Goal: Obtain resource: Obtain resource

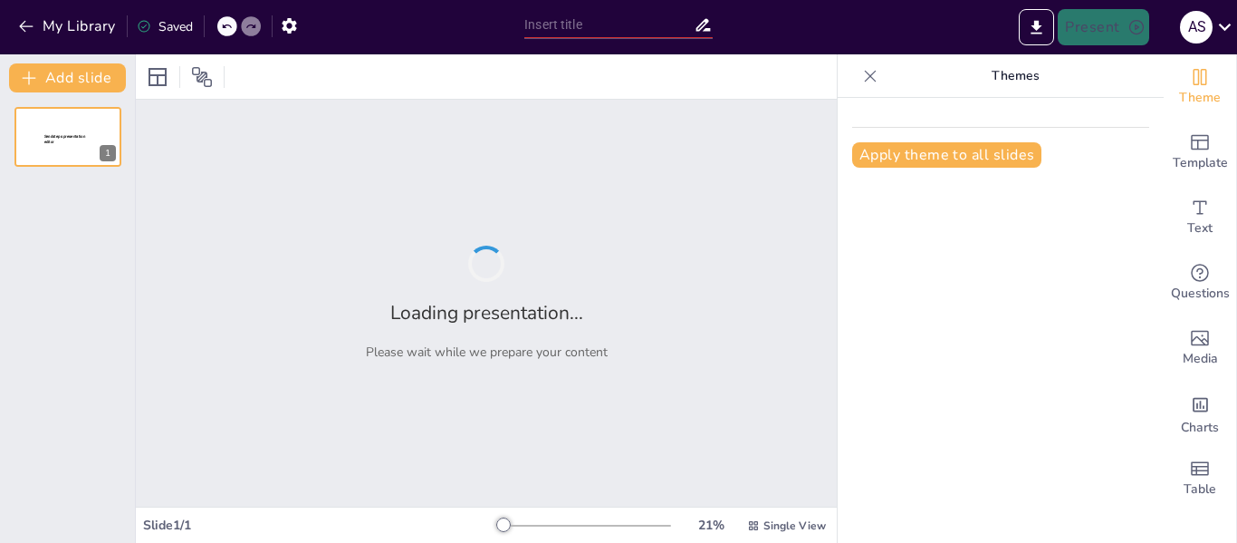
type input "El Proceso de Construcción de la Ciencia: Fundamentos y Definiciones"
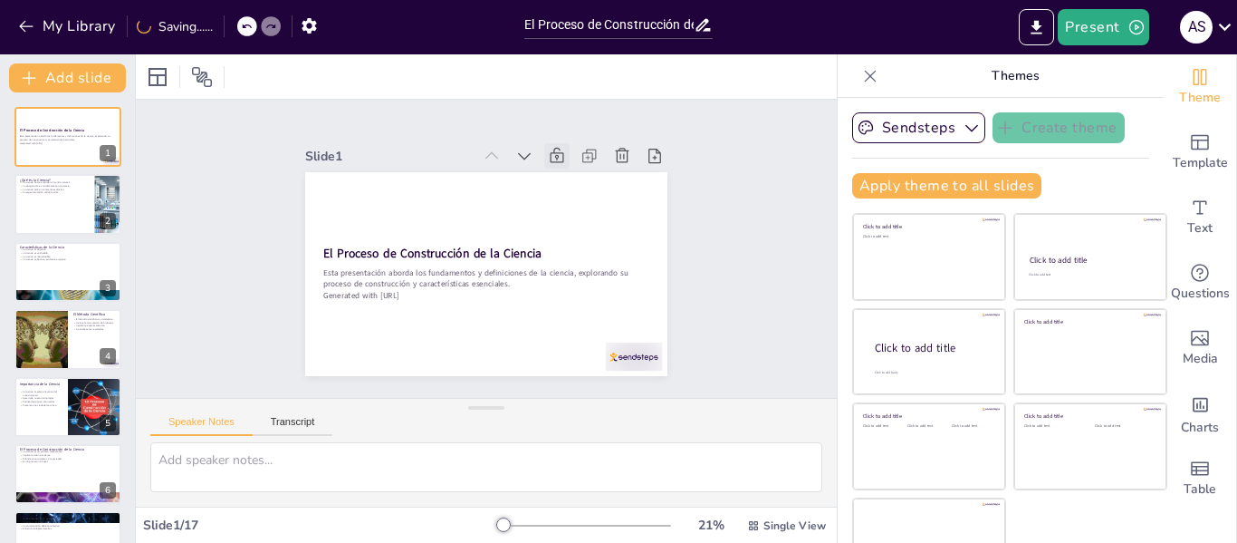
checkbox input "true"
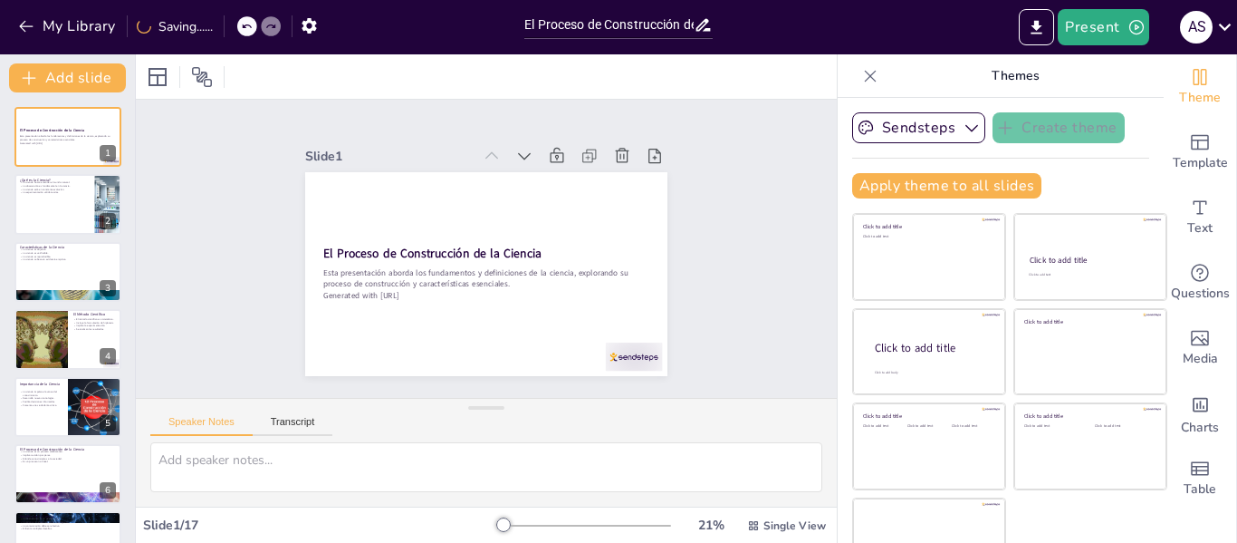
checkbox input "true"
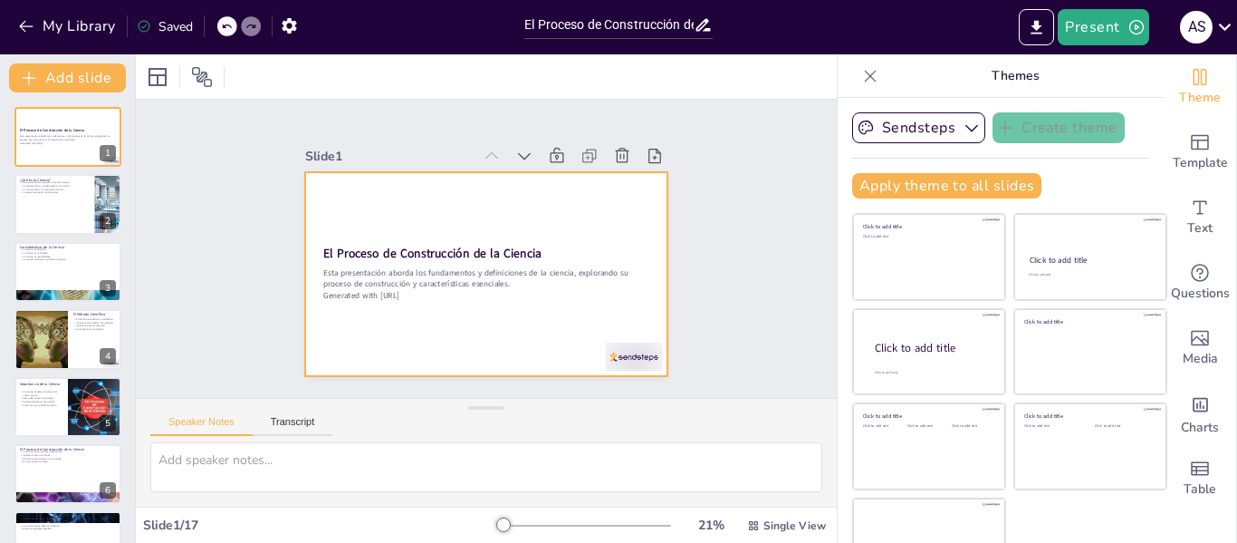
checkbox input "true"
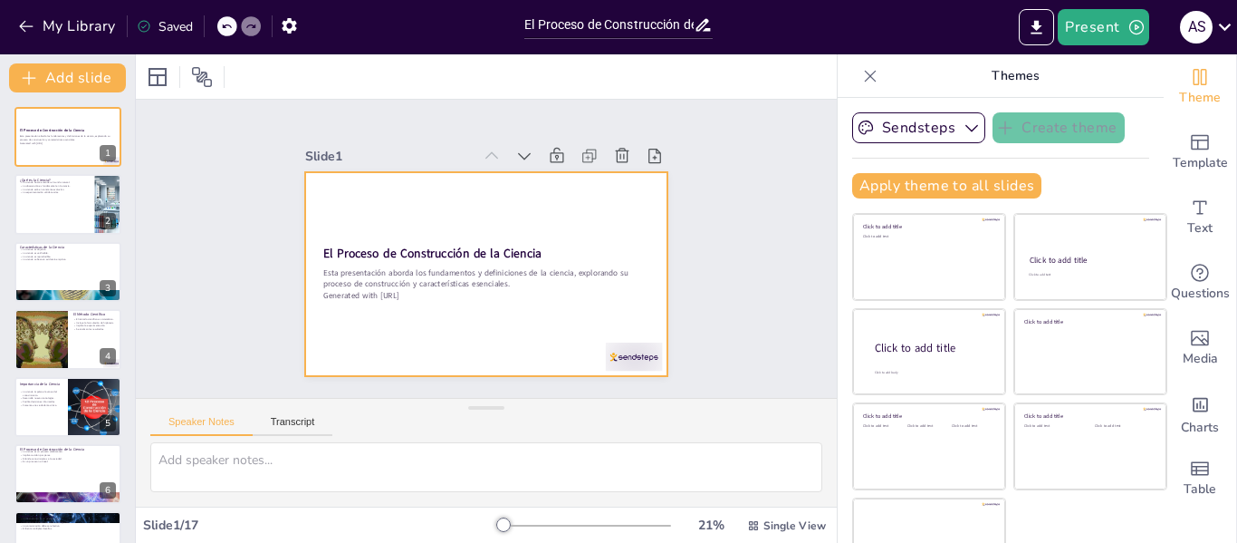
checkbox input "true"
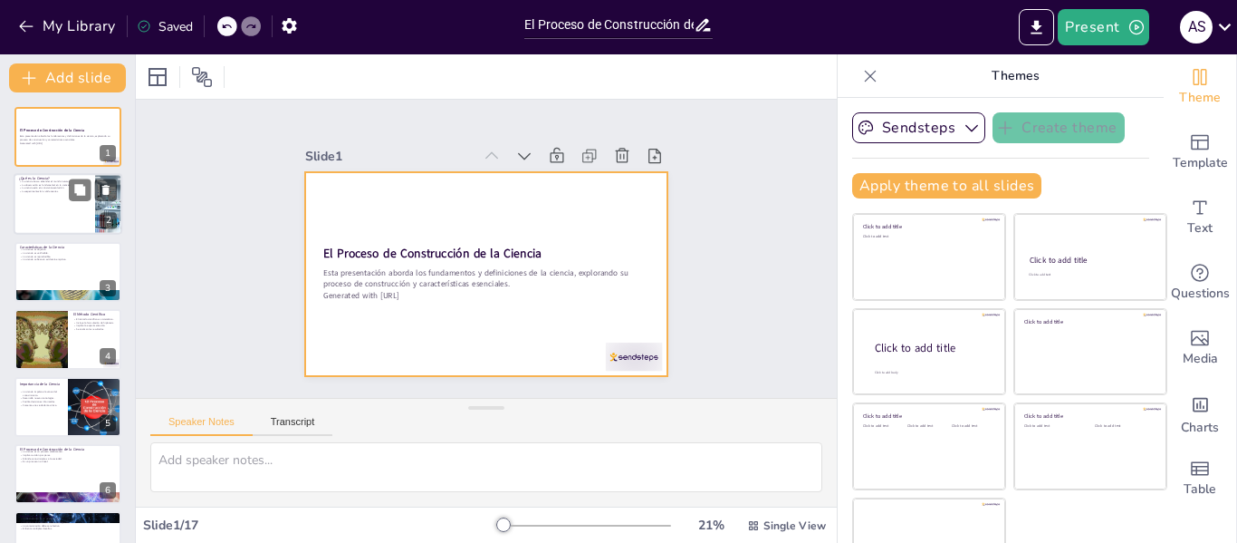
checkbox input "true"
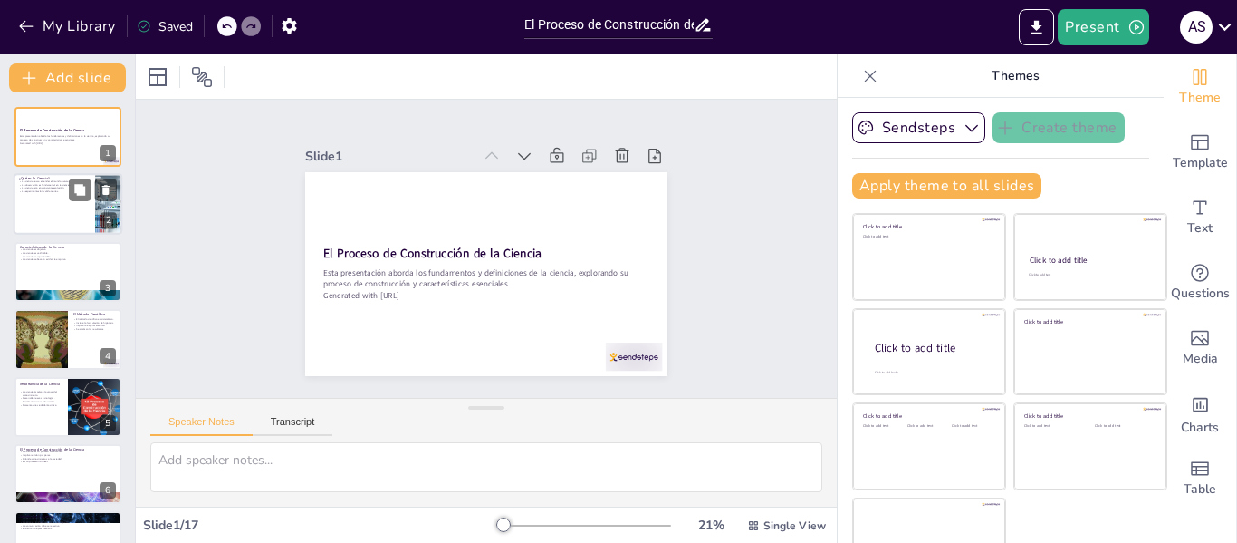
checkbox input "true"
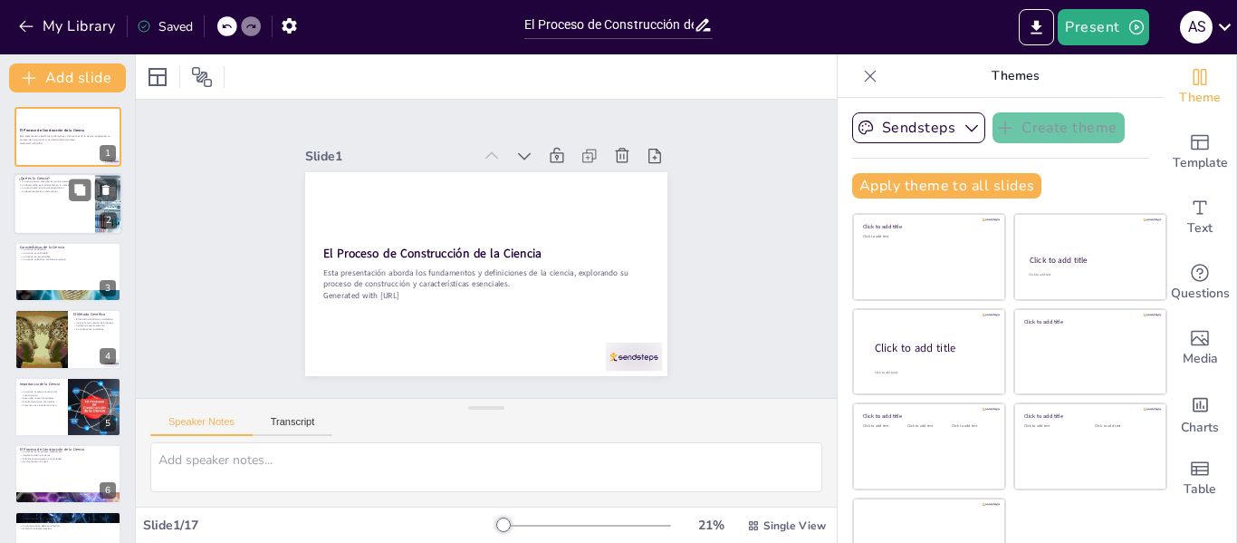
checkbox input "true"
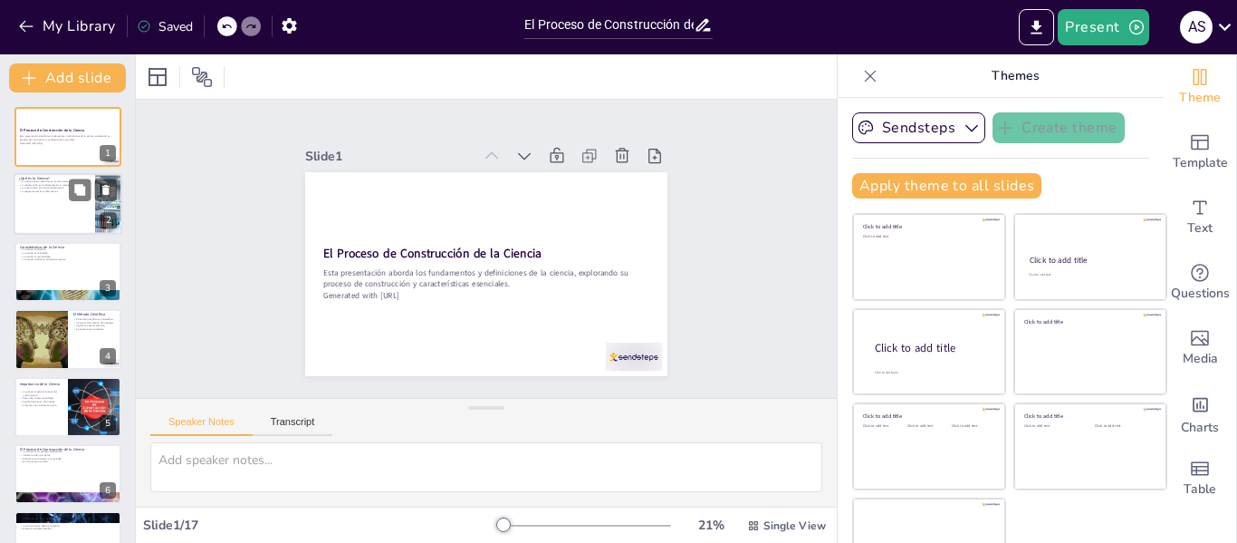
checkbox input "true"
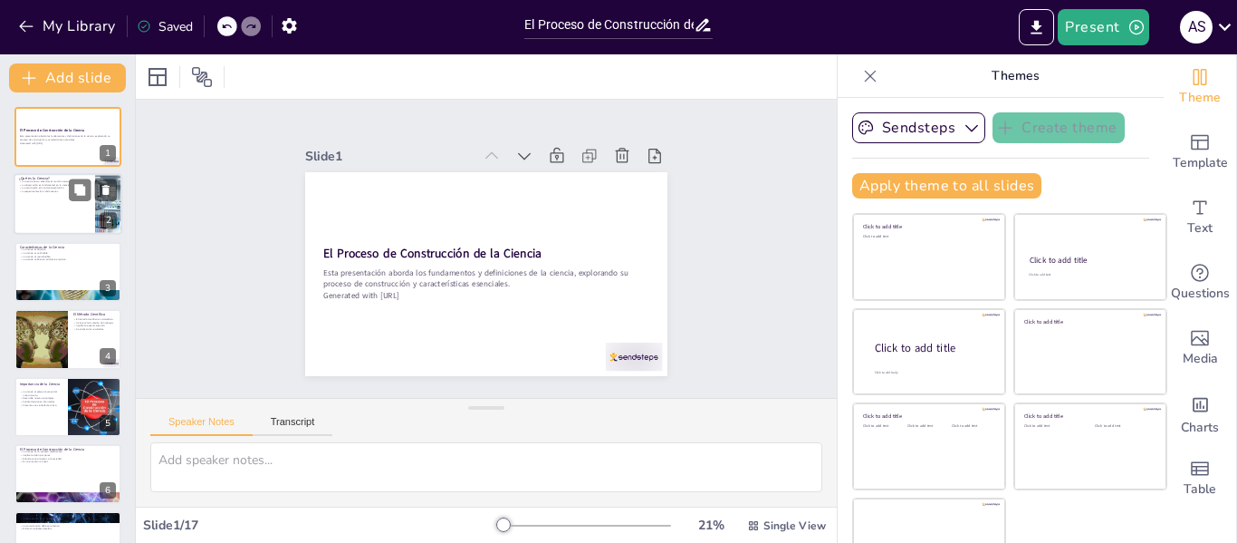
checkbox input "true"
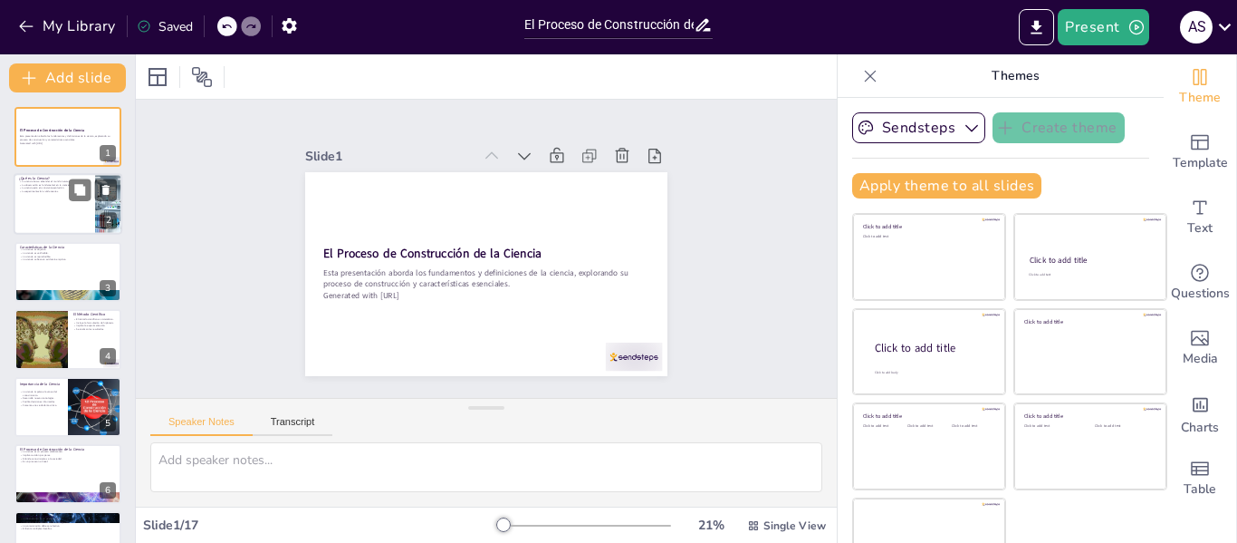
checkbox input "true"
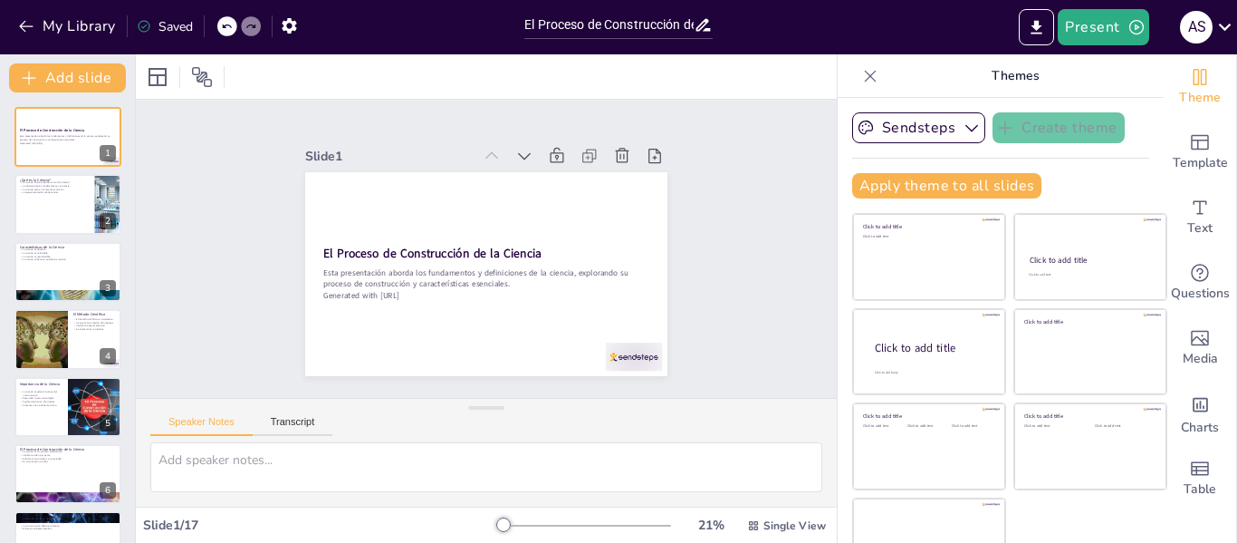
checkbox input "true"
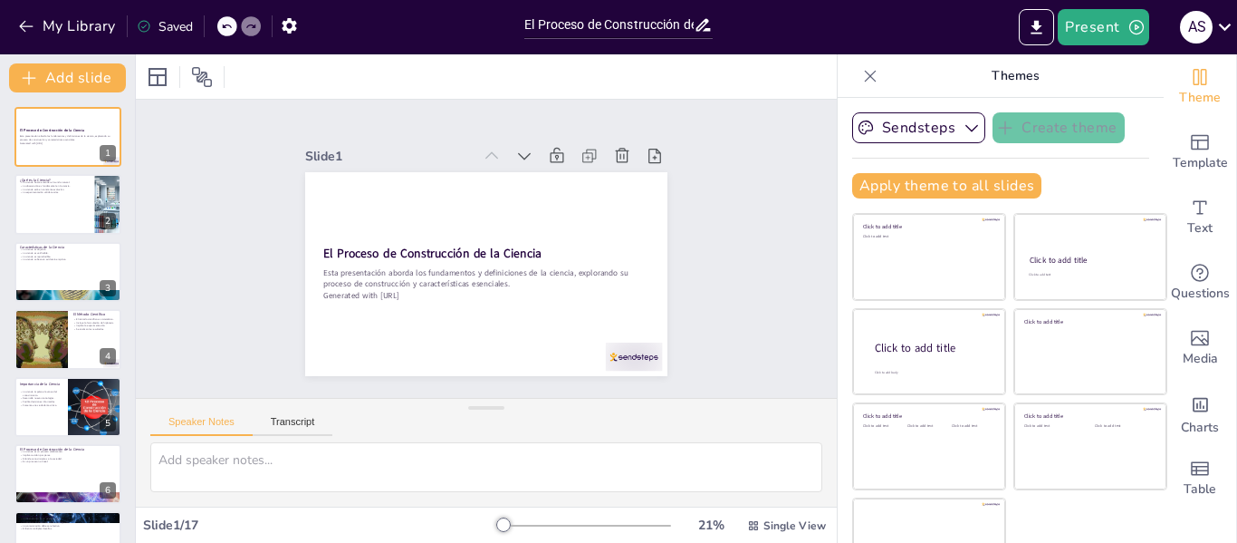
checkbox input "true"
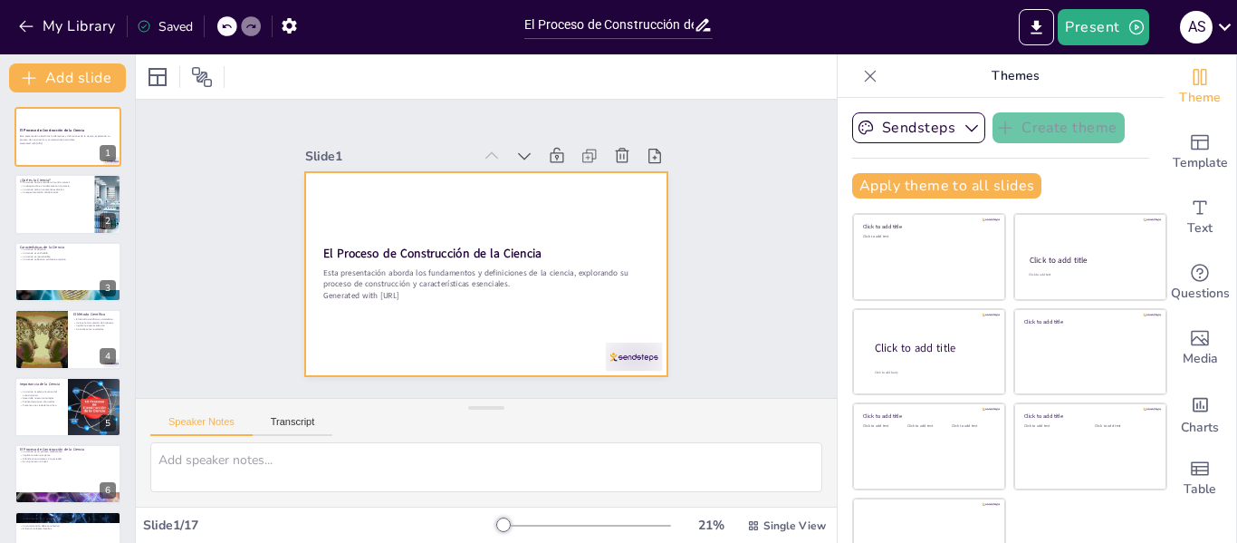
checkbox input "true"
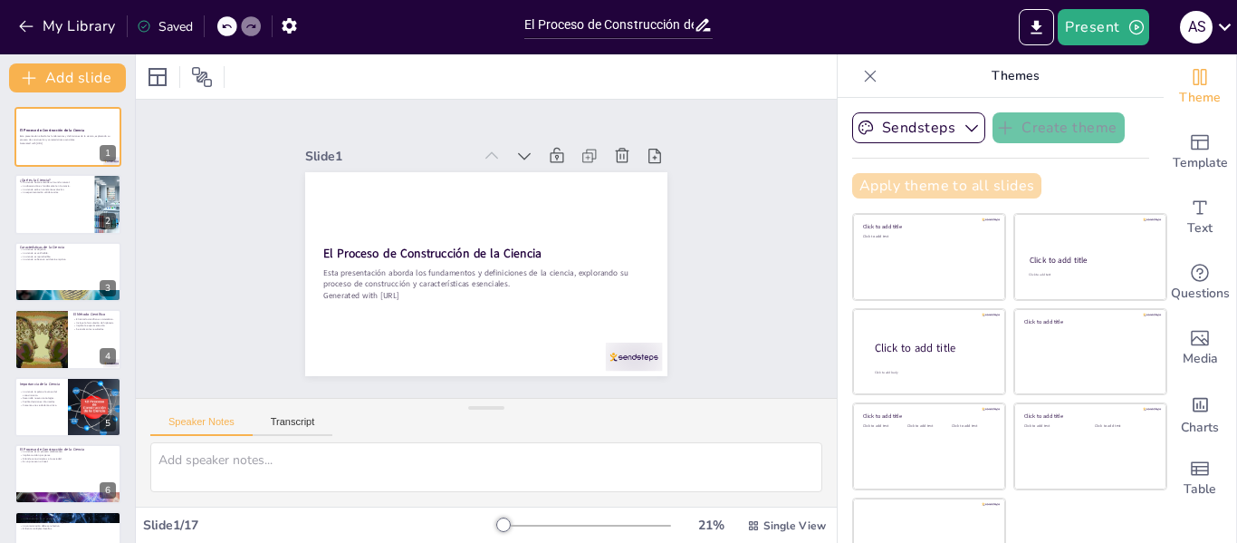
click at [888, 184] on button "Apply theme to all slides" at bounding box center [946, 185] width 189 height 25
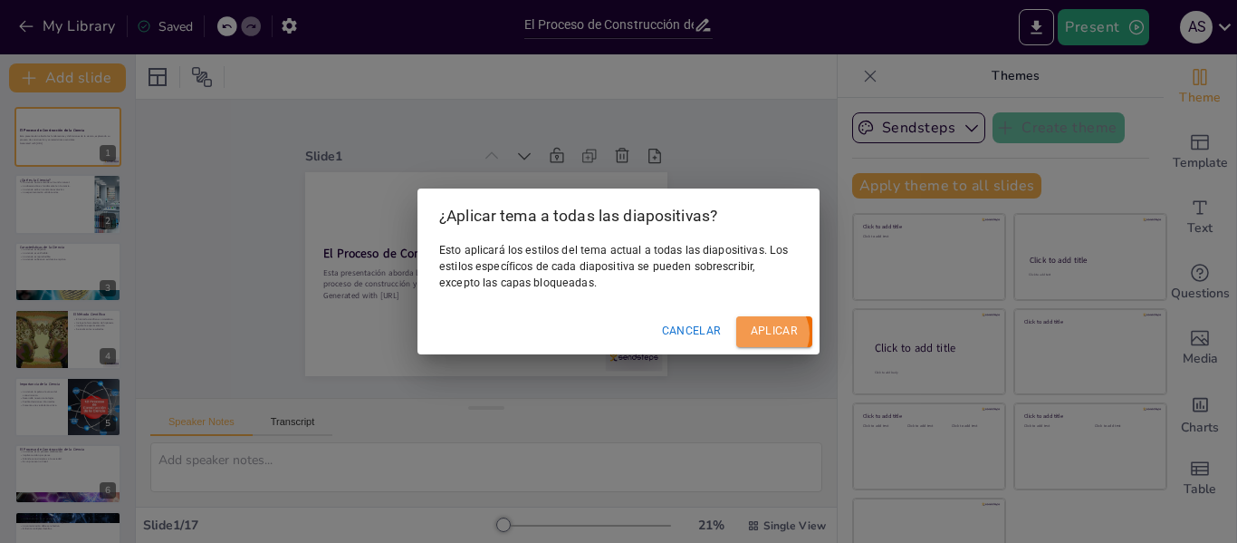
click at [784, 325] on button "Aplicar" at bounding box center [774, 331] width 76 height 30
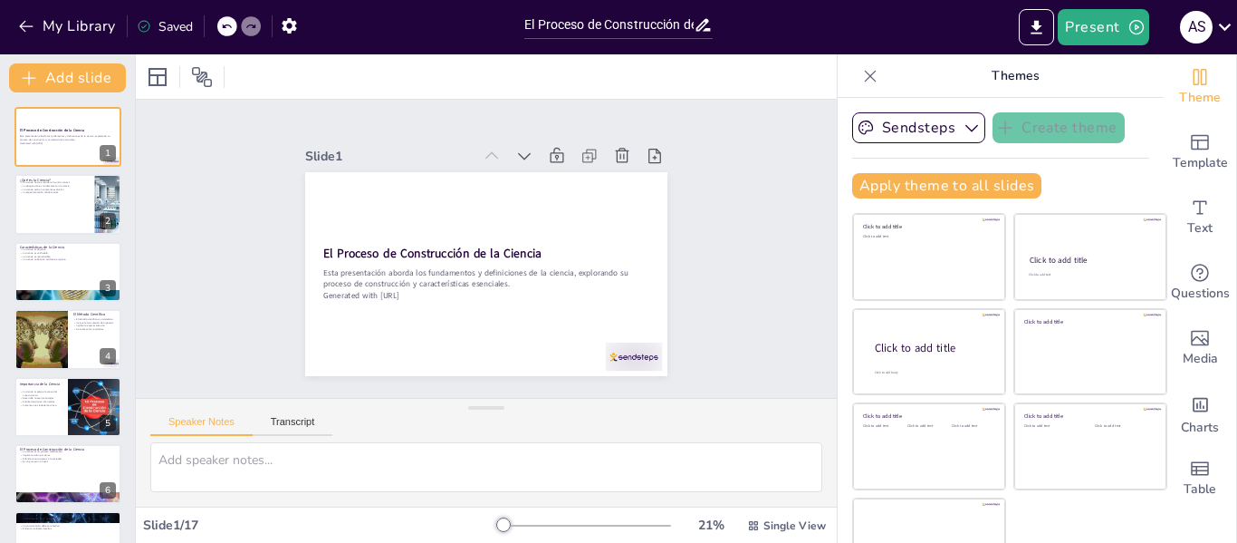
checkbox input "true"
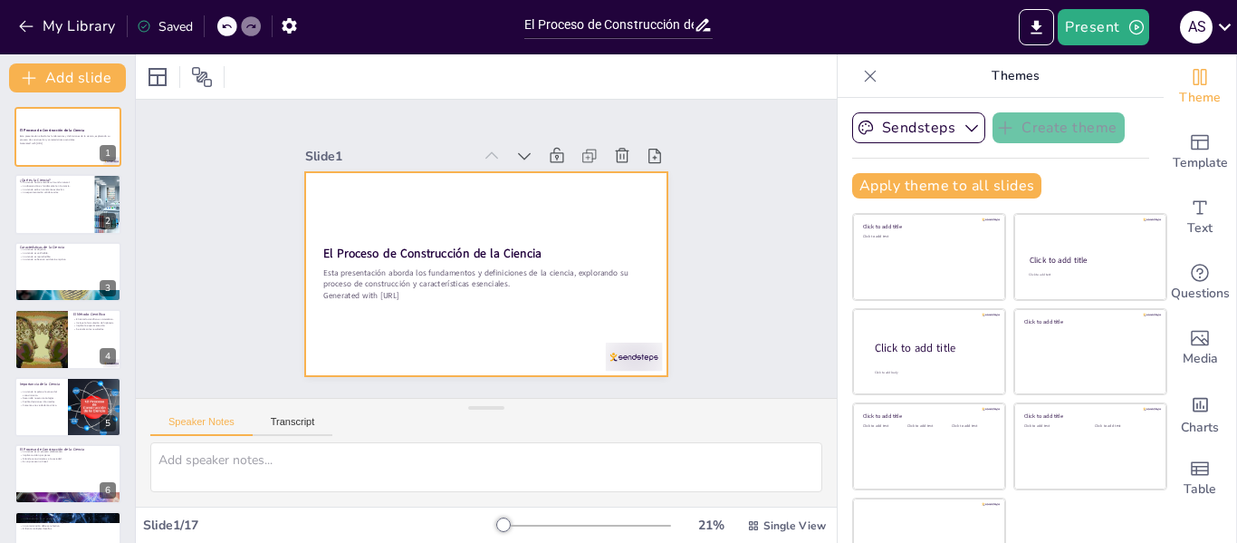
checkbox input "true"
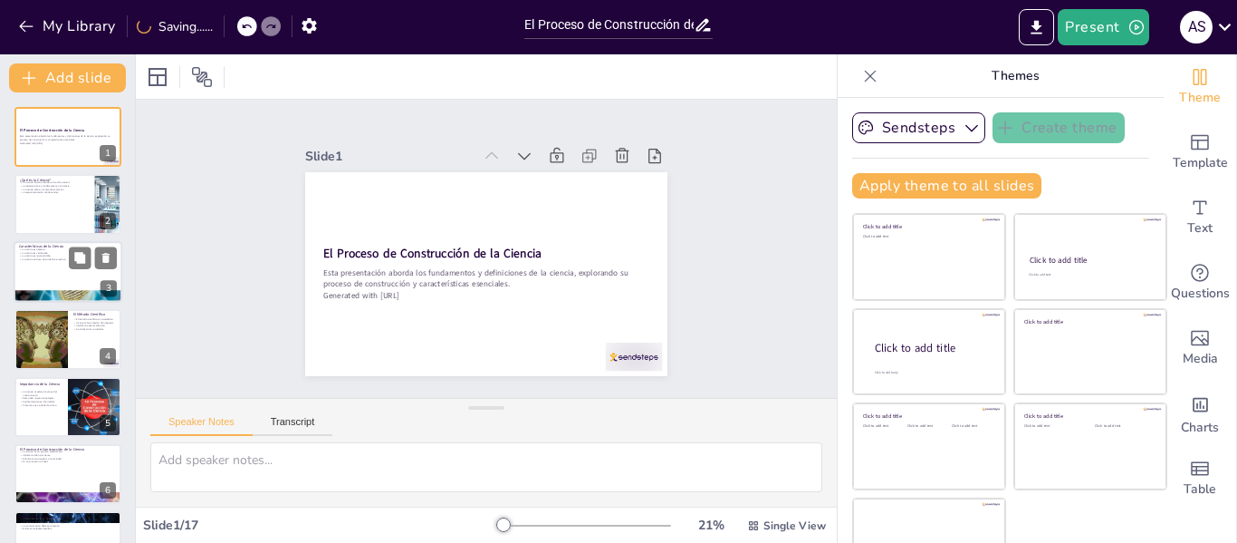
checkbox input "true"
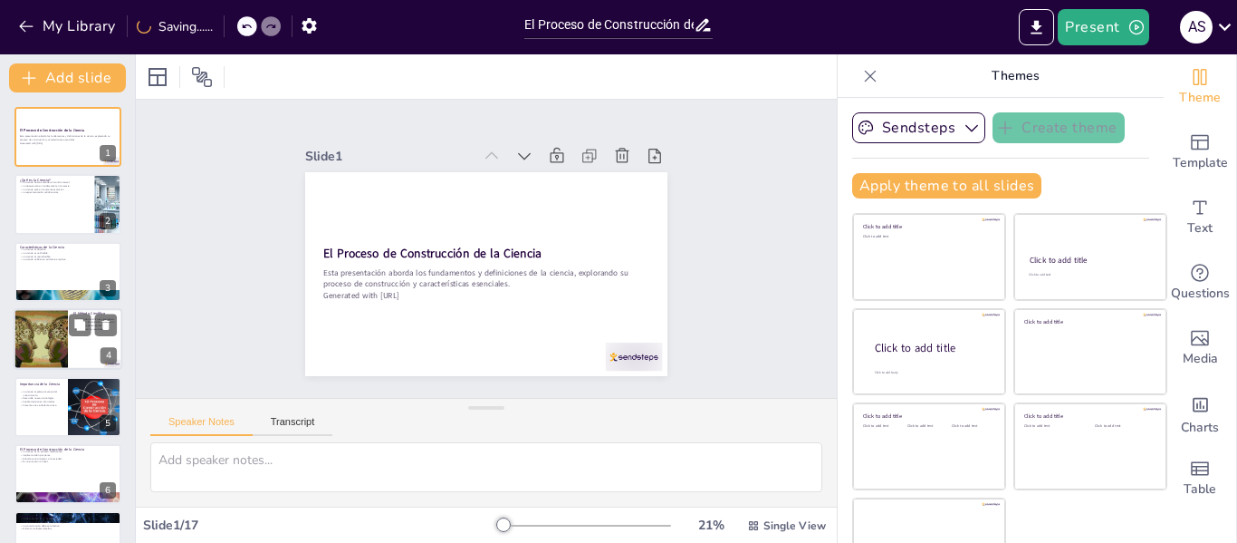
checkbox input "true"
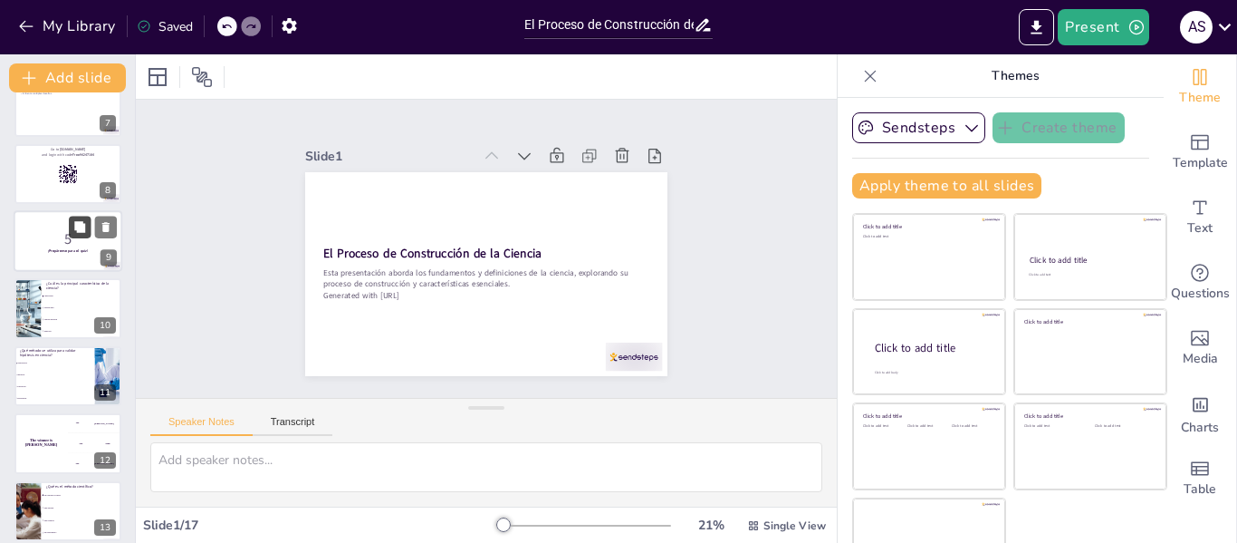
checkbox input "true"
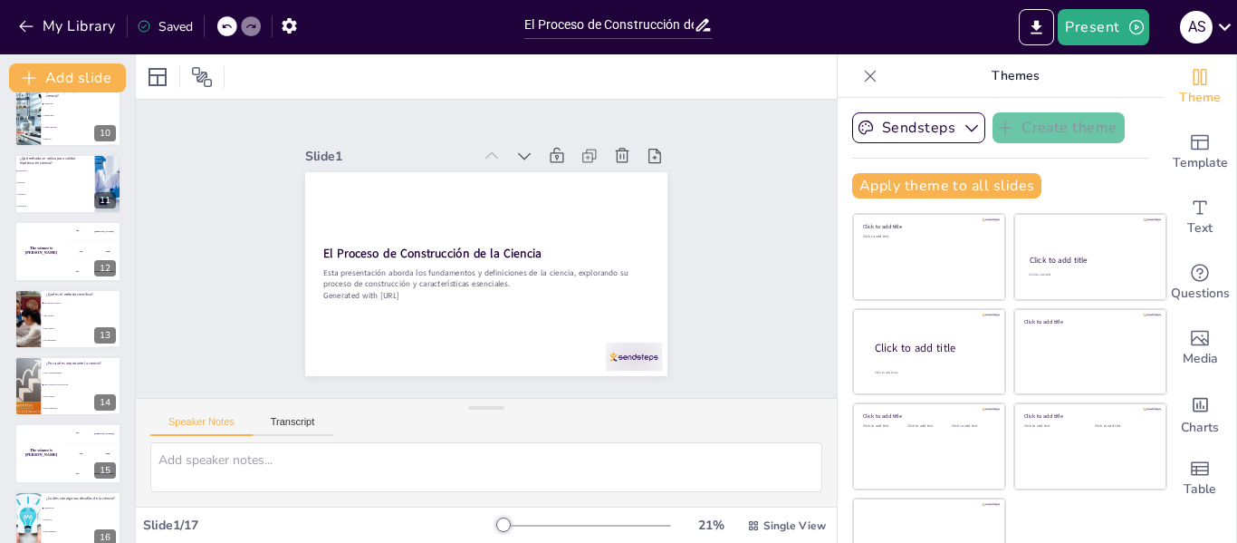
checkbox input "true"
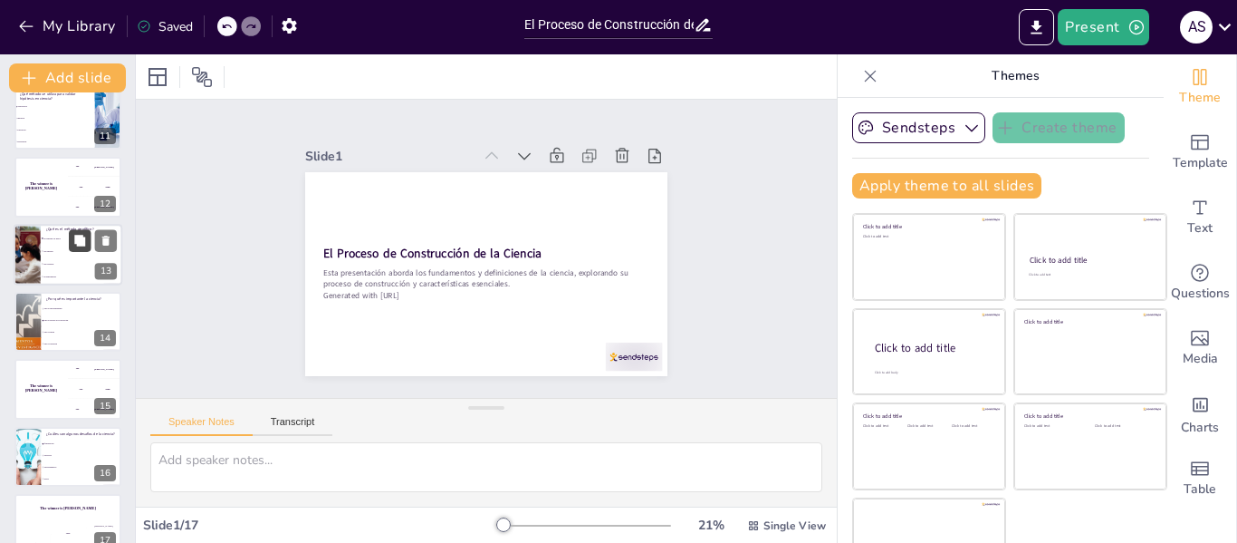
scroll to position [717, 0]
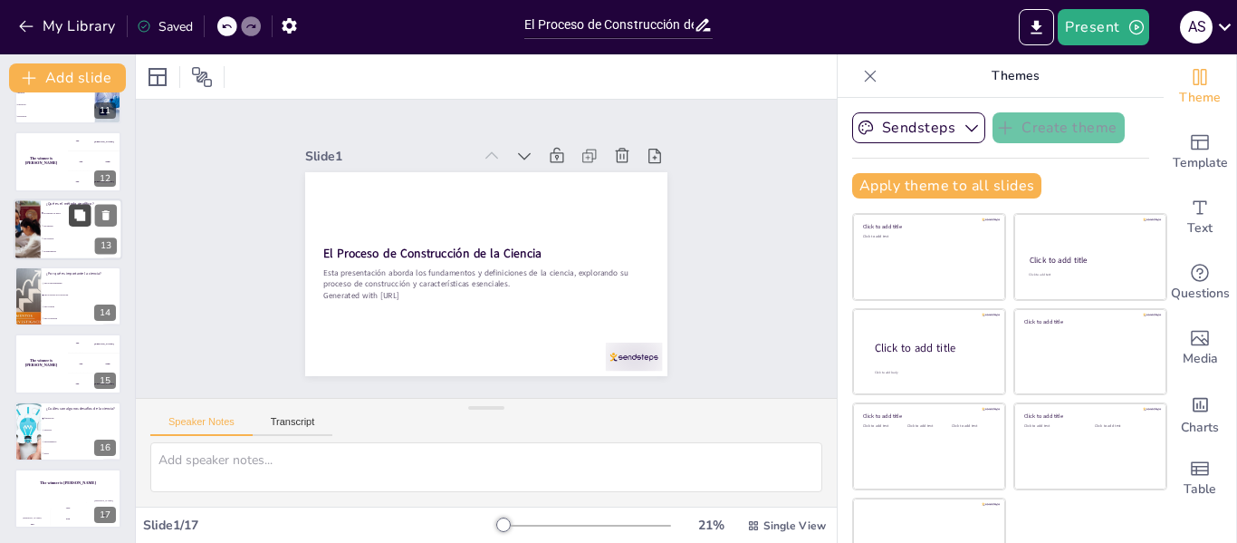
checkbox input "true"
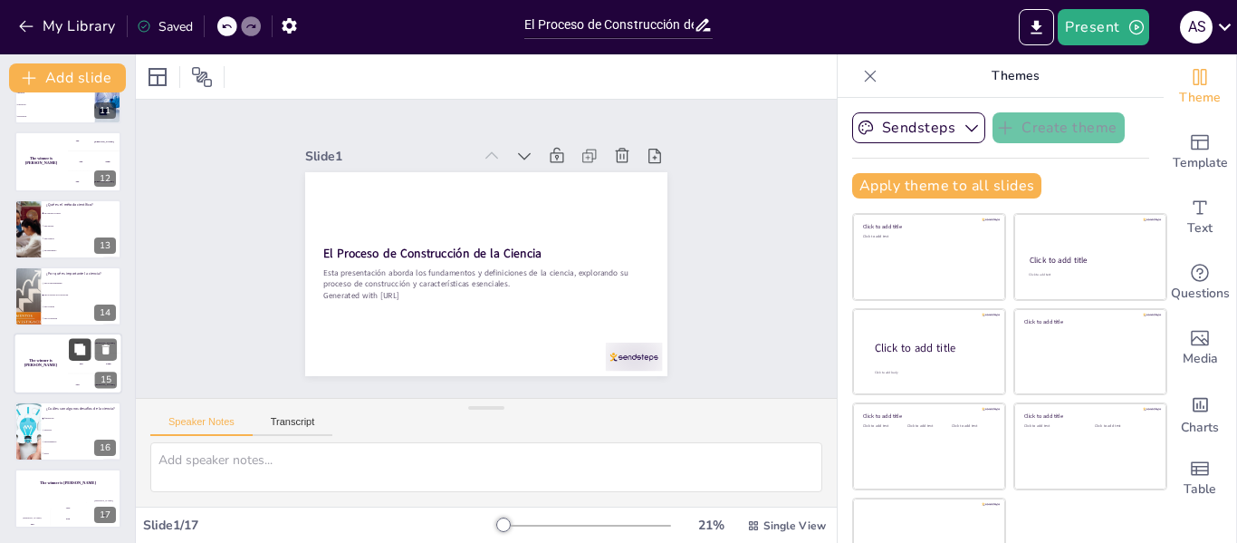
checkbox input "true"
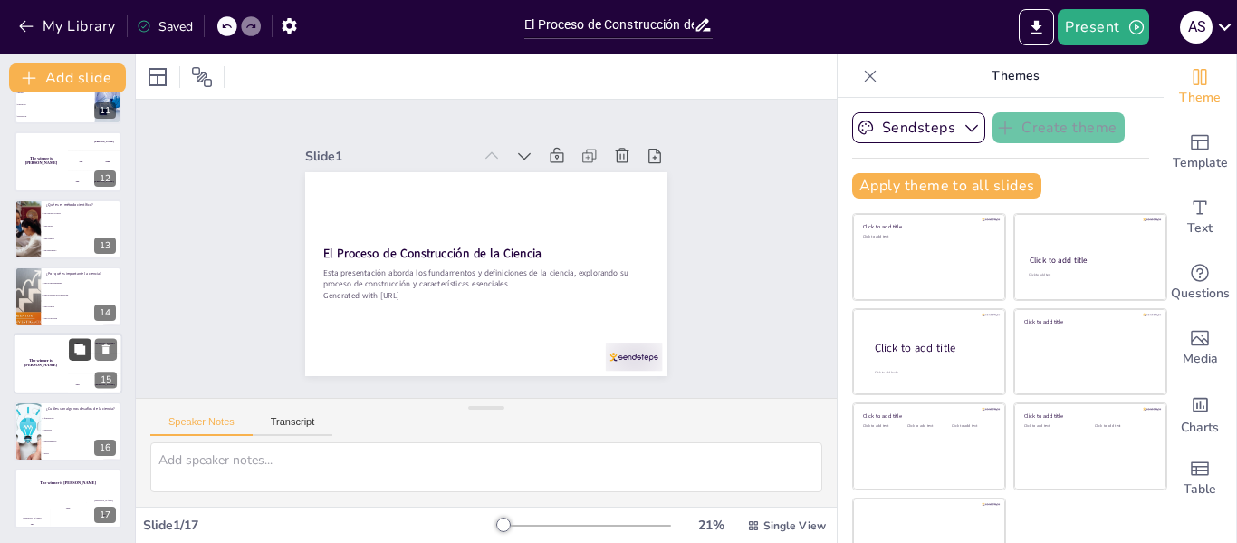
checkbox input "true"
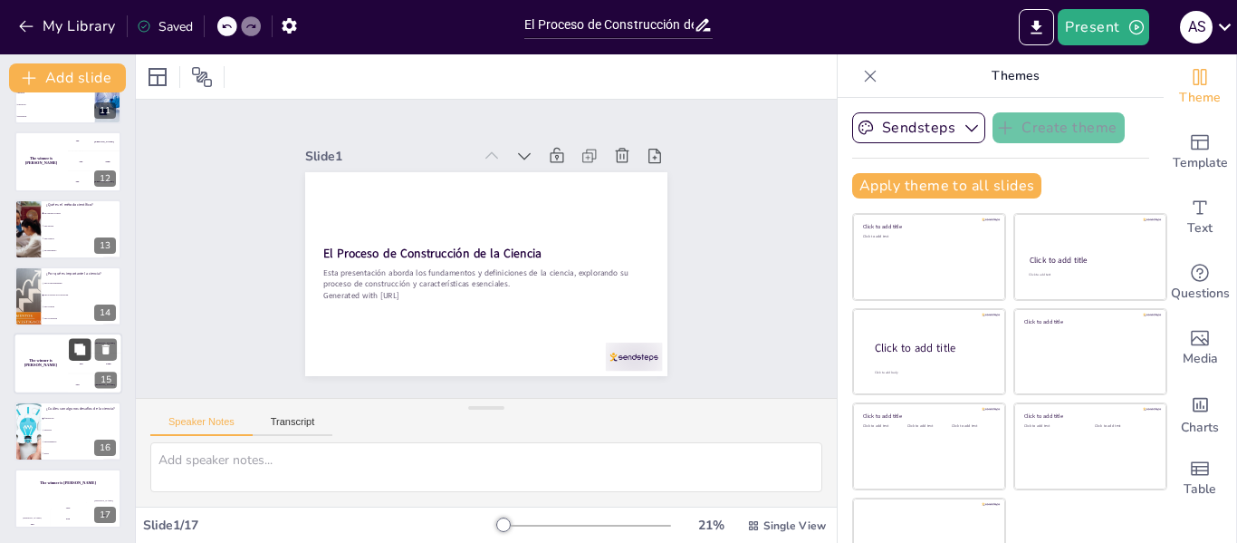
checkbox input "true"
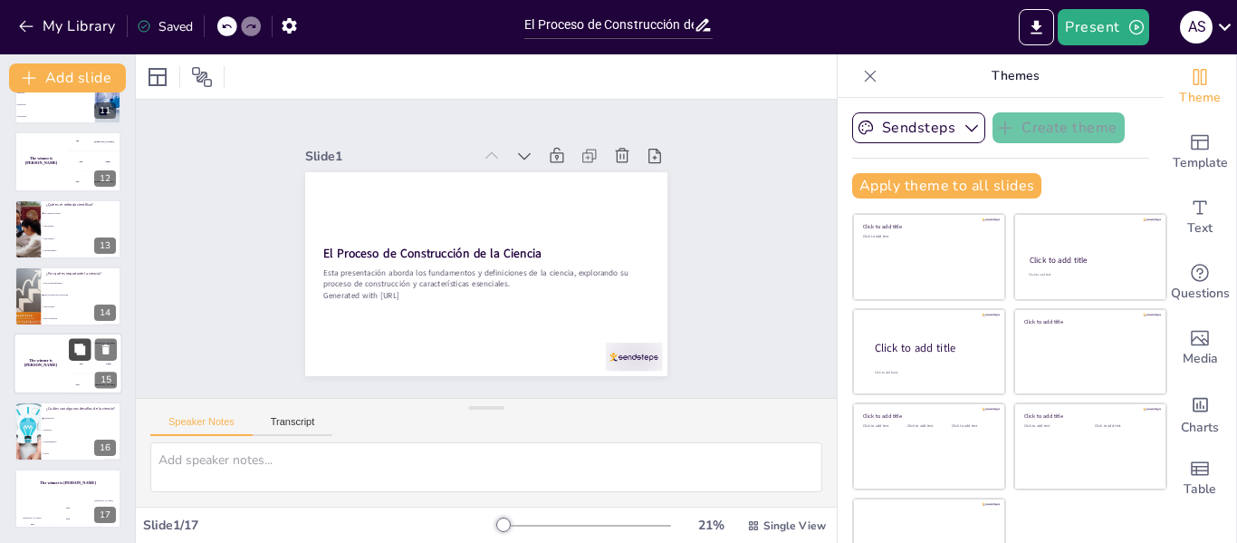
checkbox input "true"
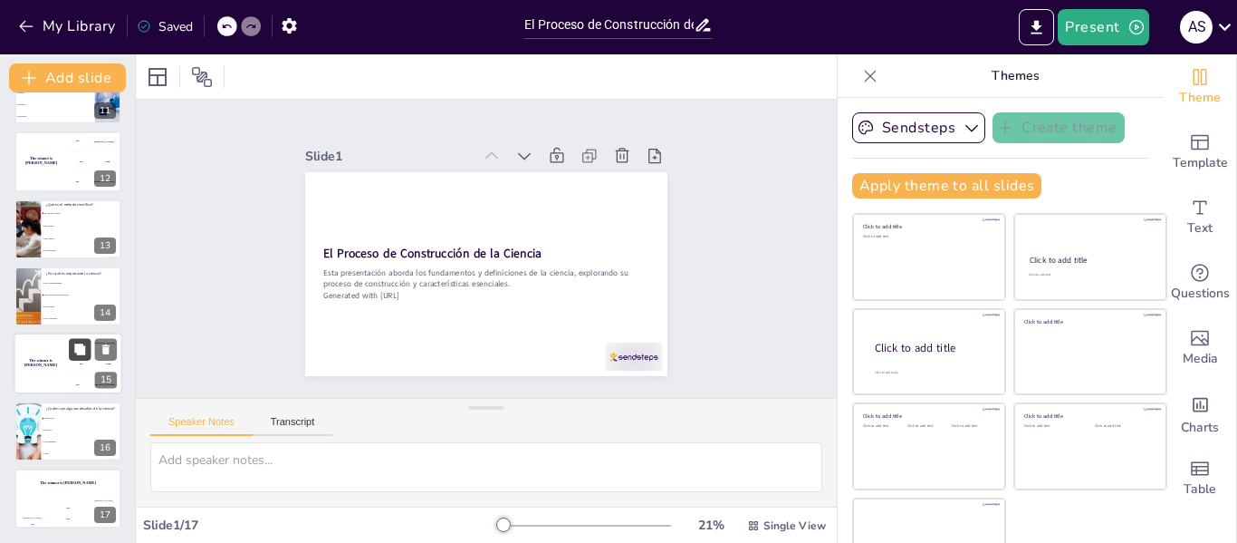
scroll to position [42, 0]
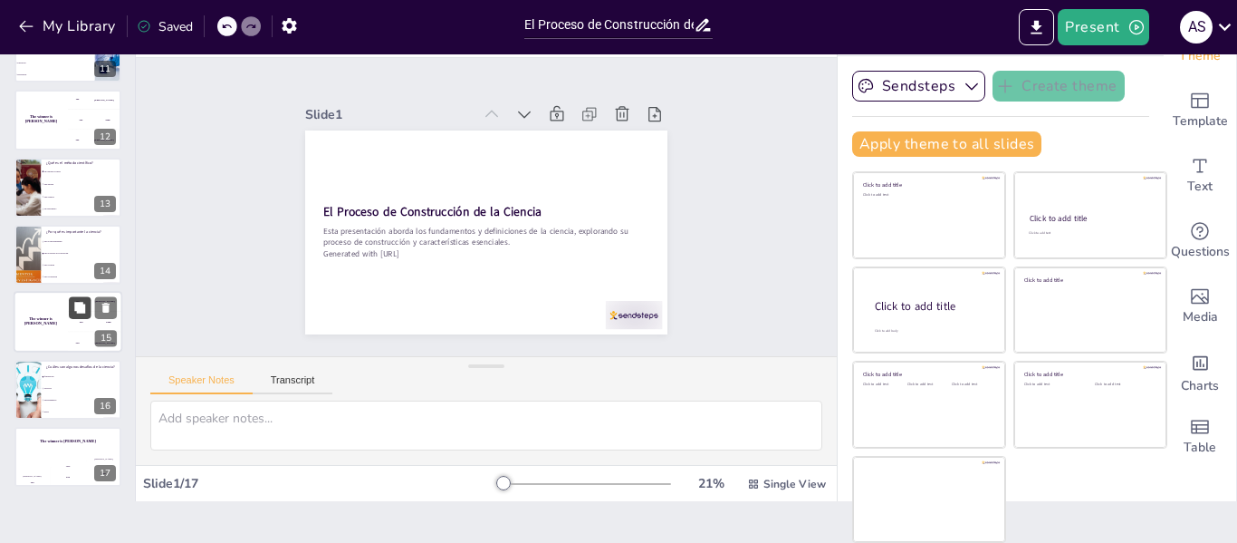
checkbox input "true"
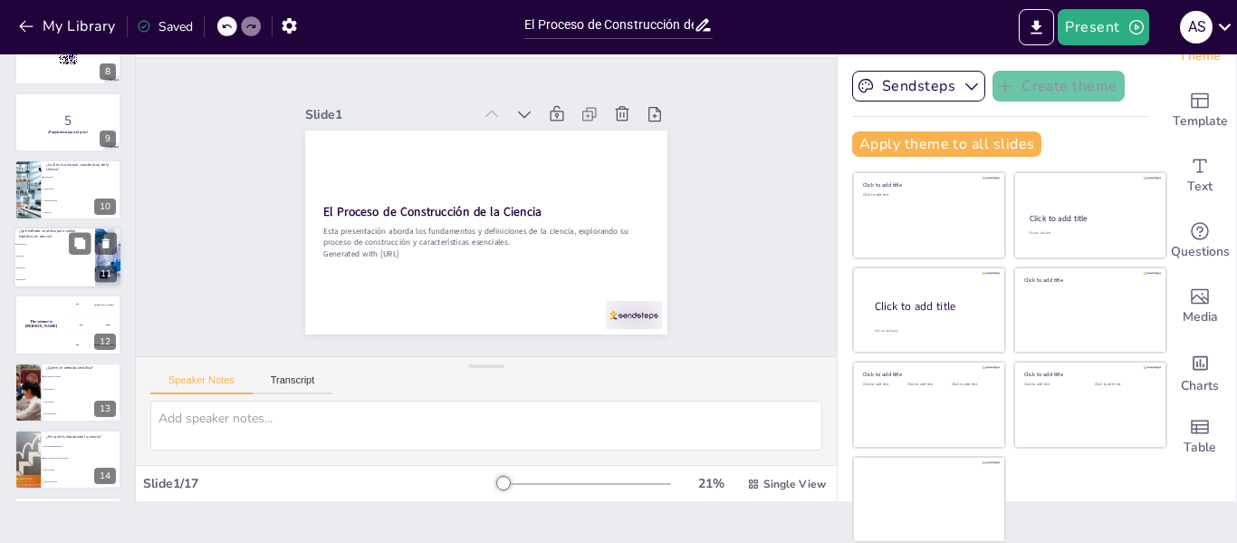
checkbox input "true"
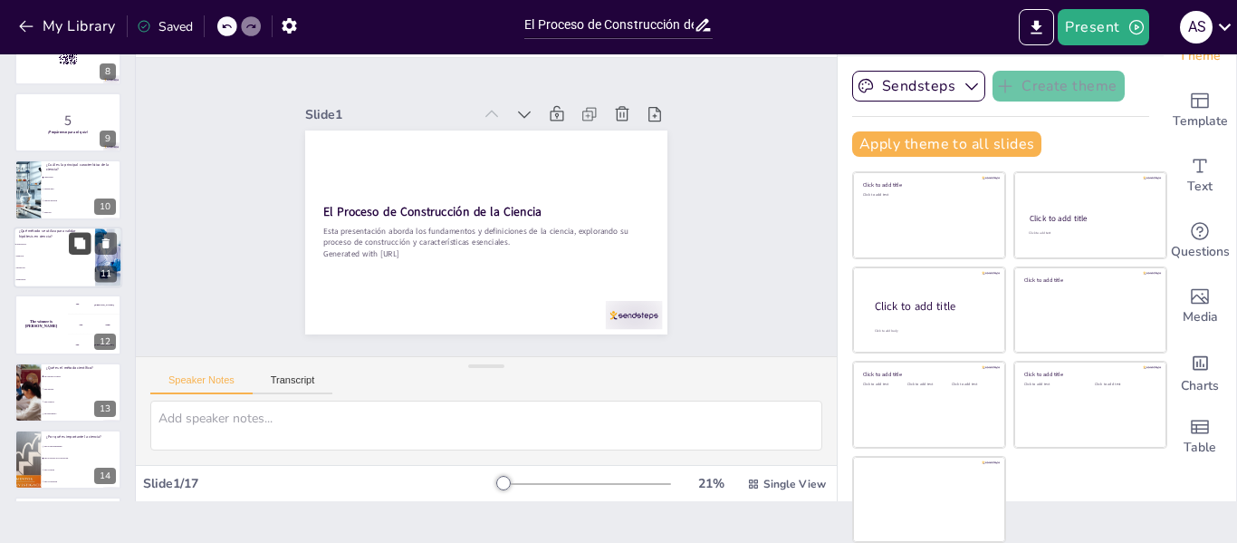
checkbox input "true"
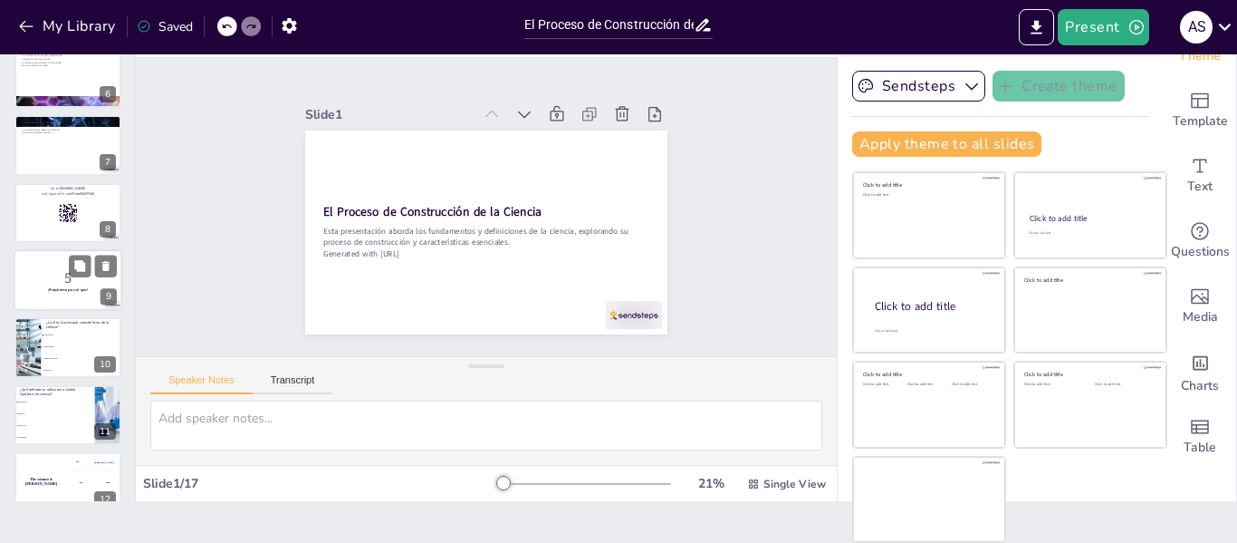
checkbox input "true"
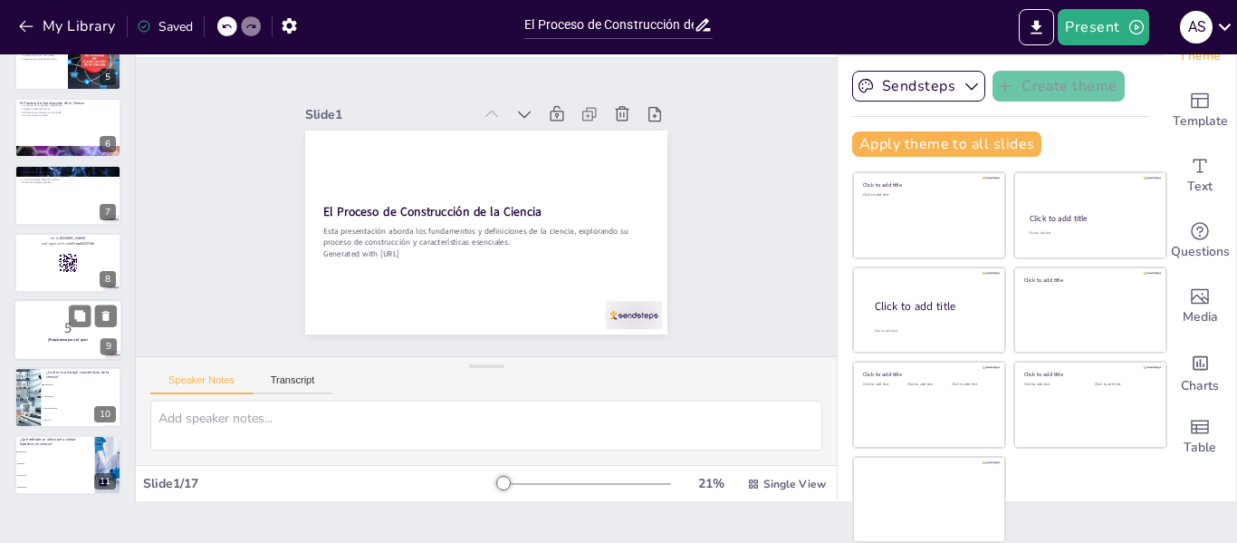
scroll to position [264, 0]
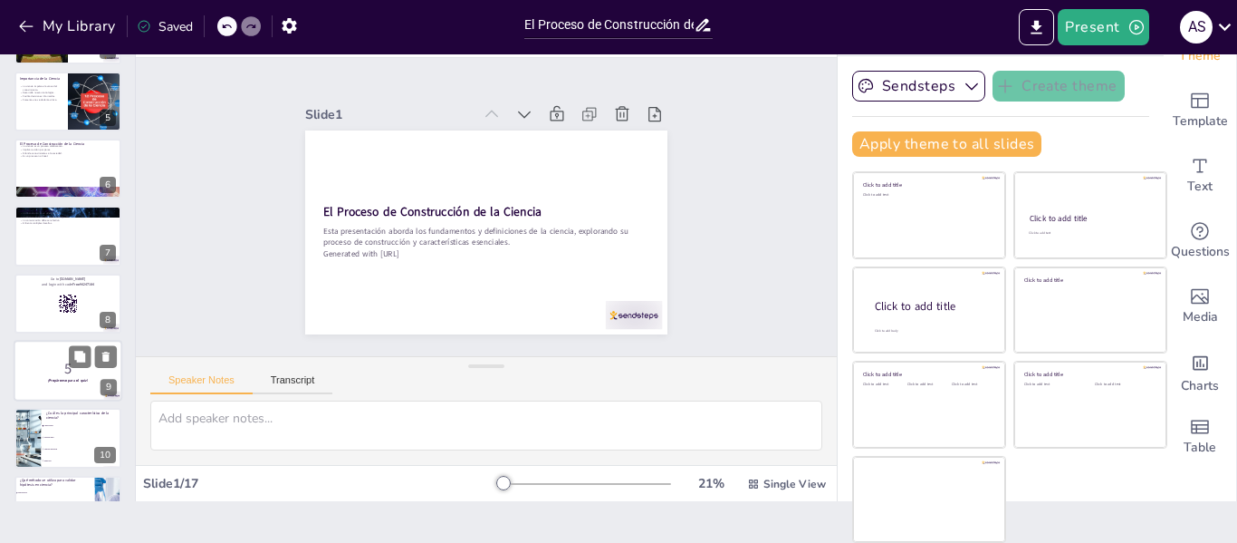
checkbox input "true"
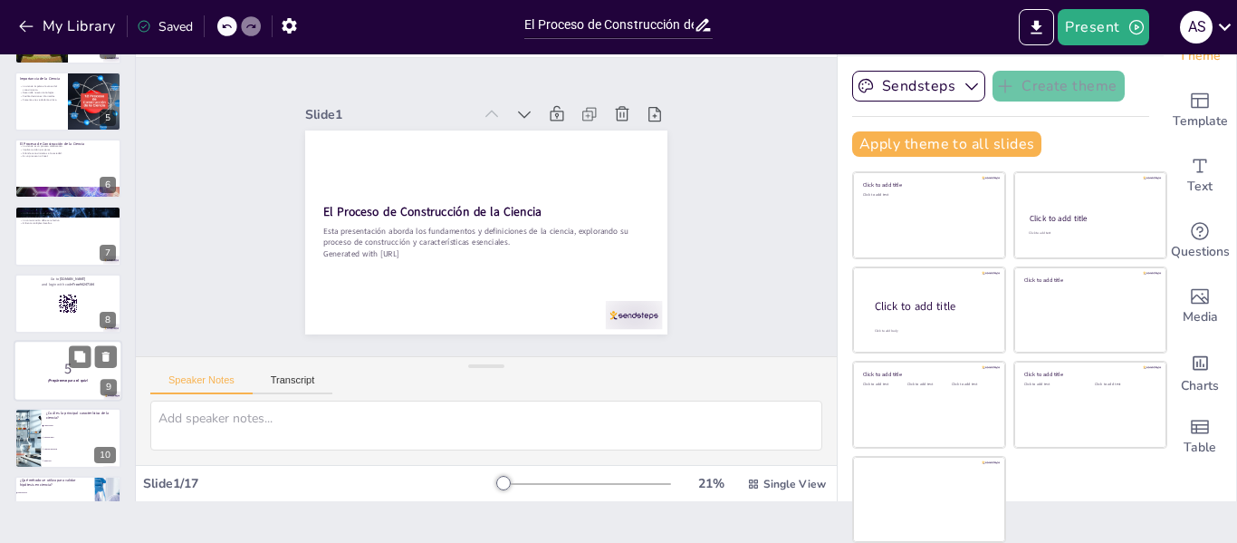
checkbox input "true"
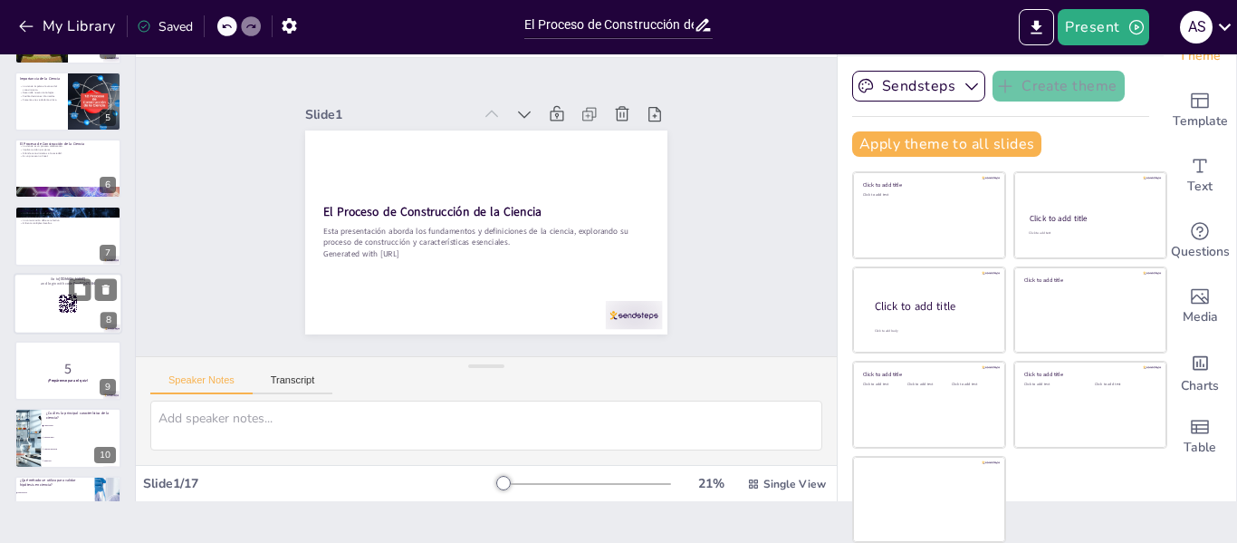
checkbox input "true"
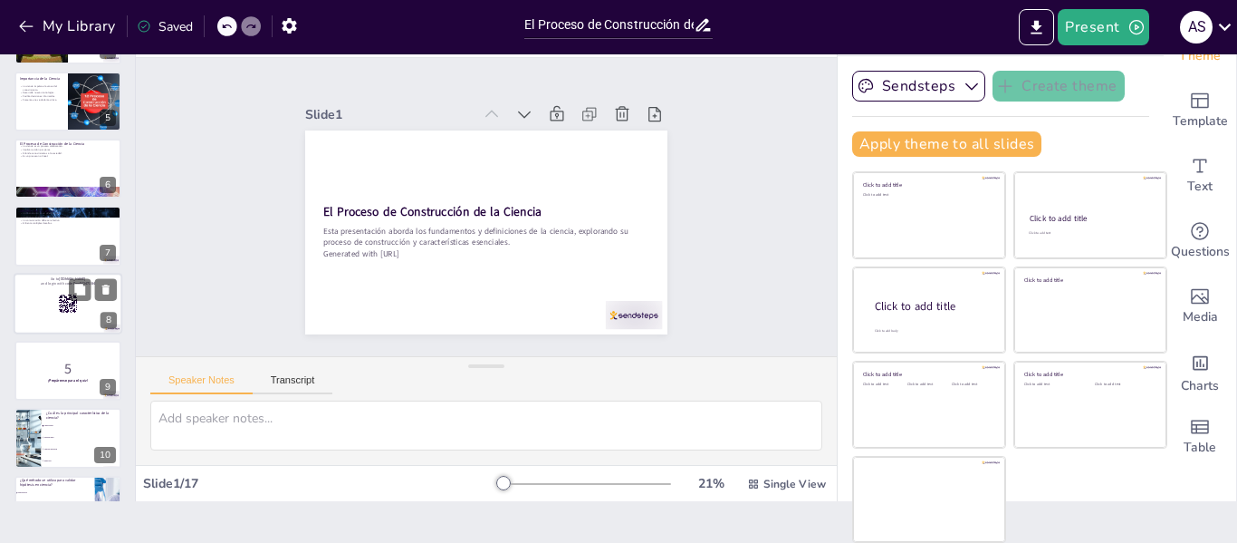
checkbox input "true"
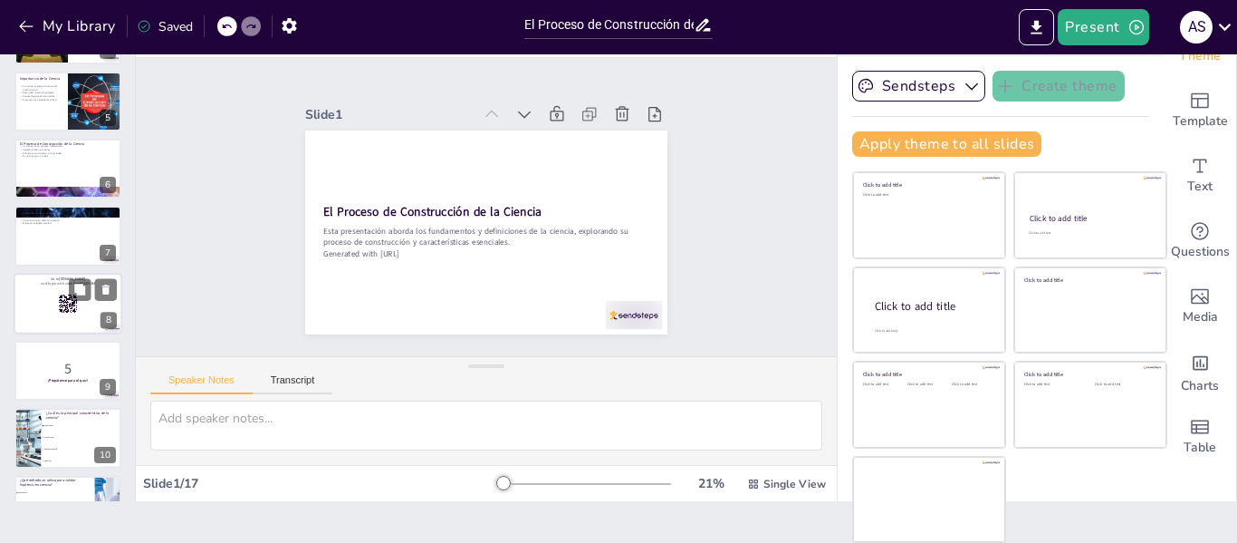
checkbox input "true"
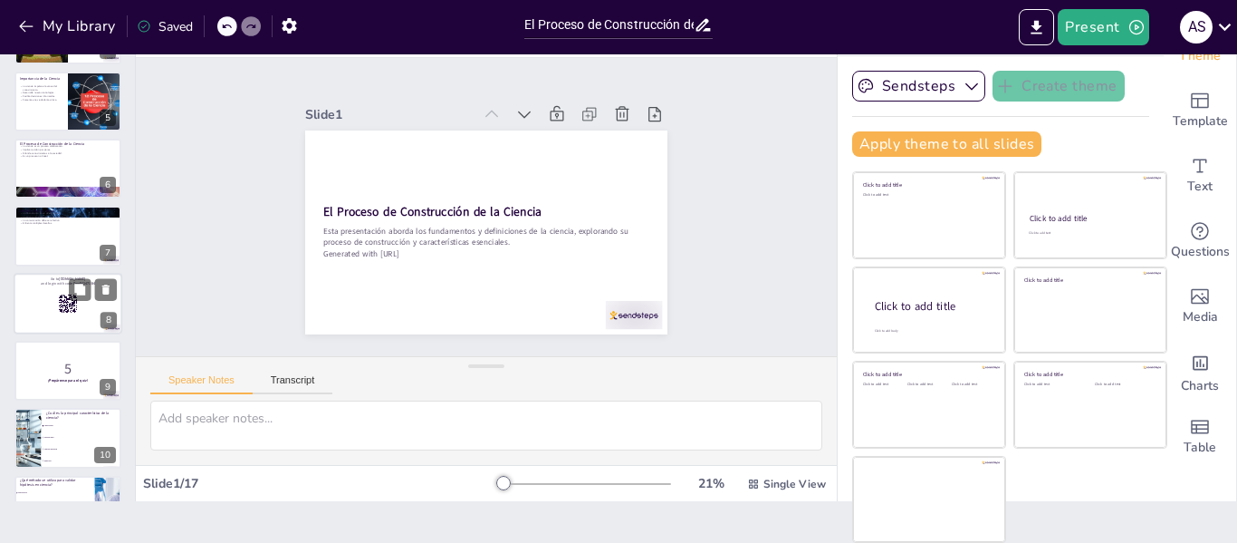
checkbox input "true"
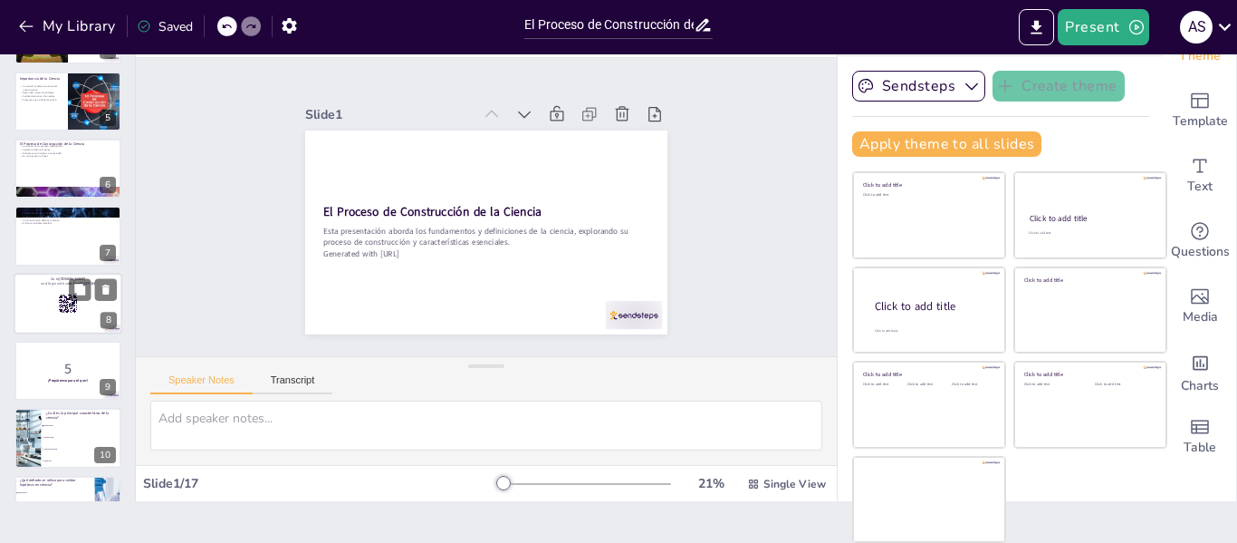
checkbox input "true"
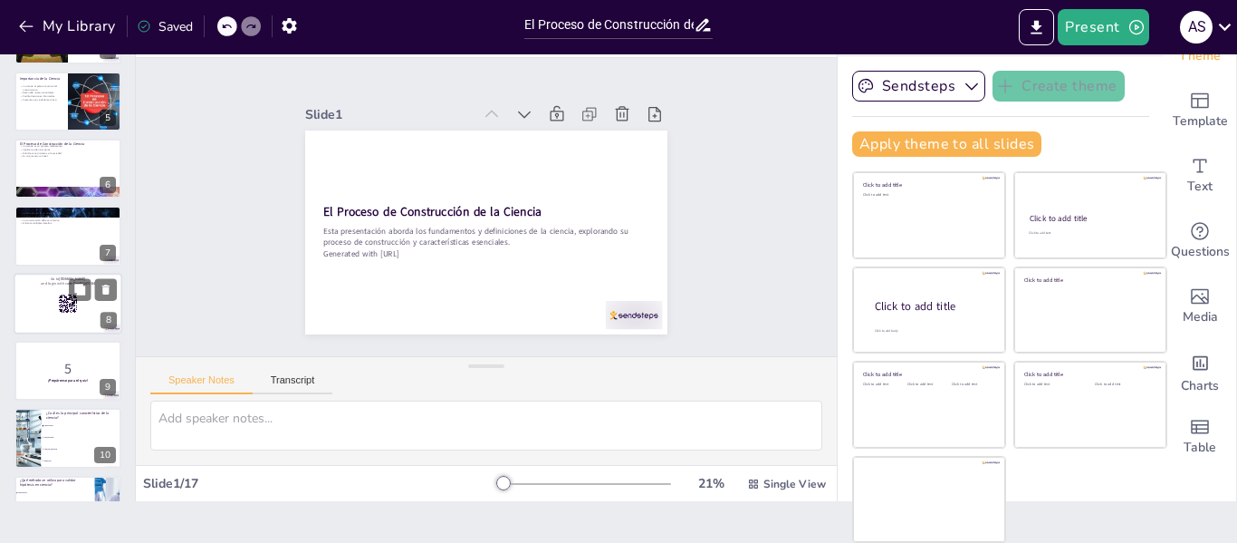
checkbox input "true"
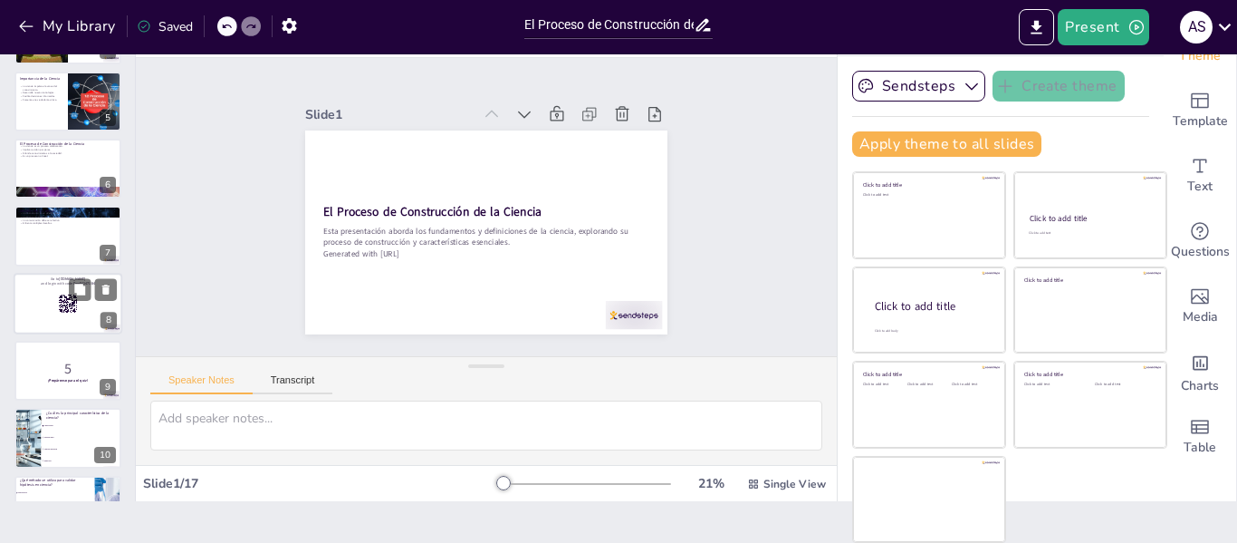
checkbox input "true"
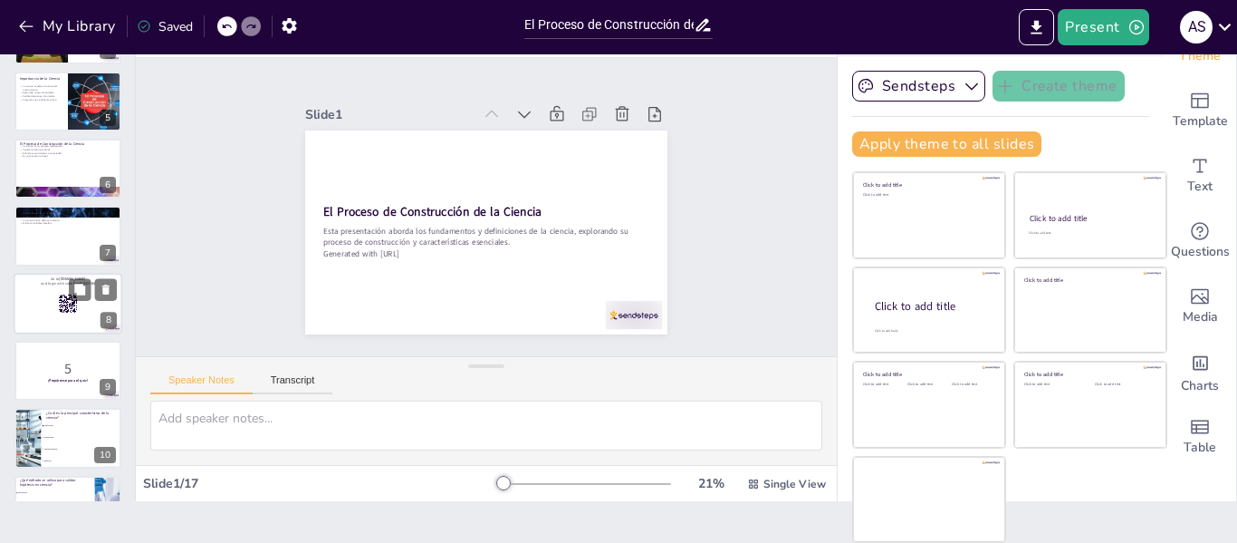
checkbox input "true"
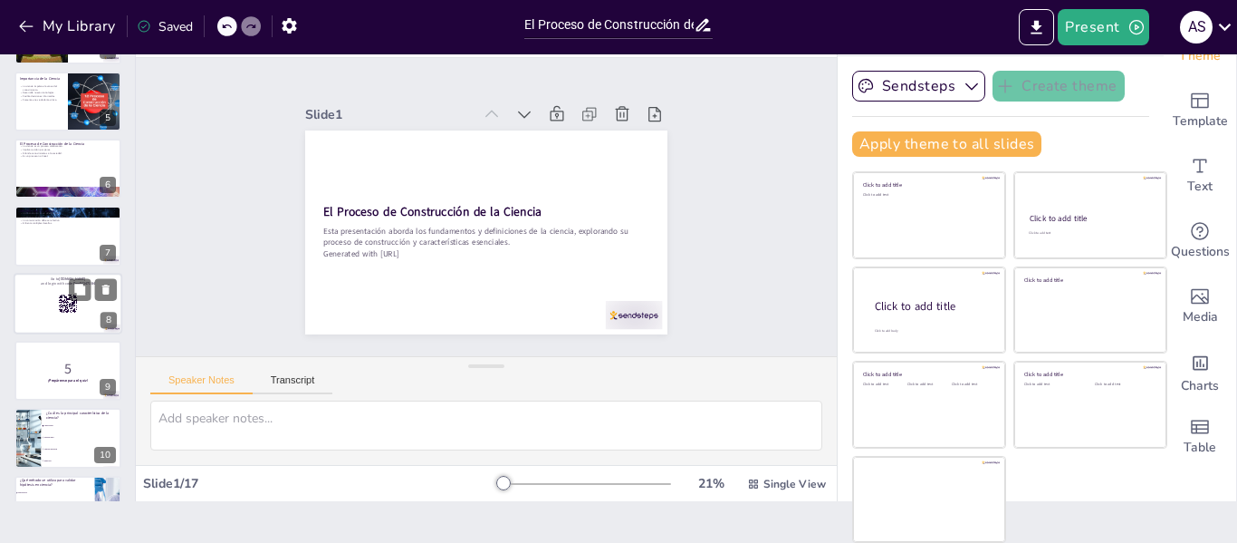
click at [44, 309] on div at bounding box center [68, 304] width 109 height 62
checkbox input "true"
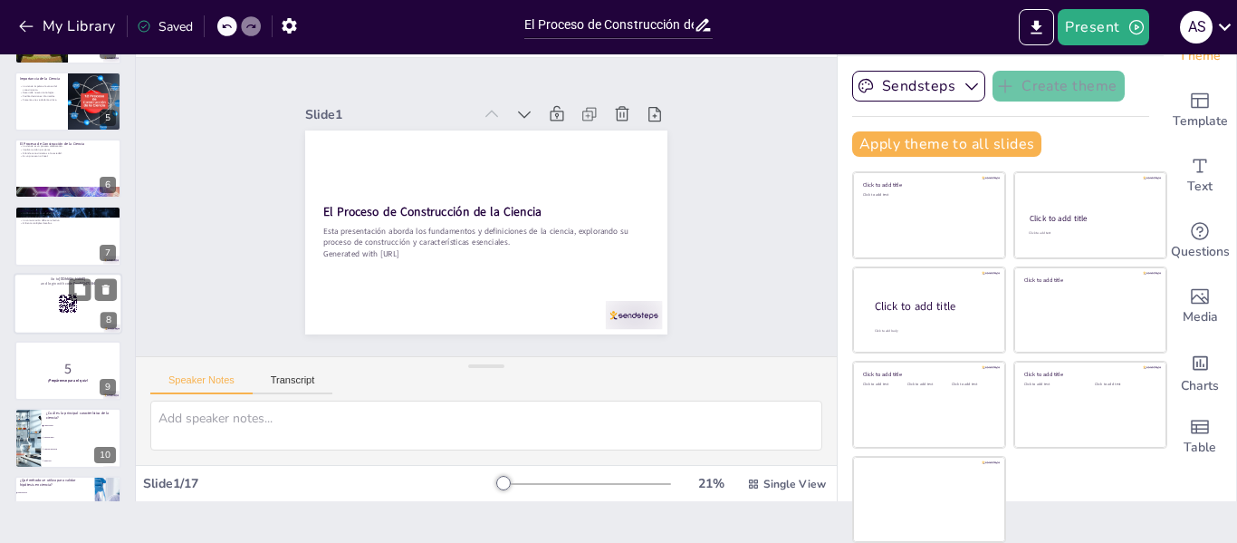
checkbox input "true"
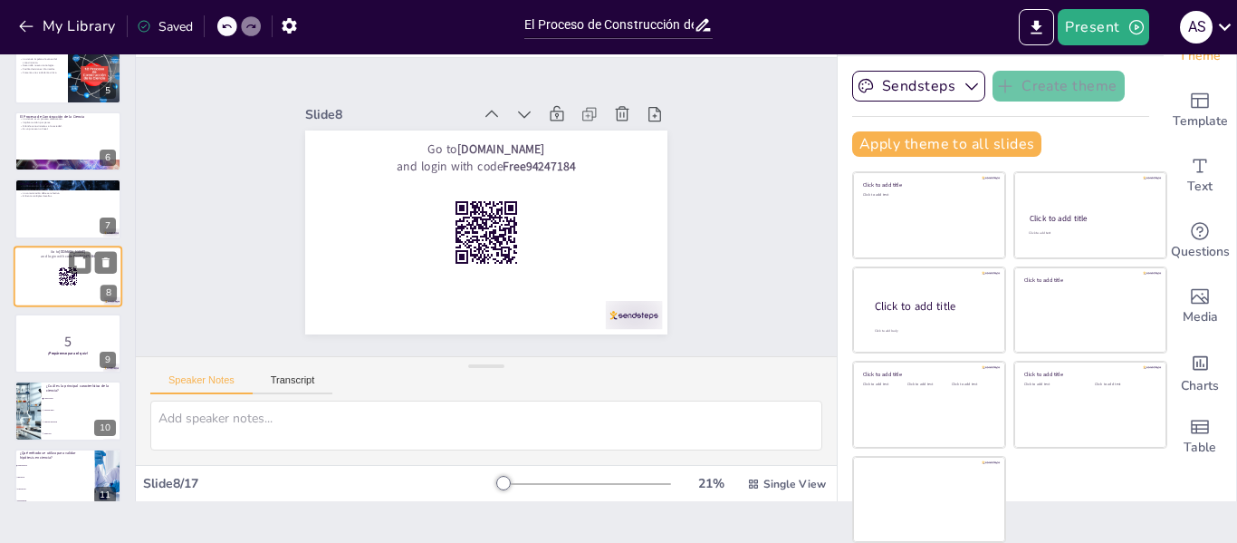
checkbox input "true"
click at [52, 231] on div at bounding box center [67, 208] width 107 height 60
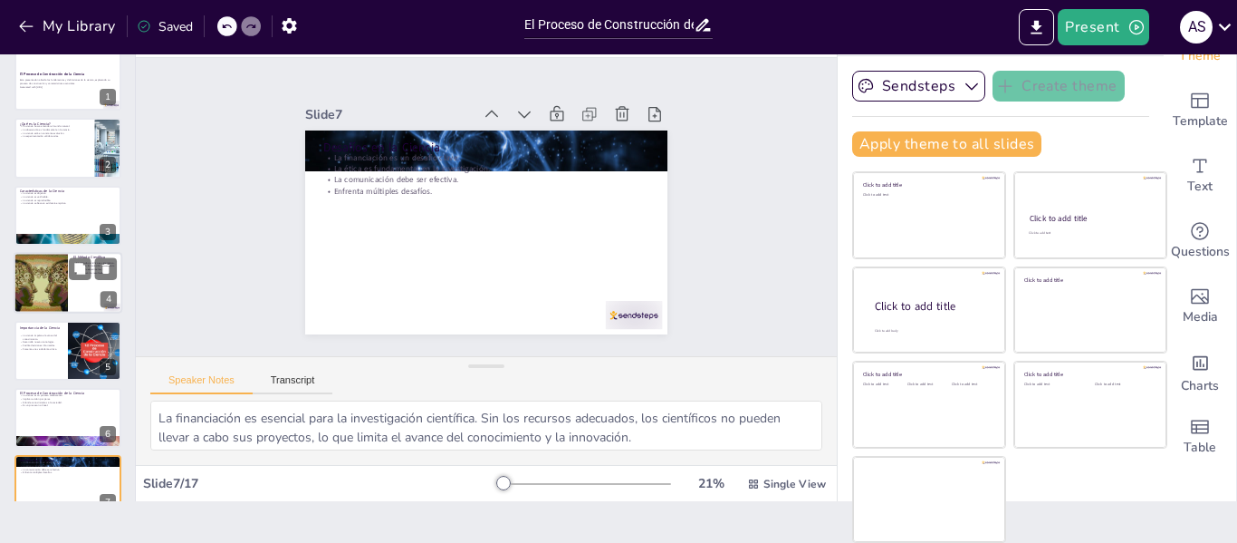
scroll to position [0, 0]
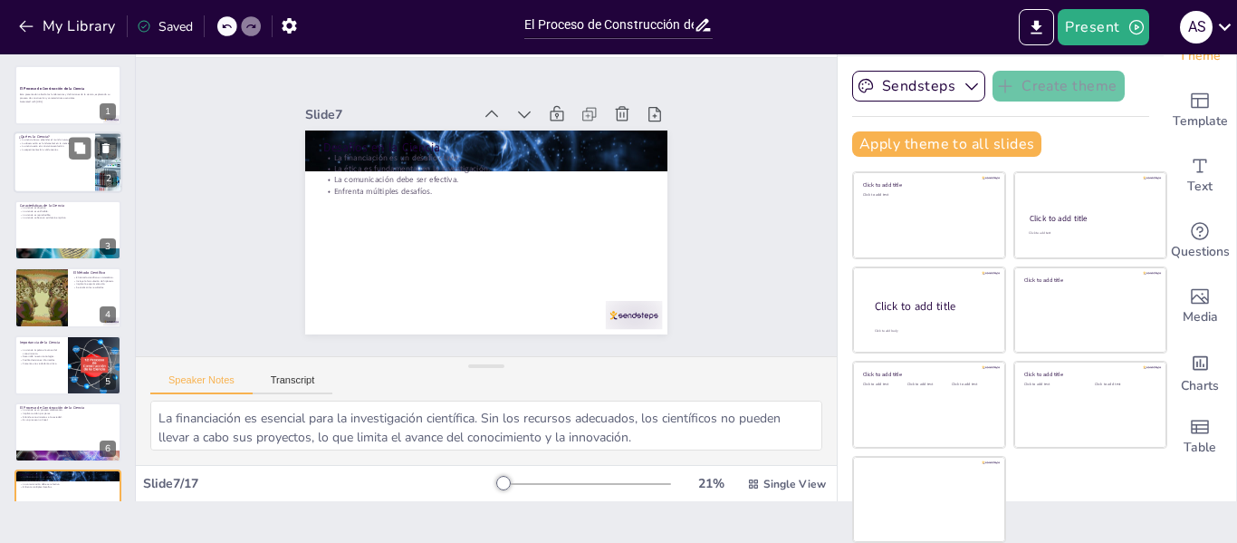
click at [64, 160] on div at bounding box center [68, 163] width 109 height 62
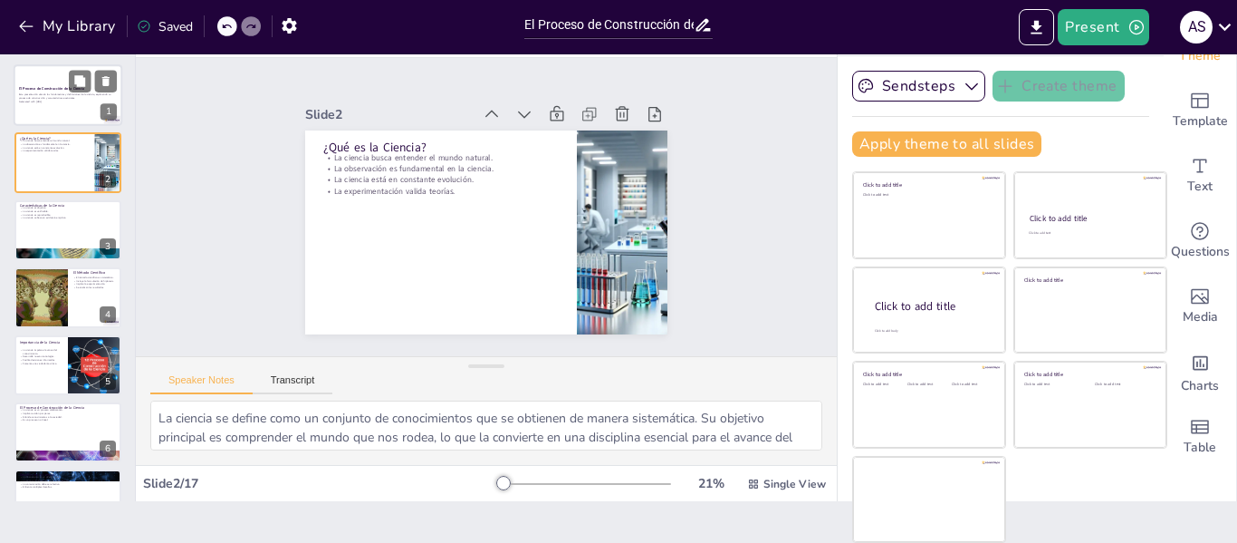
click at [52, 101] on p "Generated with [URL]" at bounding box center [68, 102] width 98 height 4
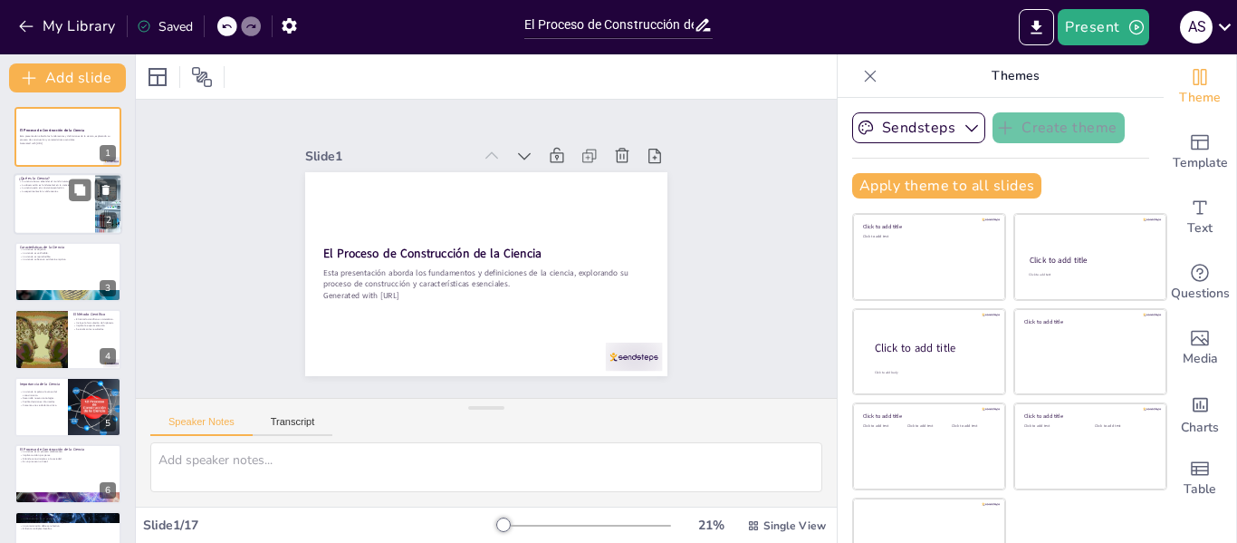
click at [53, 223] on div at bounding box center [68, 205] width 109 height 62
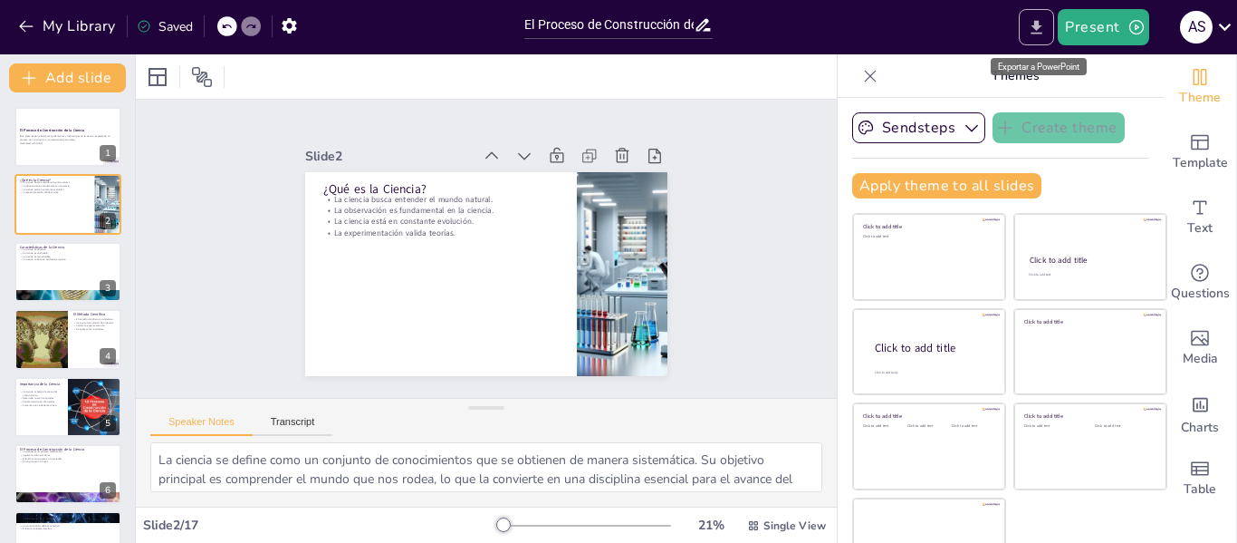
click at [1044, 27] on icon "Export to PowerPoint" at bounding box center [1036, 27] width 19 height 19
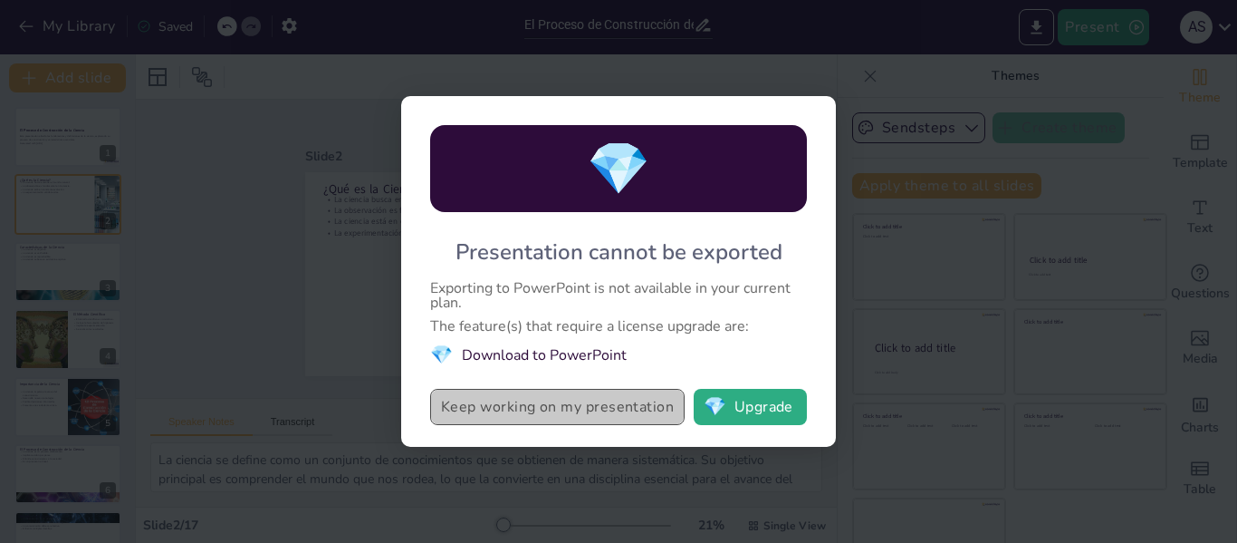
click at [557, 410] on button "Keep working on my presentation" at bounding box center [557, 407] width 255 height 36
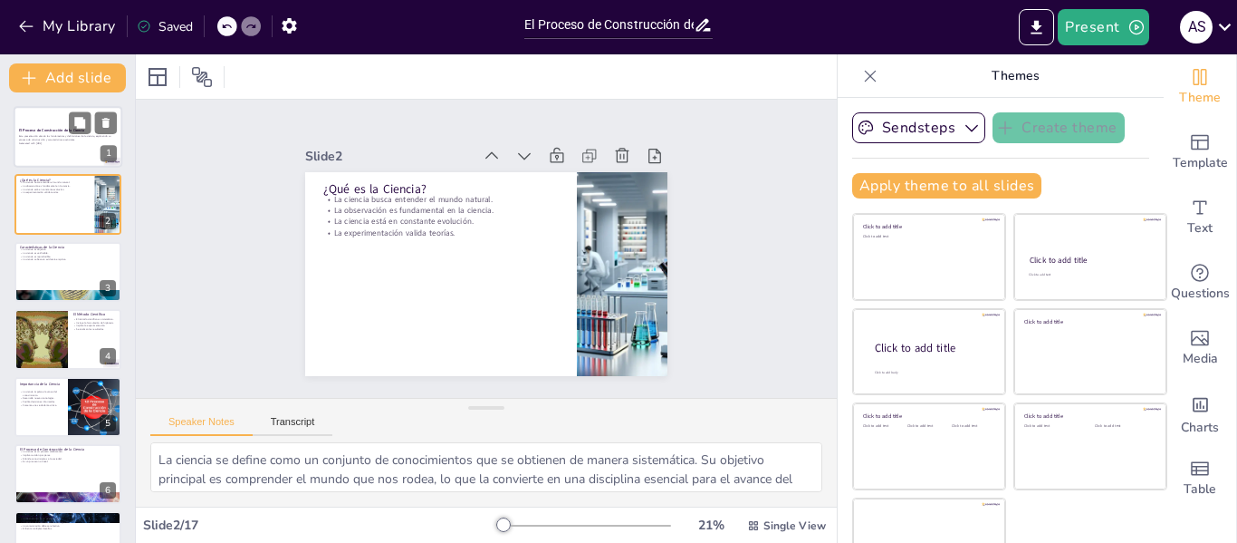
click at [74, 145] on div "Esta presentación aborda los fundamentos y definiciones de la ciencia, exploran…" at bounding box center [68, 139] width 98 height 13
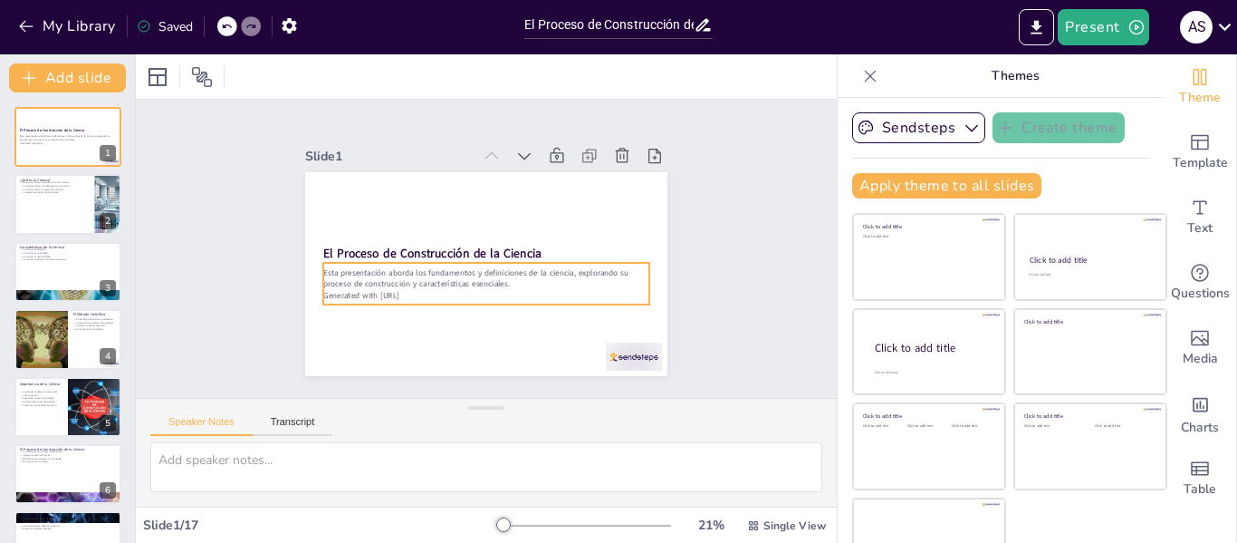
click at [463, 274] on p "Esta presentación aborda los fundamentos y definiciones de la ciencia, exploran…" at bounding box center [459, 257] width 122 height 317
click at [344, 264] on p "Esta presentación aborda los fundamentos y definiciones de la ciencia, exploran…" at bounding box center [466, 270] width 257 height 235
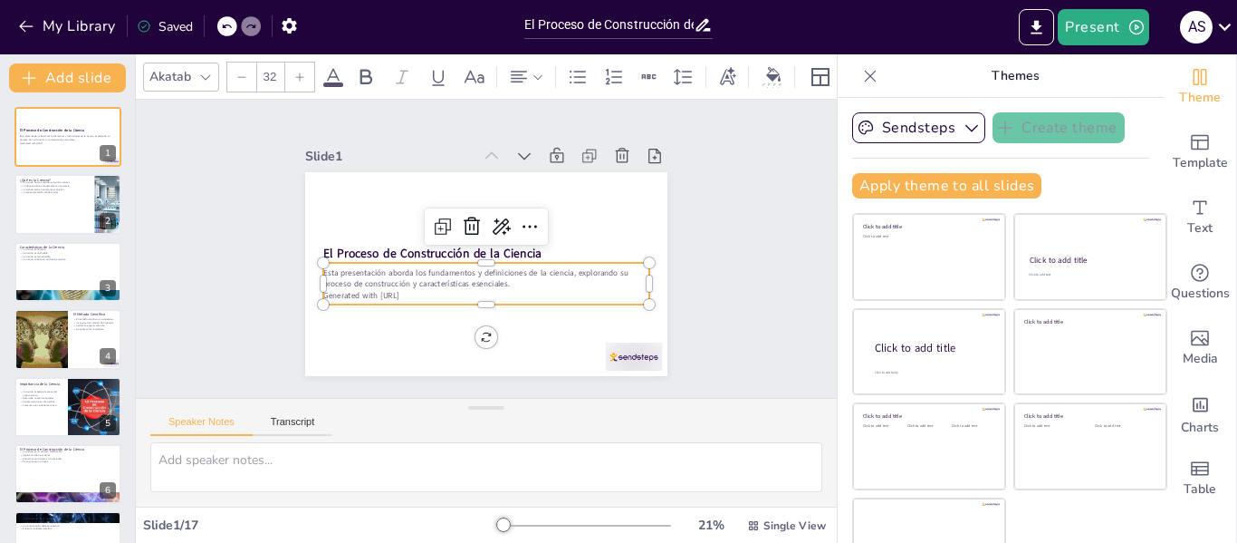
click at [398, 264] on p "Esta presentación aborda los fundamentos y definiciones de la ciencia, exploran…" at bounding box center [459, 258] width 122 height 317
drag, startPoint x: 416, startPoint y: 288, endPoint x: 331, endPoint y: 273, distance: 86.5
click at [299, 267] on div "El Proceso de Construcción de la Ciencia Esta presentación aborda los fundament…" at bounding box center [476, 271] width 414 height 333
copy div "Esta presentación aborda los fundamentos y definiciones de la ciencia, exploran…"
click at [38, 209] on div at bounding box center [68, 205] width 109 height 62
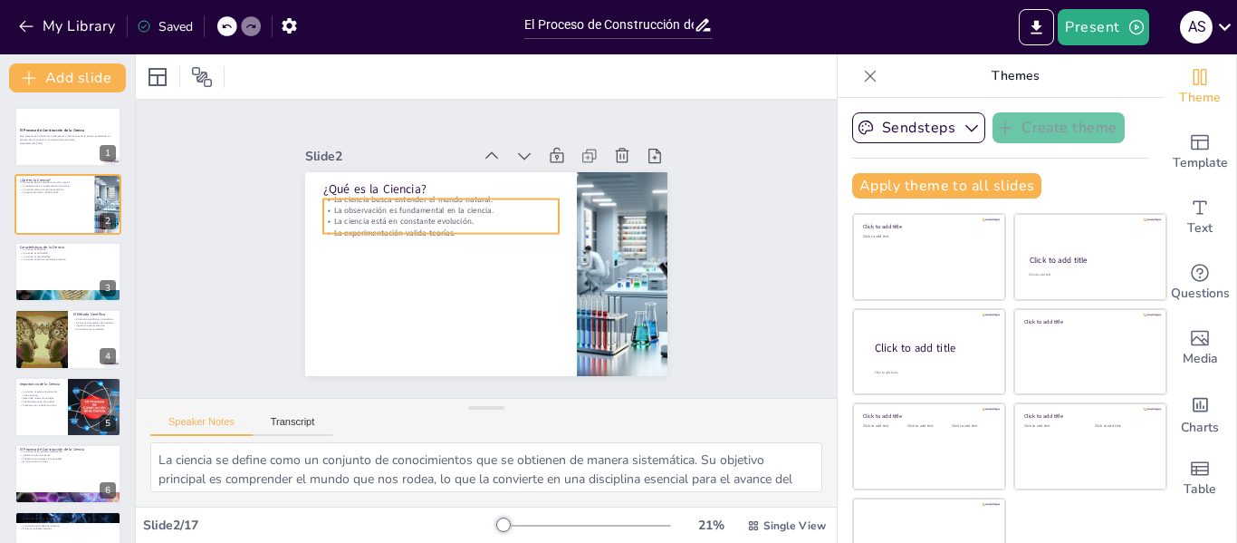
click at [367, 222] on p "La experimentación valida teorías." at bounding box center [455, 213] width 209 height 128
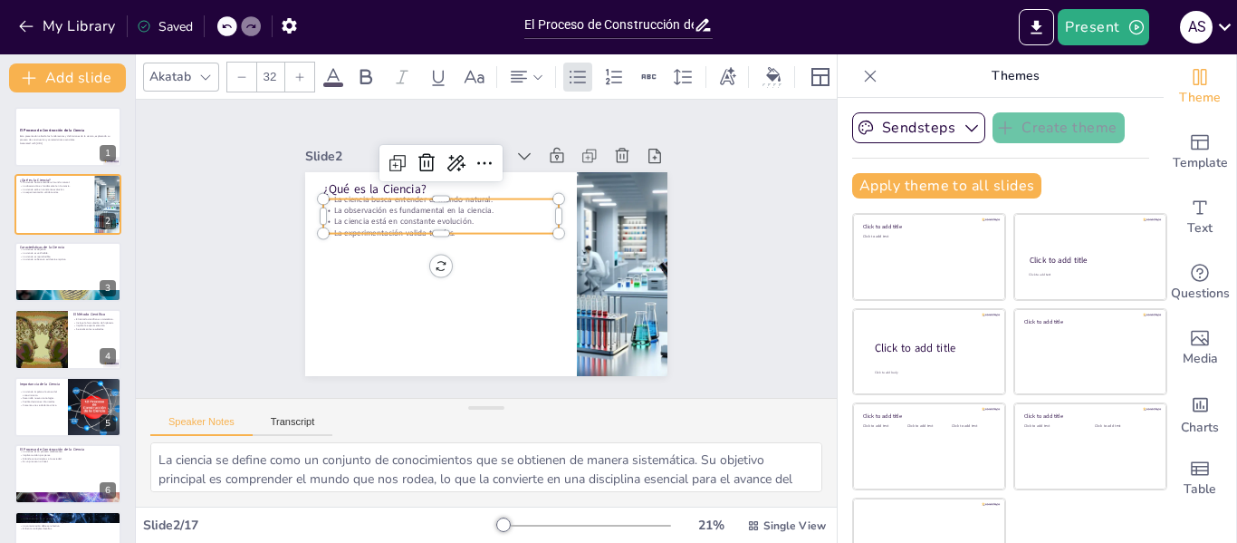
click at [401, 206] on p "La observación es fundamental en la ciencia." at bounding box center [484, 189] width 166 height 183
click at [417, 206] on p "La observación es fundamental en la ciencia." at bounding box center [491, 189] width 148 height 197
click at [422, 246] on p "La observación es fundamental en la ciencia." at bounding box center [538, 276] width 233 height 60
click at [421, 230] on div "¿Qué es la Ciencia? La ciencia busca entender el mundo natural. La observación …" at bounding box center [474, 270] width 416 height 358
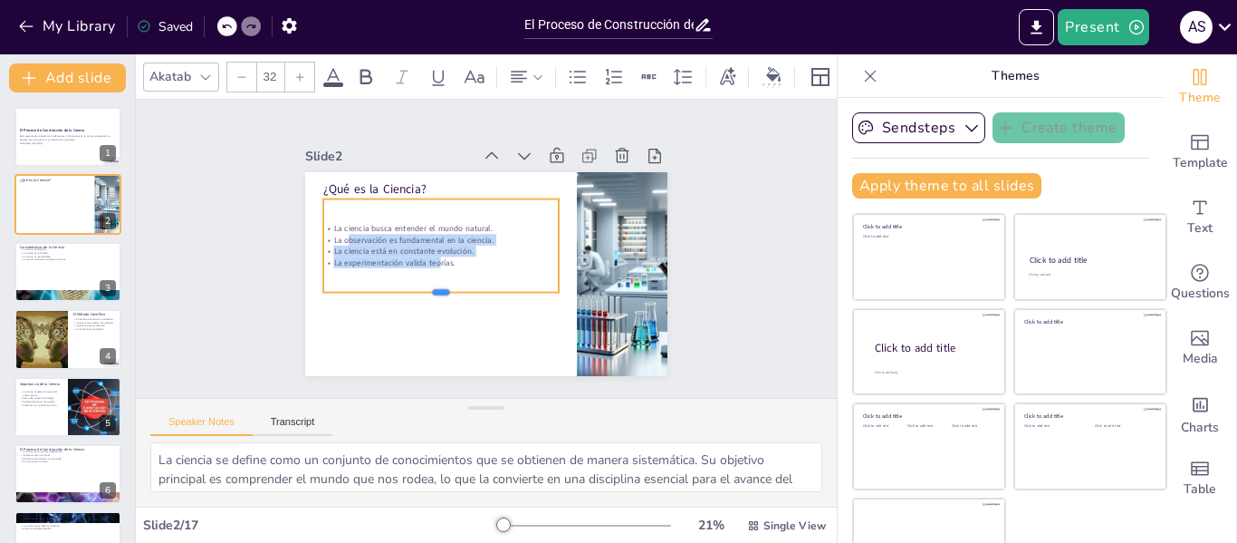
drag, startPoint x: 420, startPoint y: 230, endPoint x: 420, endPoint y: 289, distance: 58.9
click at [420, 289] on div at bounding box center [420, 263] width 199 height 150
click at [450, 263] on div "La ciencia busca entender el mundo natural. La observación es fundamental en la…" at bounding box center [454, 215] width 237 height 226
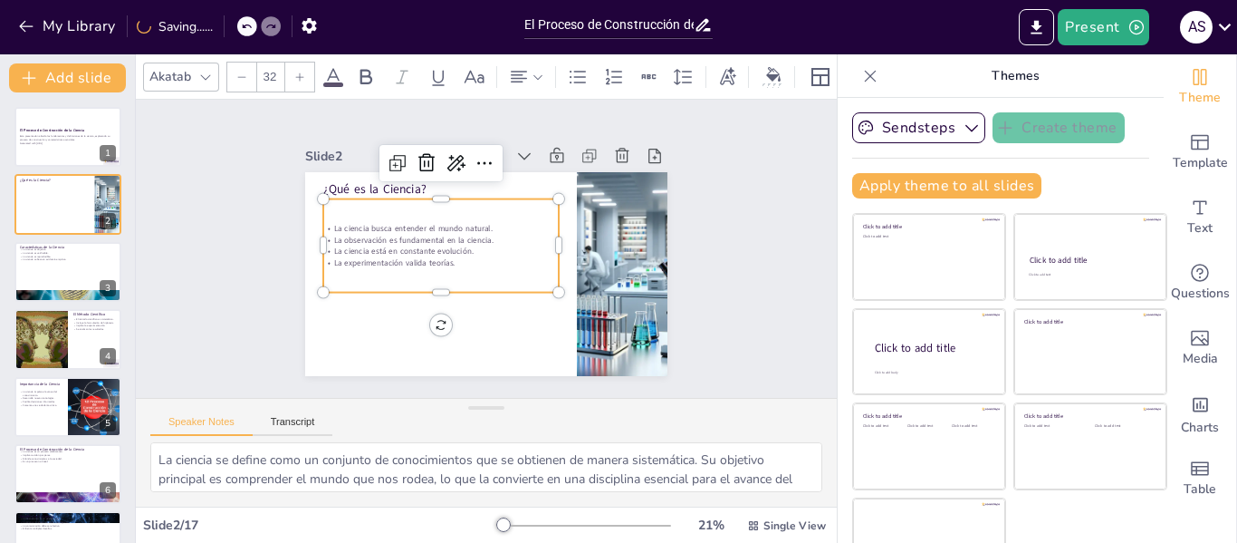
click at [446, 259] on p "La experimentación valida teorías." at bounding box center [438, 247] width 227 height 83
click at [445, 259] on p "La experimentación valida teorías." at bounding box center [455, 213] width 106 height 220
drag, startPoint x: 444, startPoint y: 258, endPoint x: 313, endPoint y: 217, distance: 137.5
click at [363, 217] on div "La ciencia busca entender el mundo natural. La observación es fundamental en la…" at bounding box center [458, 213] width 191 height 205
click at [425, 246] on p "La ciencia está en constante evolución." at bounding box center [454, 216] width 166 height 183
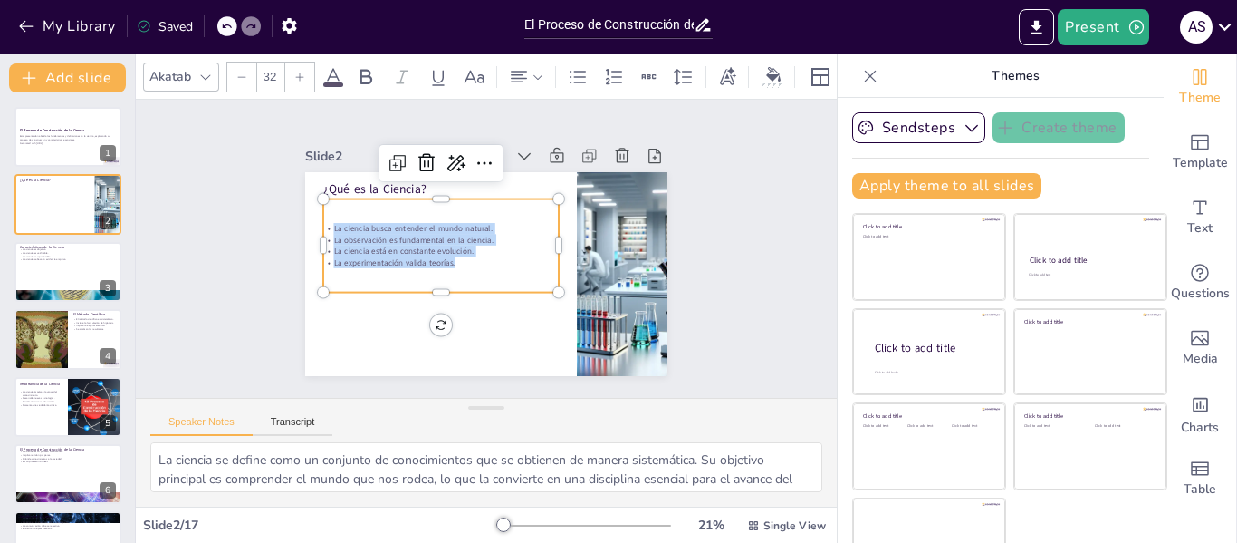
drag, startPoint x: 443, startPoint y: 261, endPoint x: 305, endPoint y: 219, distance: 143.9
click at [453, 219] on div "La ciencia busca entender el mundo natural. La observación es fundamental en la…" at bounding box center [499, 205] width 93 height 240
copy div "La ciencia busca entender el mundo natural. La observación es fundamental en la…"
click at [60, 264] on div at bounding box center [68, 272] width 109 height 62
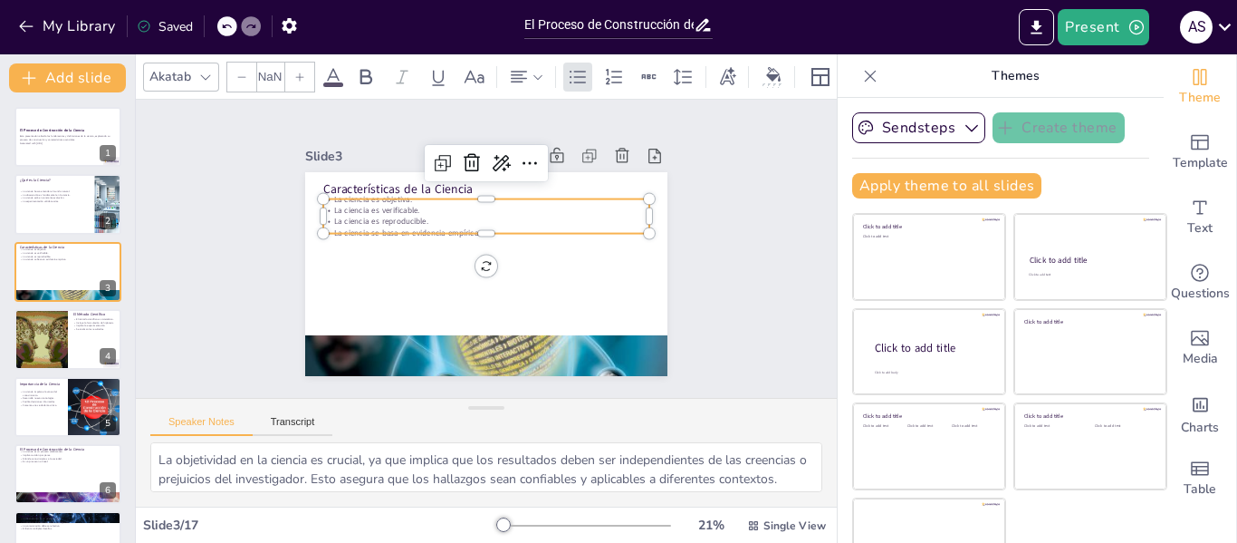
click at [422, 208] on p "La ciencia es verificable." at bounding box center [512, 220] width 250 height 226
click at [422, 207] on div "La ciencia es objetiva. La ciencia es verificable. La ciencia es reproducible. …" at bounding box center [511, 227] width 252 height 273
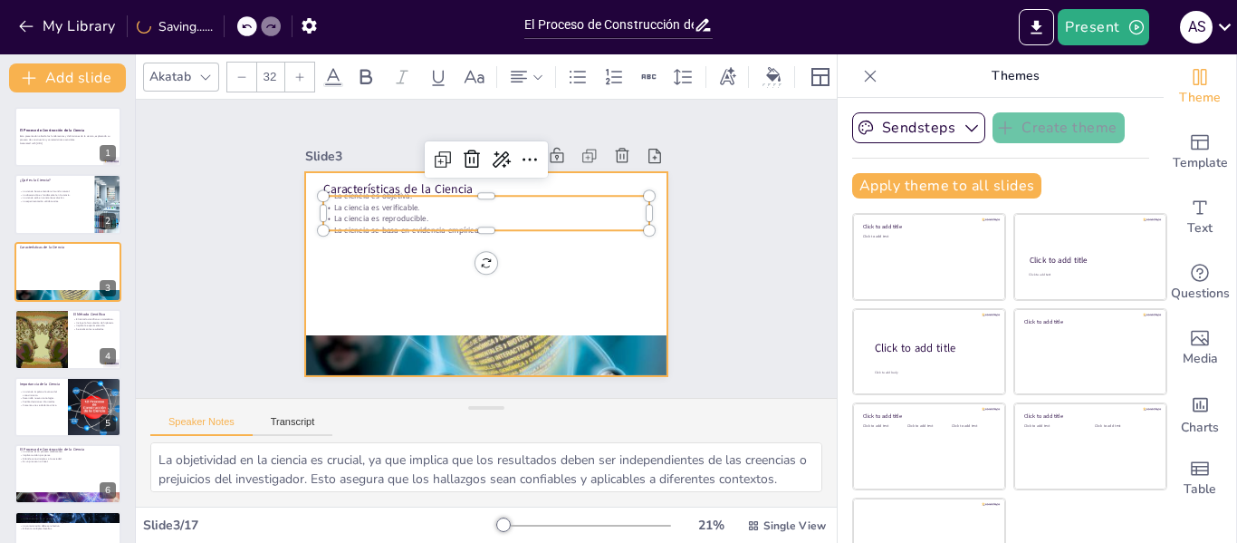
drag, startPoint x: 466, startPoint y: 221, endPoint x: 455, endPoint y: 274, distance: 54.5
click at [456, 275] on div "Características de la Ciencia La ciencia es objetiva. La ciencia es verificable…" at bounding box center [462, 259] width 333 height 414
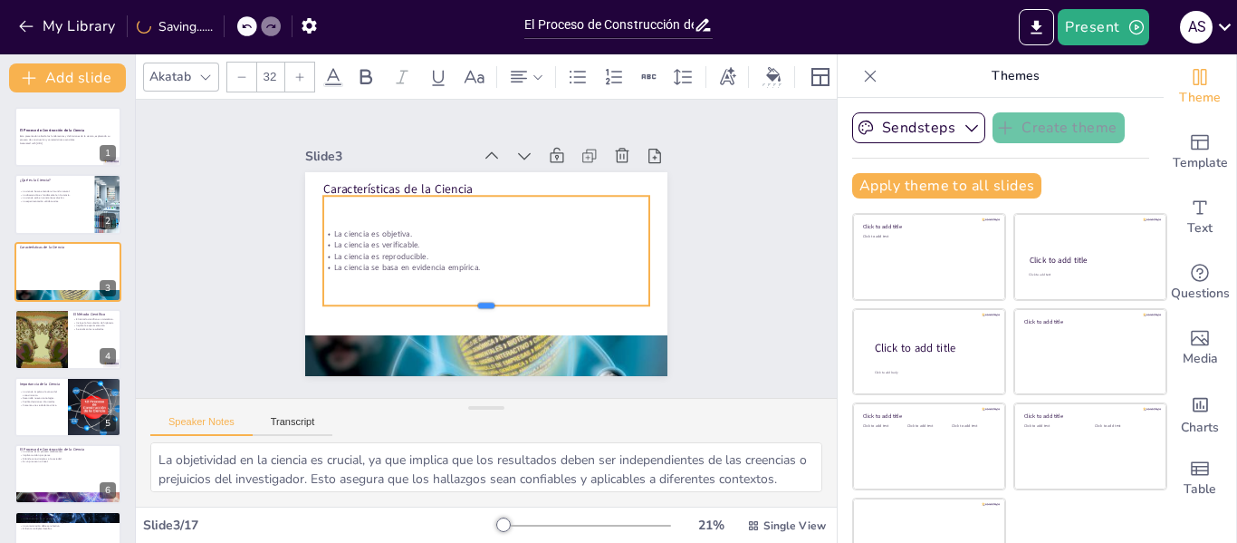
drag, startPoint x: 462, startPoint y: 226, endPoint x: 463, endPoint y: 301, distance: 75.2
click at [472, 301] on div at bounding box center [545, 273] width 146 height 303
click at [452, 274] on div "La ciencia es objetiva. La ciencia es verificable. La ciencia es reproducible. …" at bounding box center [485, 250] width 280 height 328
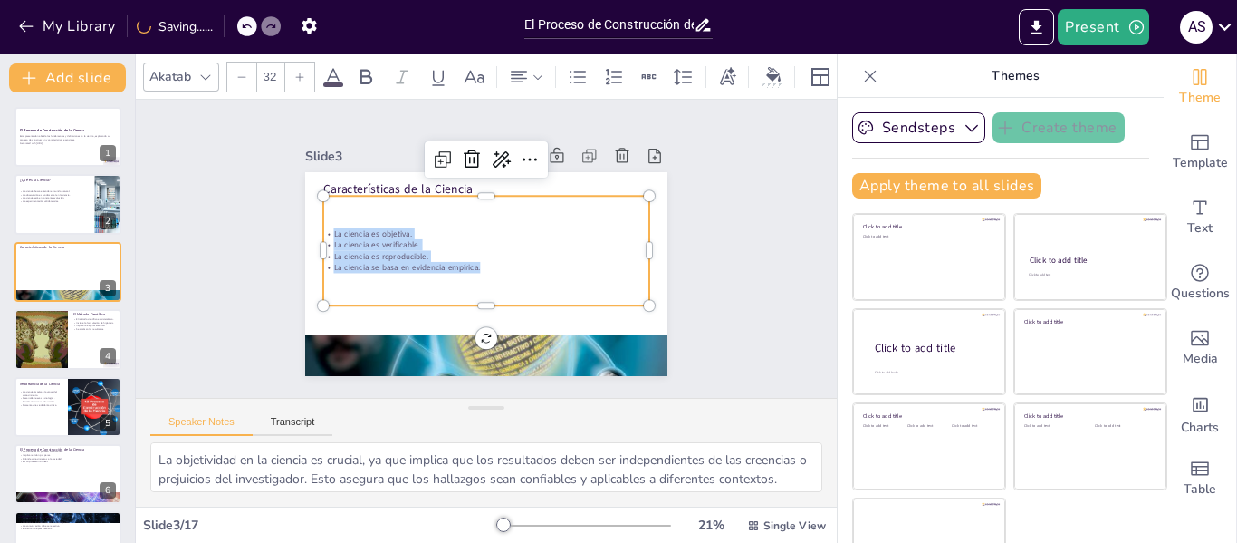
drag, startPoint x: 466, startPoint y: 264, endPoint x: 298, endPoint y: 226, distance: 171.6
click at [298, 226] on div "Características de la Ciencia La ciencia es objetiva. La ciencia es verificable…" at bounding box center [474, 270] width 416 height 358
copy div "La ciencia es objetiva. La ciencia es verificable. La ciencia es reproducible. …"
click at [34, 342] on div at bounding box center [40, 339] width 99 height 62
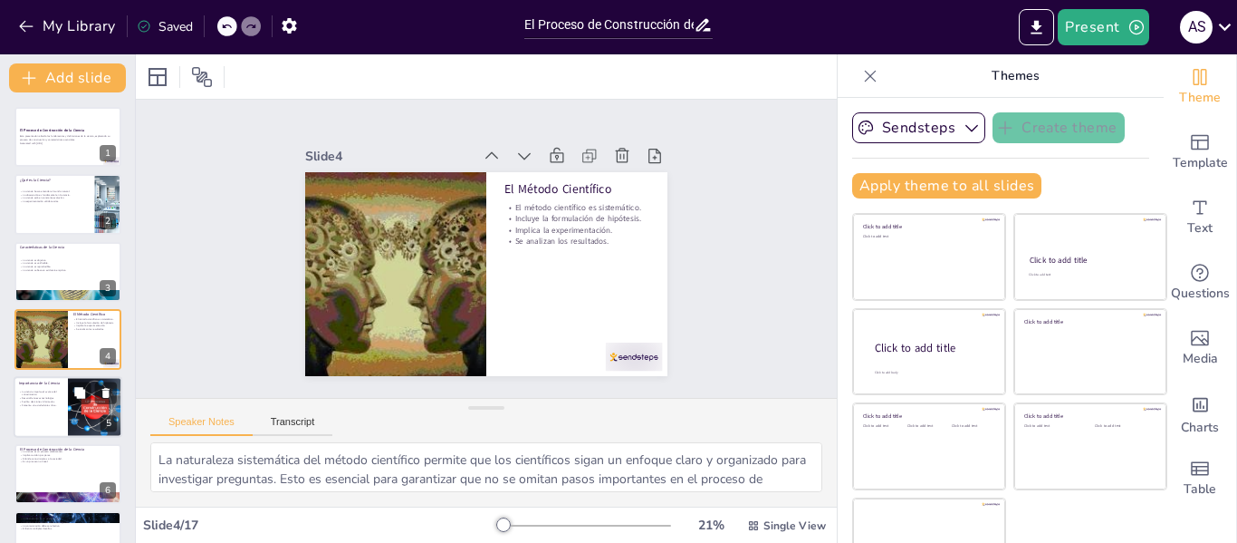
scroll to position [22, 0]
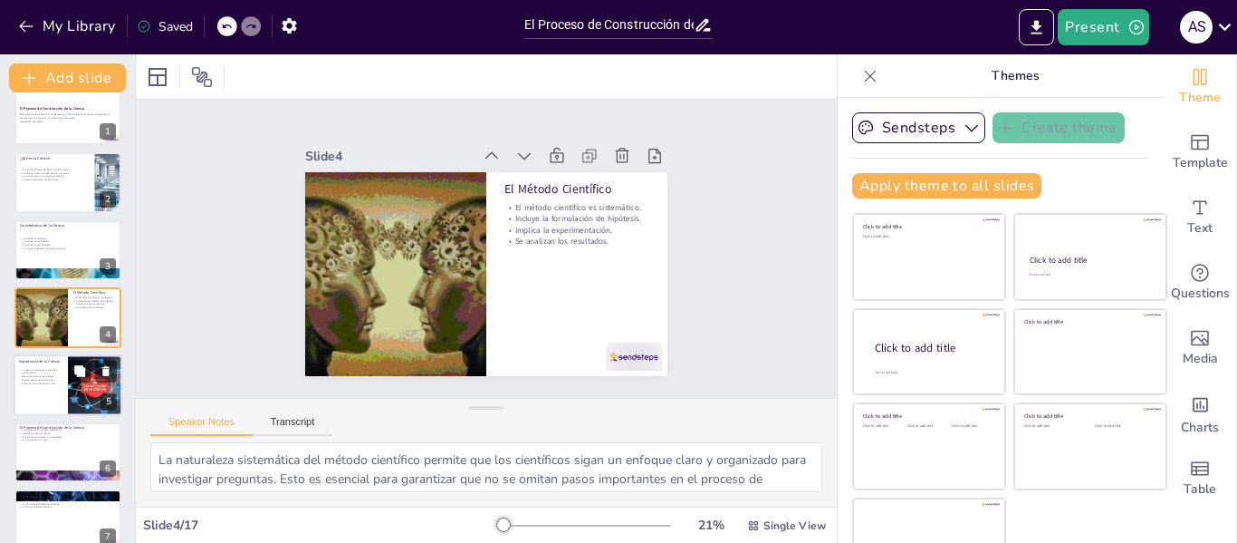
click at [59, 379] on p "Facilita decisiones informadas." at bounding box center [40, 380] width 43 height 4
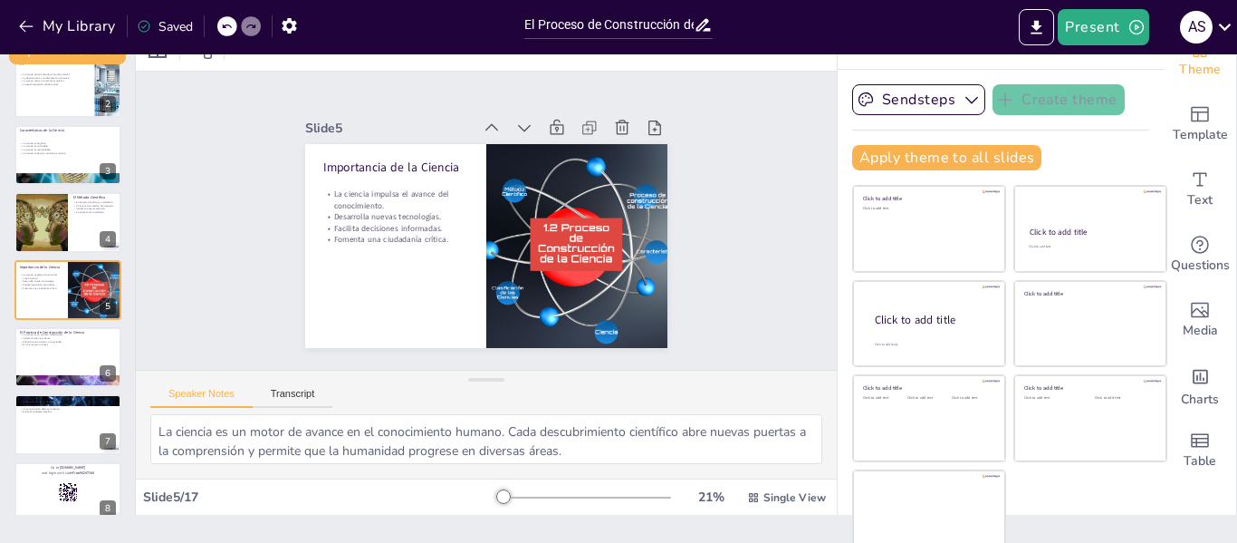
scroll to position [42, 0]
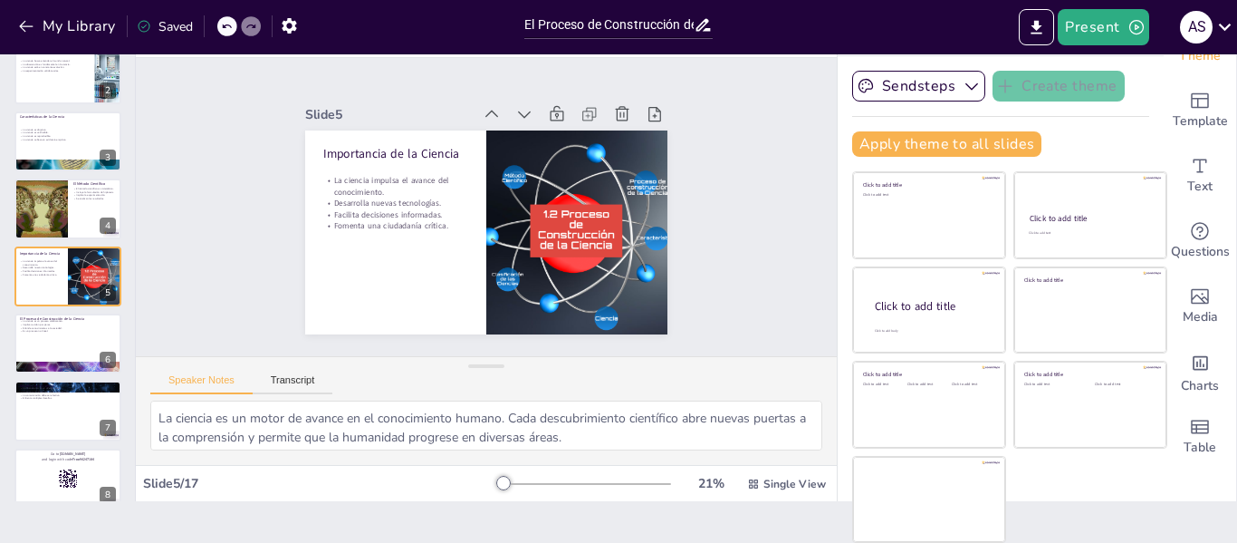
click at [53, 125] on div "La ciencia es objetiva. La ciencia es verificable. La ciencia es reproducible. …" at bounding box center [68, 134] width 96 height 33
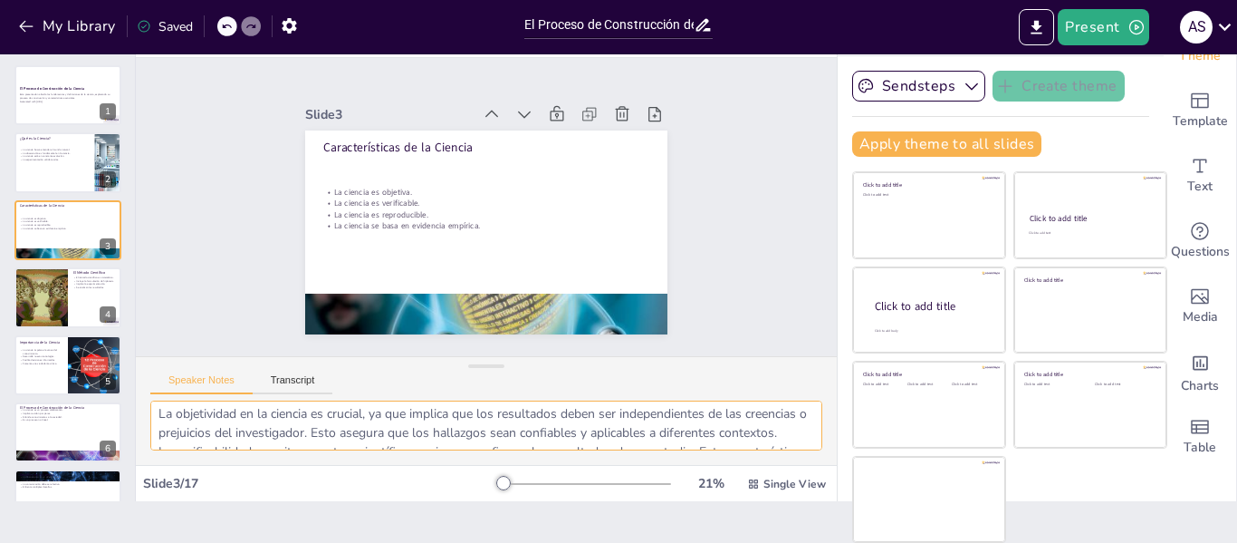
scroll to position [0, 0]
drag, startPoint x: 252, startPoint y: 437, endPoint x: 146, endPoint y: 403, distance: 111.2
click at [146, 403] on div "La objetividad en la ciencia es crucial, ya que implica que los resultados debe…" at bounding box center [486, 432] width 701 height 64
click at [54, 81] on div at bounding box center [68, 95] width 109 height 62
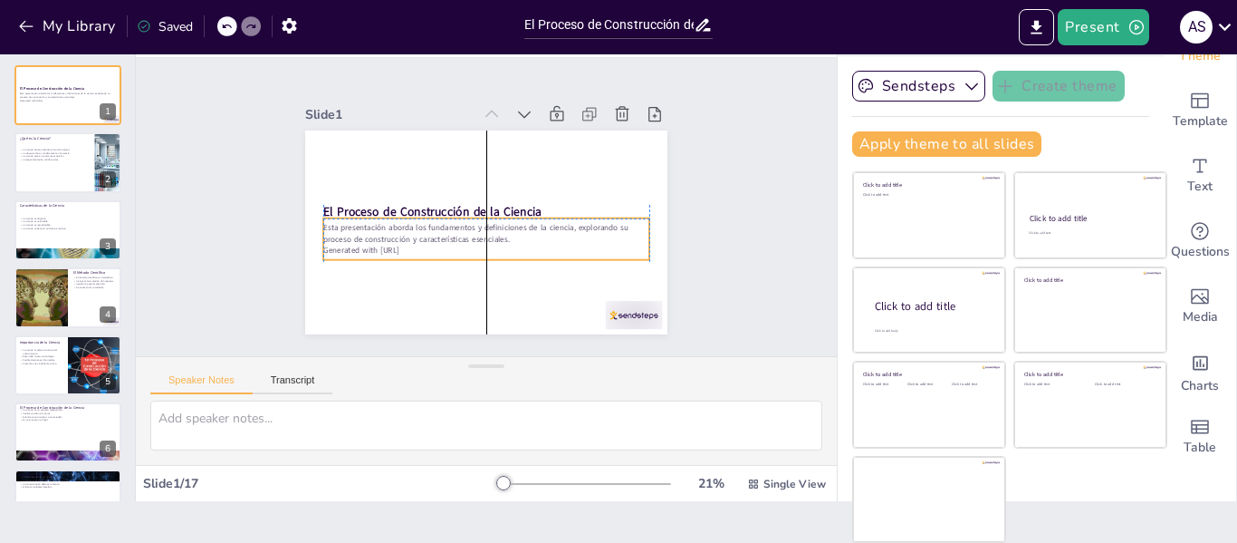
click at [391, 247] on p "Generated with [URL]" at bounding box center [457, 239] width 250 height 226
click at [425, 242] on p "Generated with [URL]" at bounding box center [448, 228] width 173 height 288
click at [425, 242] on p "Generated with [URL]" at bounding box center [448, 186] width 173 height 288
drag, startPoint x: 410, startPoint y: 245, endPoint x: 306, endPoint y: 223, distance: 106.4
click at [321, 223] on div "Esta presentación aborda los fundamentos y definiciones de la ciencia, exploran…" at bounding box center [470, 235] width 299 height 192
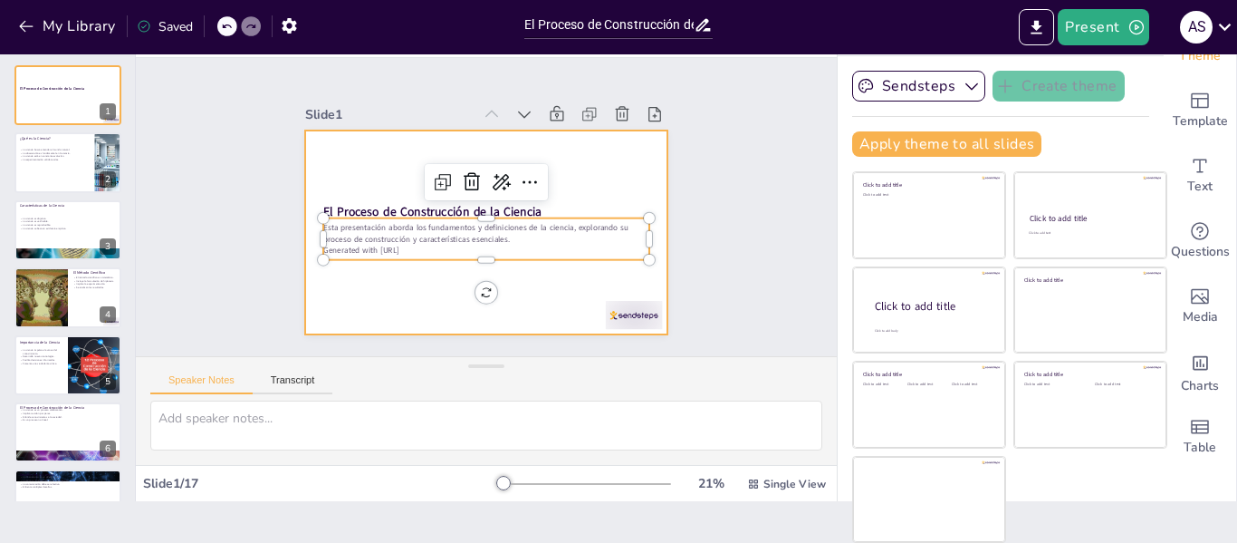
copy div "sta presentación aborda los fundamentos y definiciones de la ciencia, explorand…"
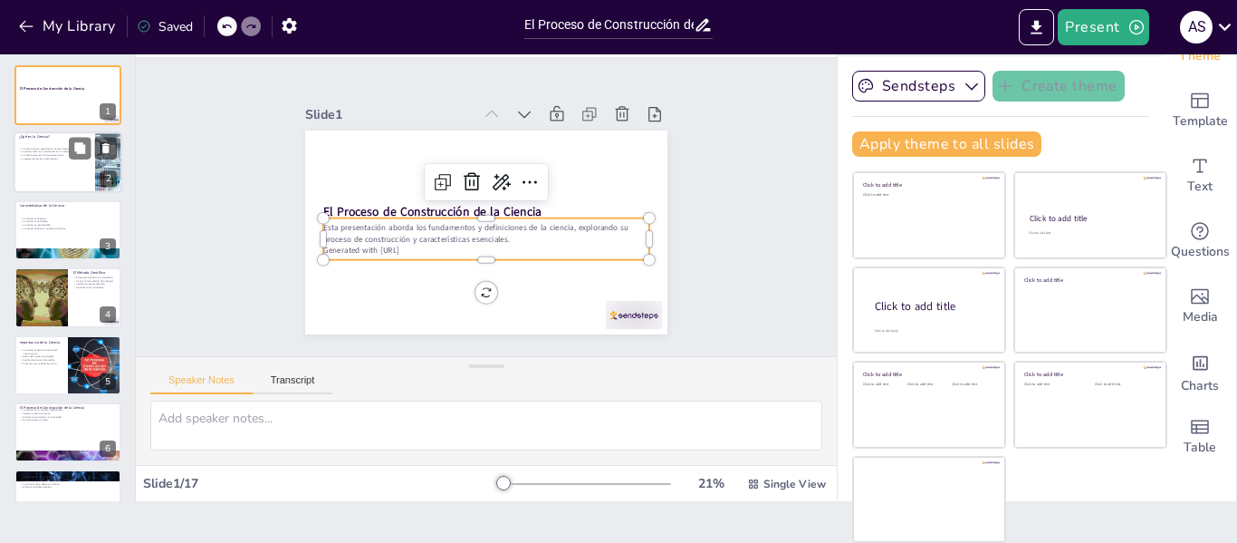
click at [39, 154] on p "La ciencia está en constante evolución." at bounding box center [54, 156] width 71 height 4
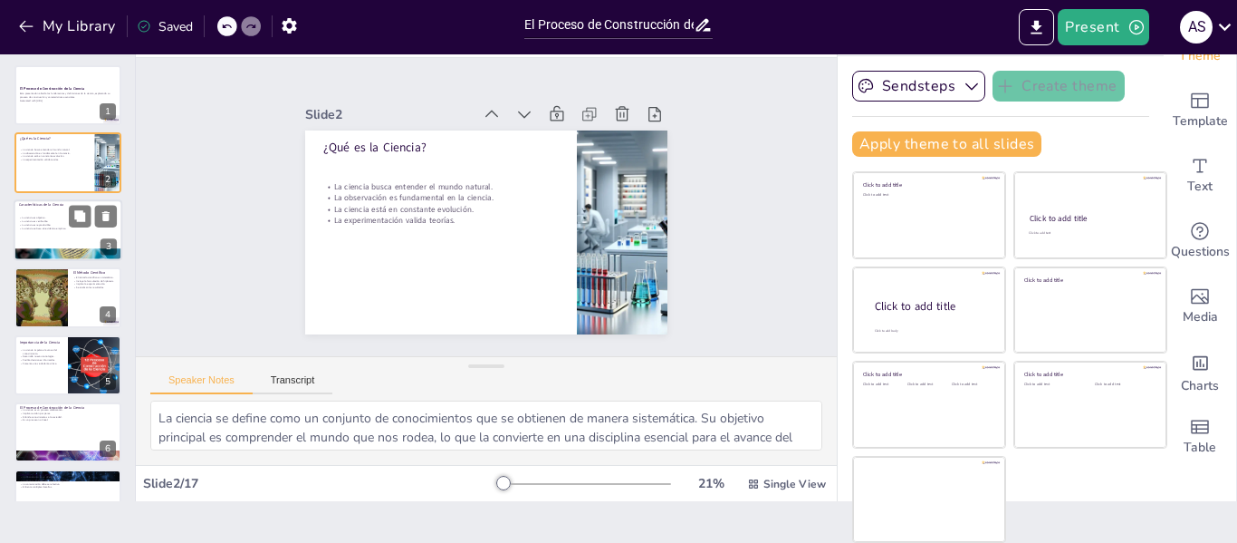
click at [40, 215] on div "La ciencia es objetiva. La ciencia es verificable. La ciencia es reproducible. …" at bounding box center [68, 223] width 98 height 33
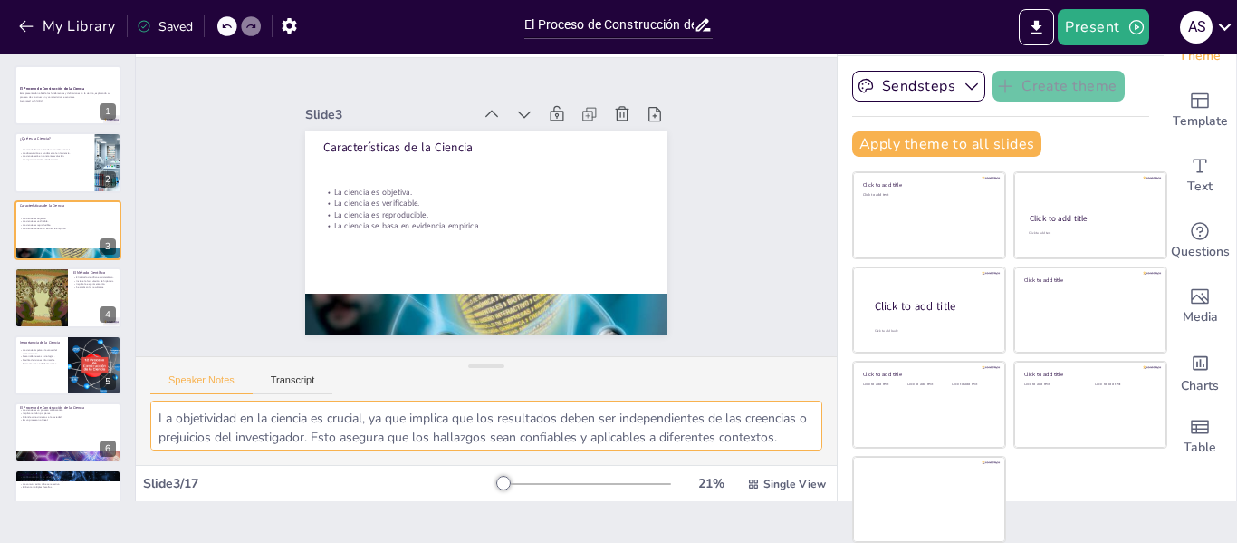
click at [254, 421] on textarea "La objetividad en la ciencia es crucial, ya que implica que los resultados debe…" at bounding box center [486, 425] width 672 height 50
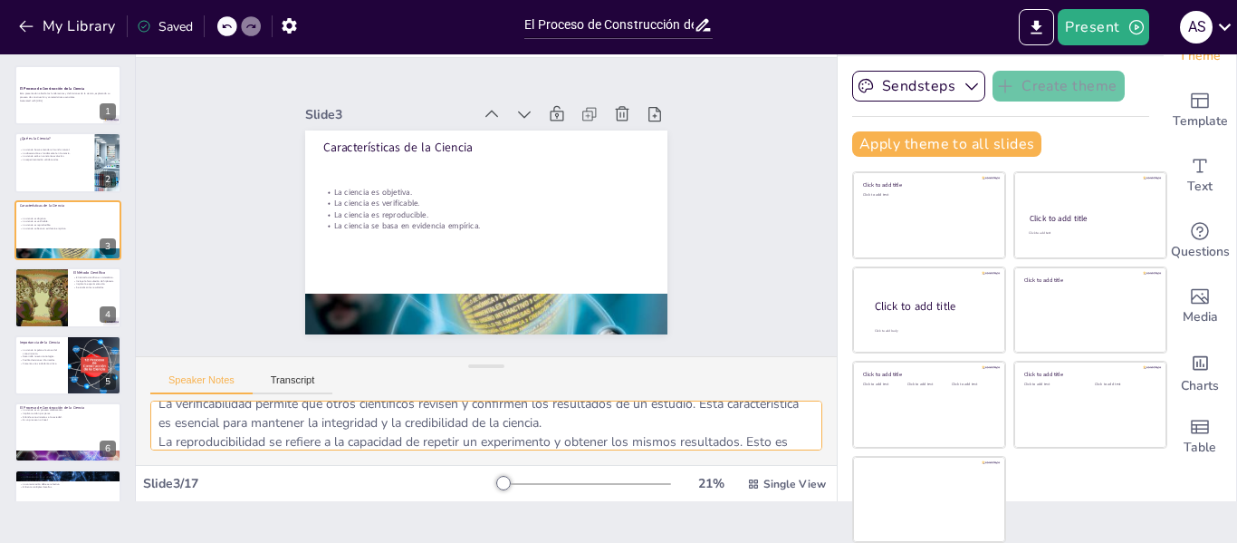
scroll to position [157, 0]
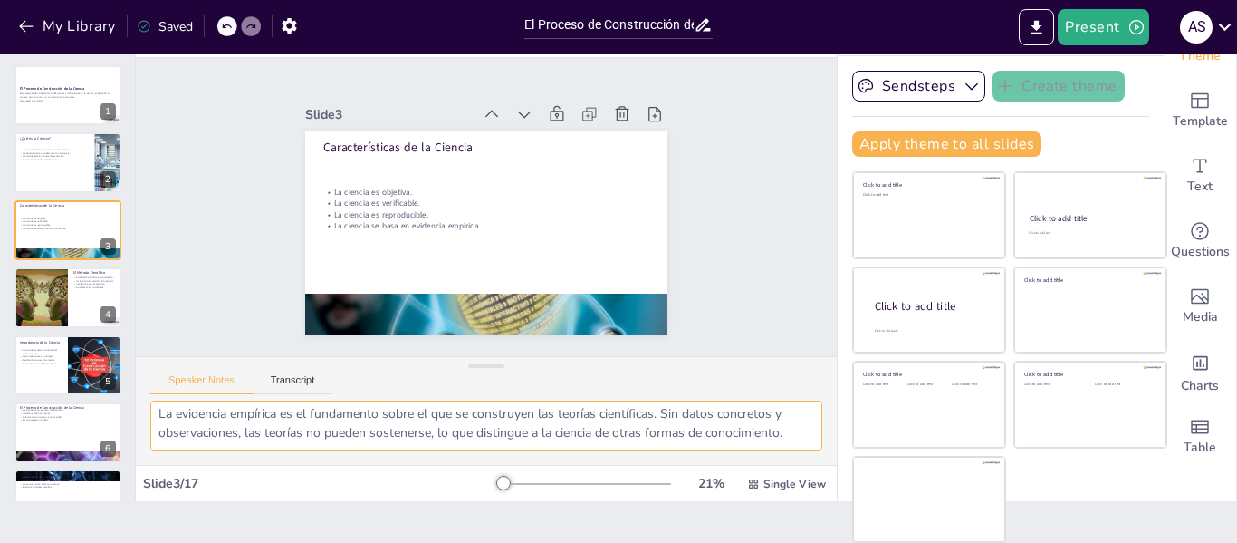
drag, startPoint x: 153, startPoint y: 418, endPoint x: 399, endPoint y: 456, distance: 249.3
click at [399, 456] on div "La objetividad en la ciencia es crucial, ya que implica que los resultados debe…" at bounding box center [486, 432] width 701 height 64
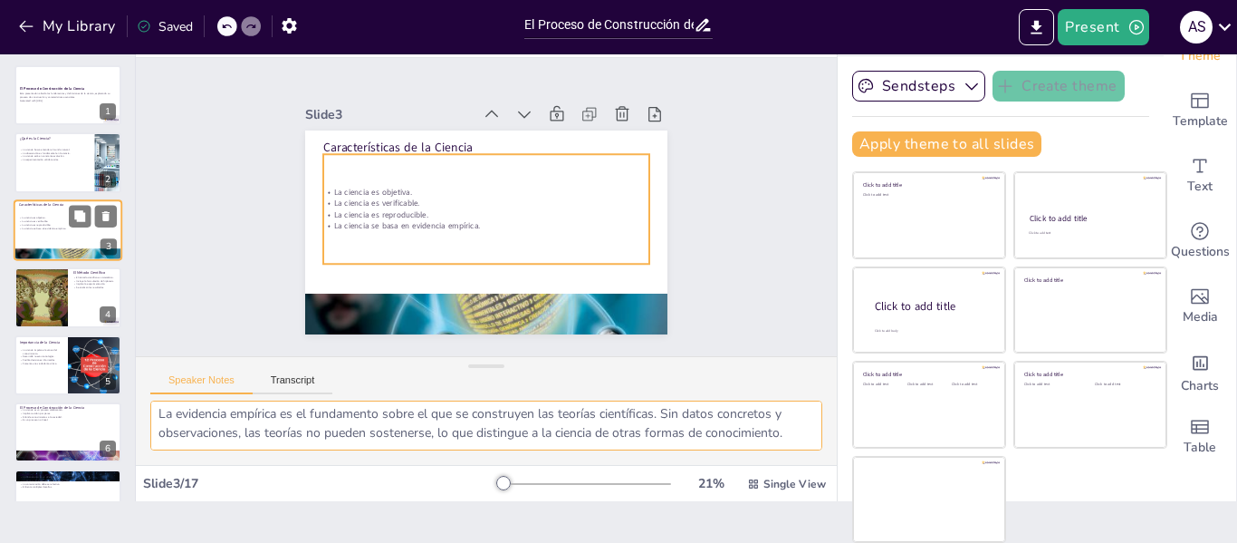
click at [40, 234] on div "La ciencia es objetiva. La ciencia es verificable. La ciencia es reproducible. …" at bounding box center [68, 223] width 98 height 33
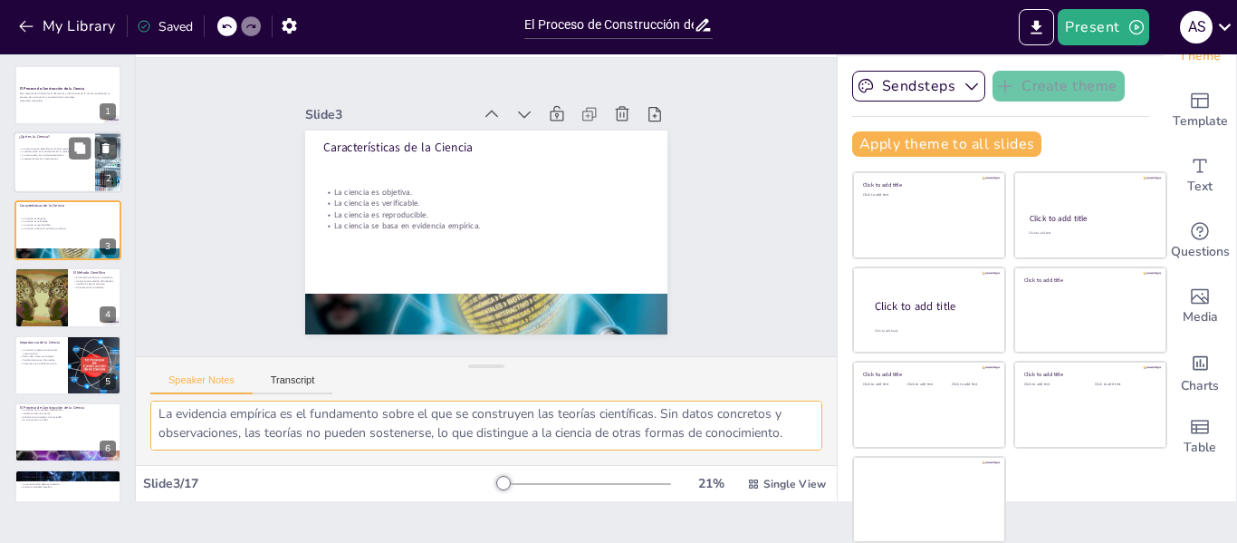
click at [26, 154] on p "La ciencia está en constante evolución." at bounding box center [54, 156] width 71 height 4
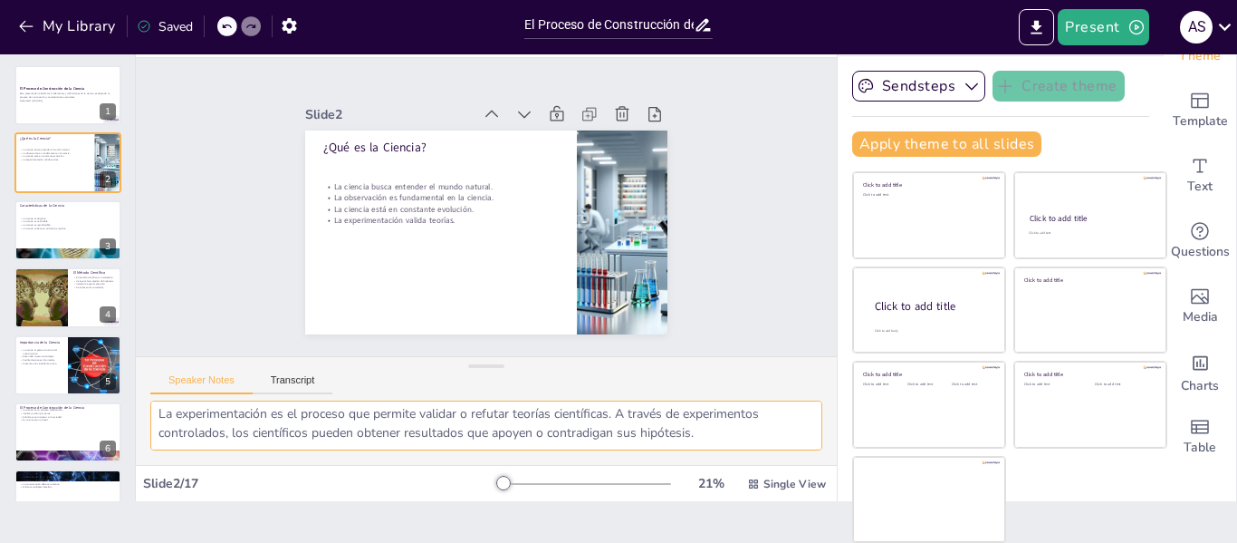
drag, startPoint x: 153, startPoint y: 411, endPoint x: 736, endPoint y: 450, distance: 584.7
click at [736, 450] on div "La ciencia se define como un conjunto de conocimientos que se obtienen de maner…" at bounding box center [486, 432] width 701 height 64
click at [42, 283] on div at bounding box center [40, 297] width 99 height 62
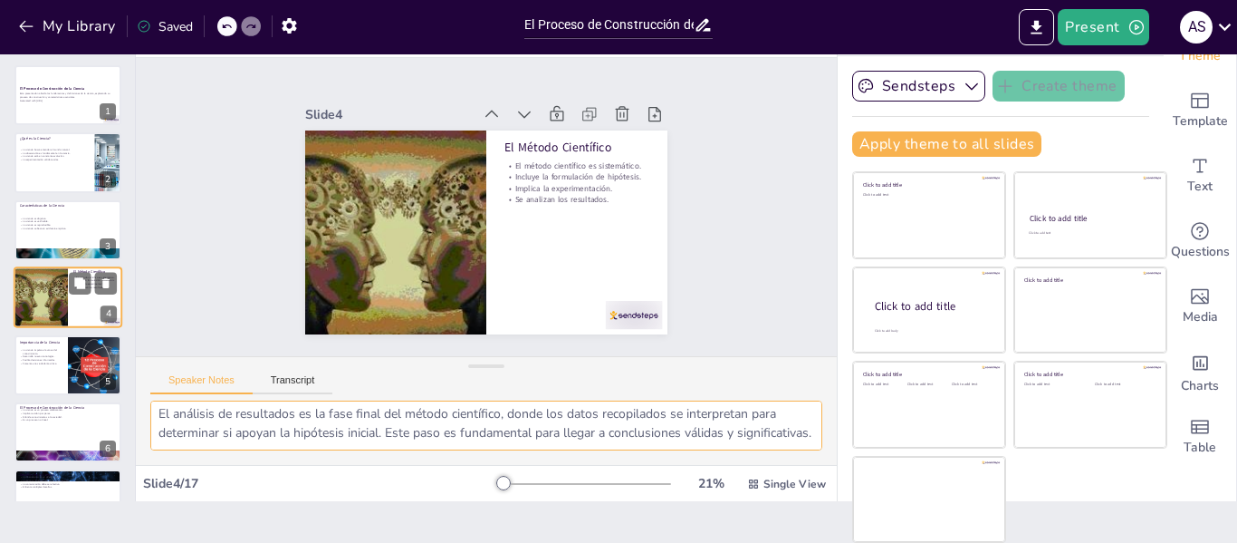
scroll to position [22, 0]
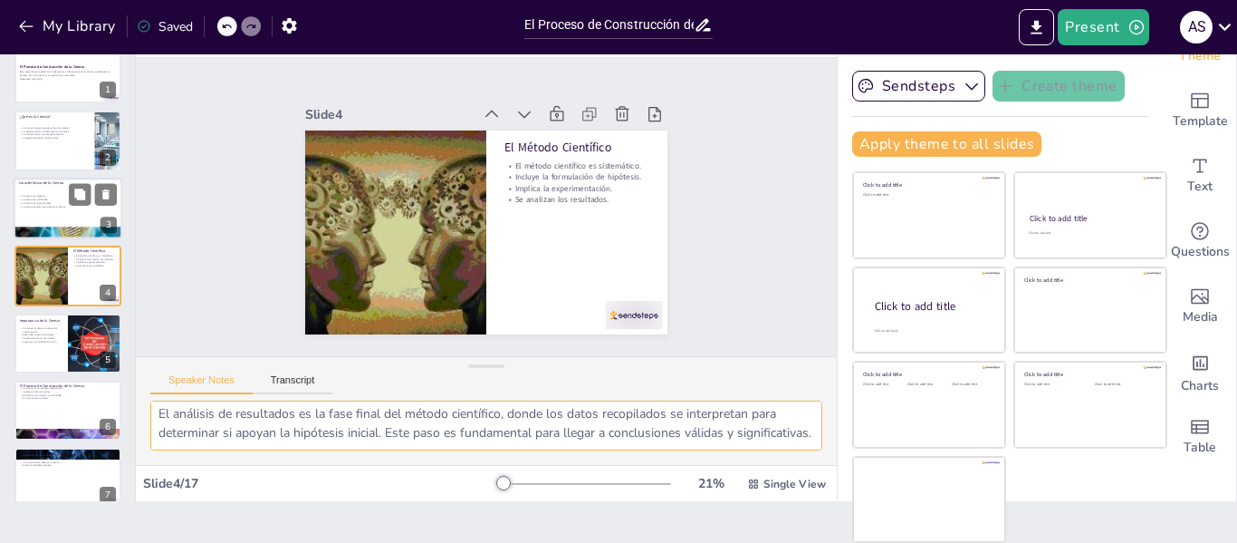
click at [53, 203] on p "La ciencia es reproducible." at bounding box center [68, 203] width 98 height 4
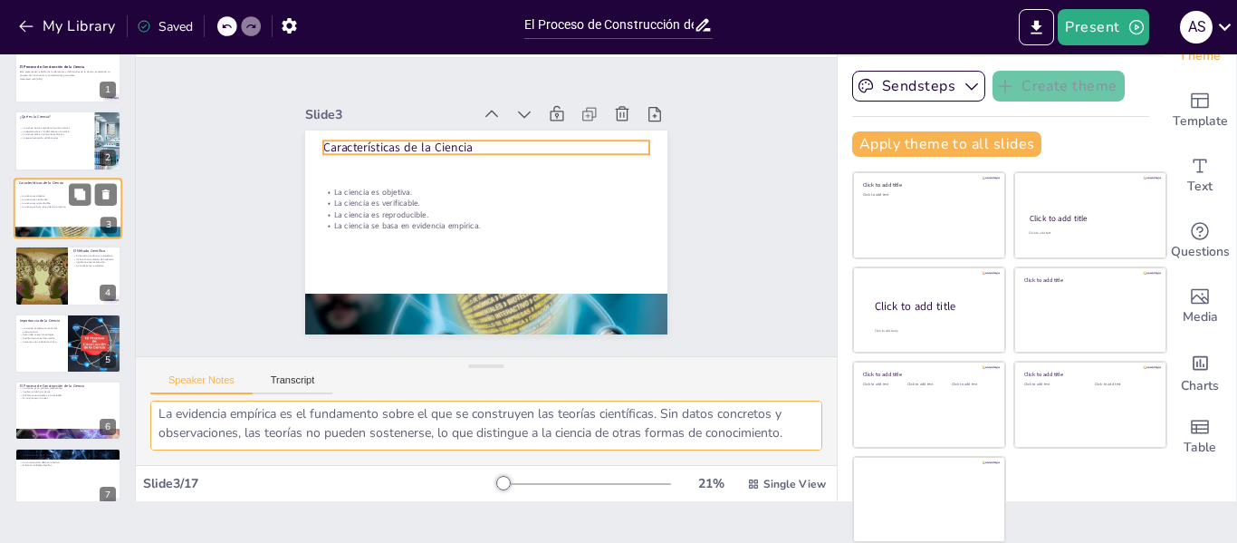
scroll to position [0, 0]
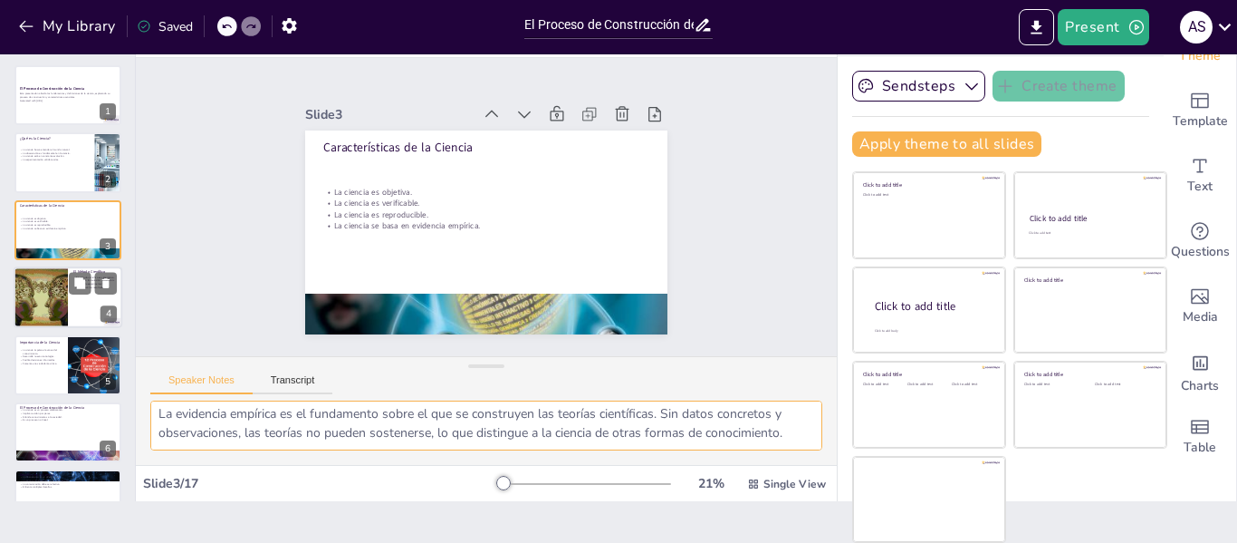
click at [29, 293] on div at bounding box center [40, 297] width 99 height 62
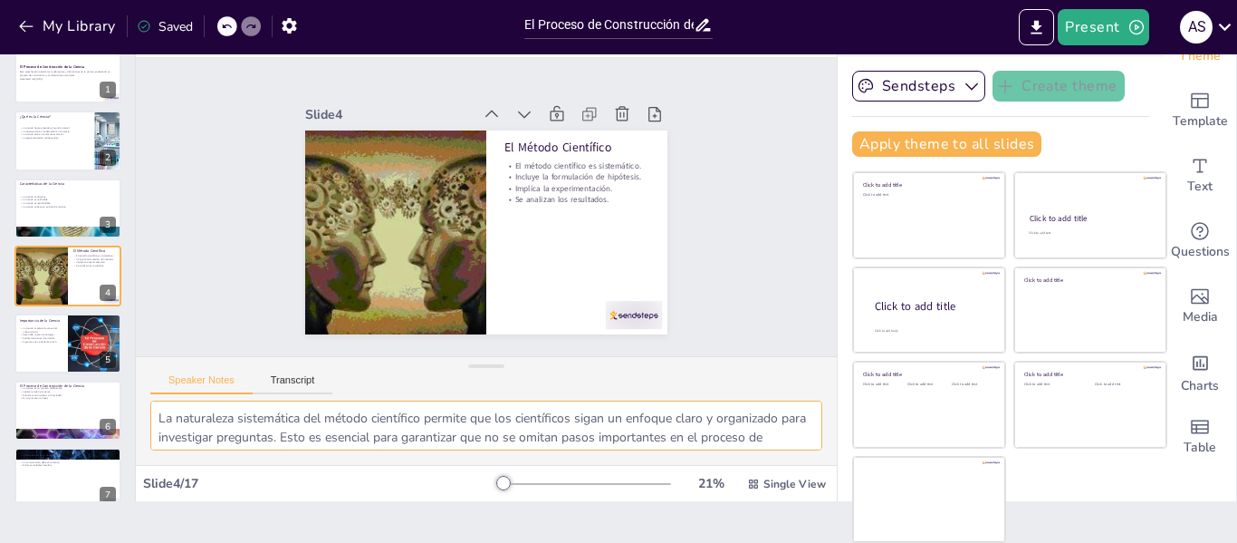
drag, startPoint x: 252, startPoint y: 433, endPoint x: 150, endPoint y: 409, distance: 104.4
click at [150, 409] on textarea "La naturaleza sistemática del método científico permite que los científicos sig…" at bounding box center [486, 425] width 672 height 50
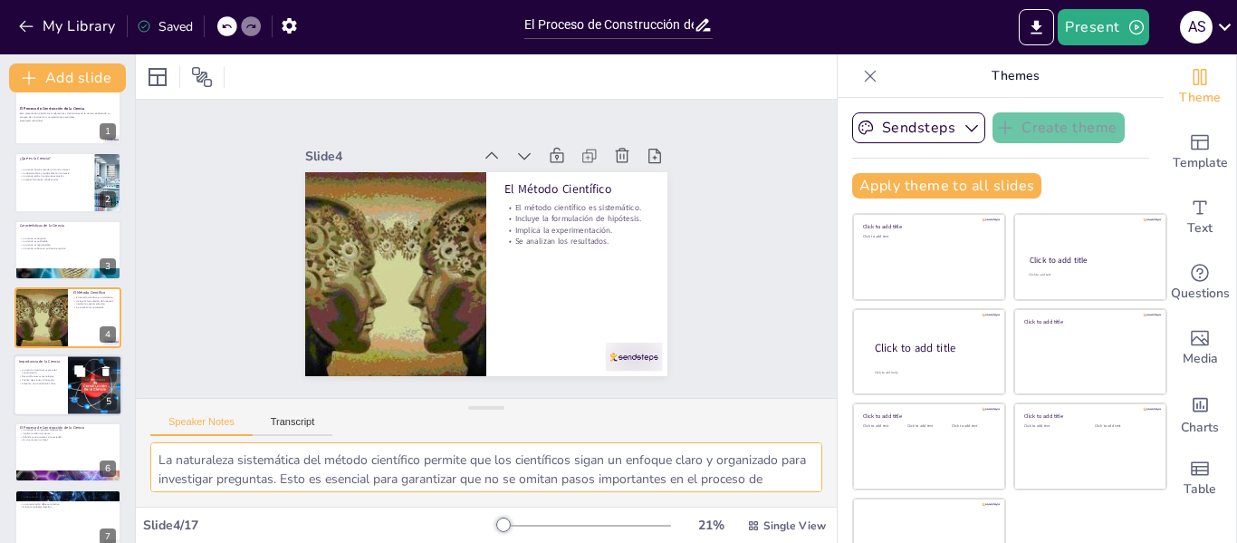
click at [33, 378] on p "Facilita decisiones informadas." at bounding box center [40, 380] width 43 height 4
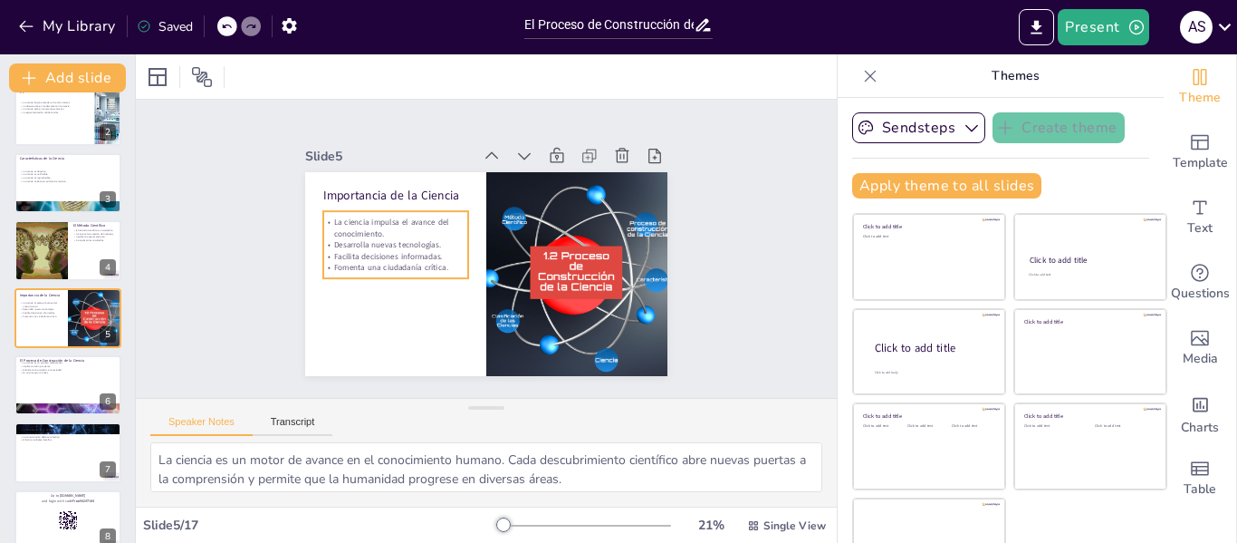
click at [353, 239] on p "Desarrolla nuevas tecnologías." at bounding box center [415, 192] width 124 height 94
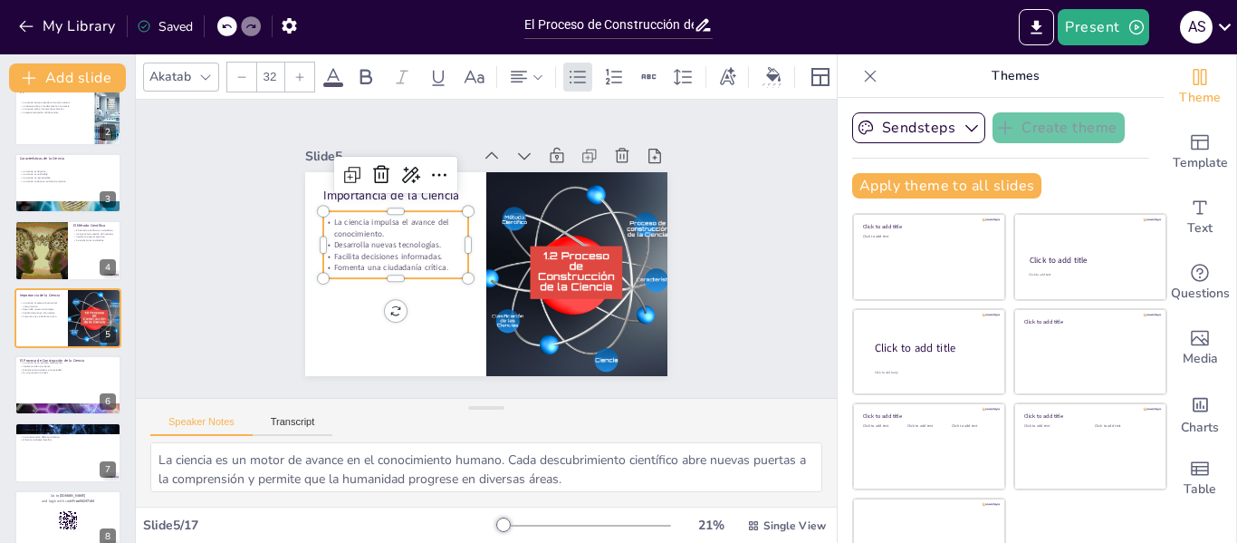
click at [433, 248] on p "Fomenta una ciudadanía crítica." at bounding box center [417, 186] width 94 height 124
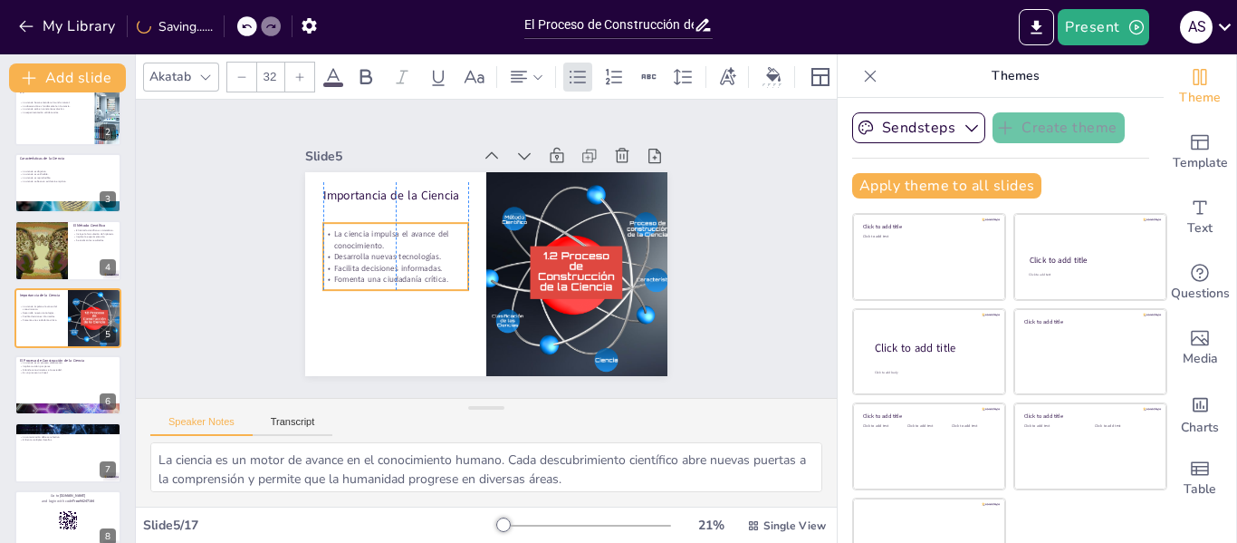
drag, startPoint x: 428, startPoint y: 258, endPoint x: 427, endPoint y: 270, distance: 11.9
click at [427, 246] on p "Fomenta una ciudadanía crítica." at bounding box center [421, 178] width 69 height 137
click at [377, 257] on p "Facilita decisiones informadas." at bounding box center [394, 248] width 144 height 41
click at [377, 257] on p "Facilita decisiones informadas." at bounding box center [395, 229] width 137 height 69
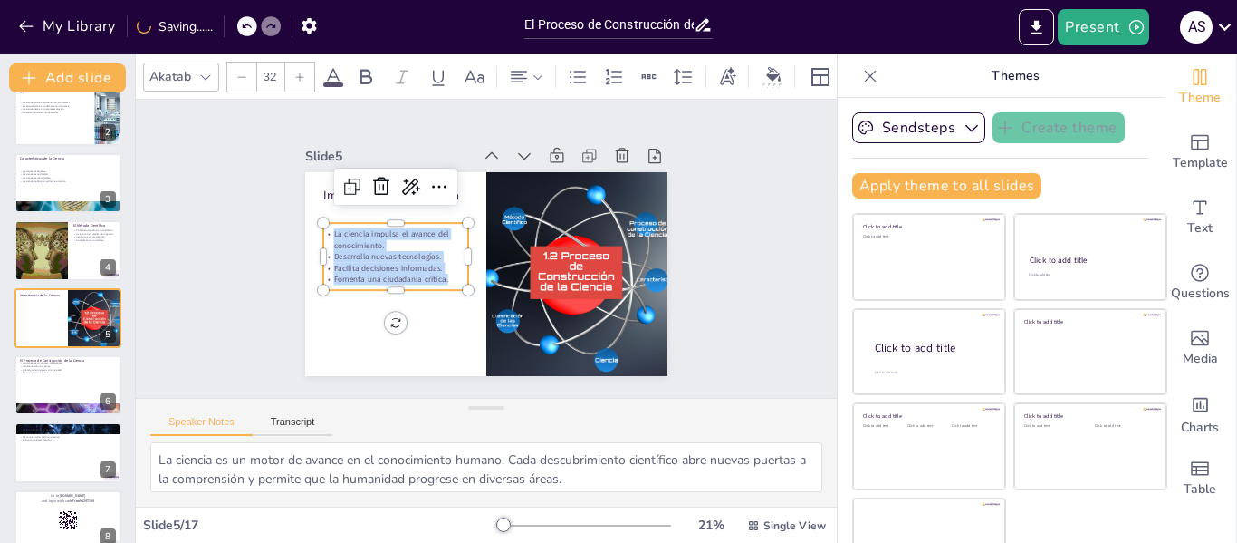
drag, startPoint x: 428, startPoint y: 268, endPoint x: 303, endPoint y: 228, distance: 130.3
click at [323, 228] on div "La ciencia impulsa el avance del conocimiento. Desarrolla nuevas tecnologías. F…" at bounding box center [395, 256] width 145 height 56
copy div "La ciencia impulsa el avance del conocimiento. Desarrolla nuevas tecnologías. F…"
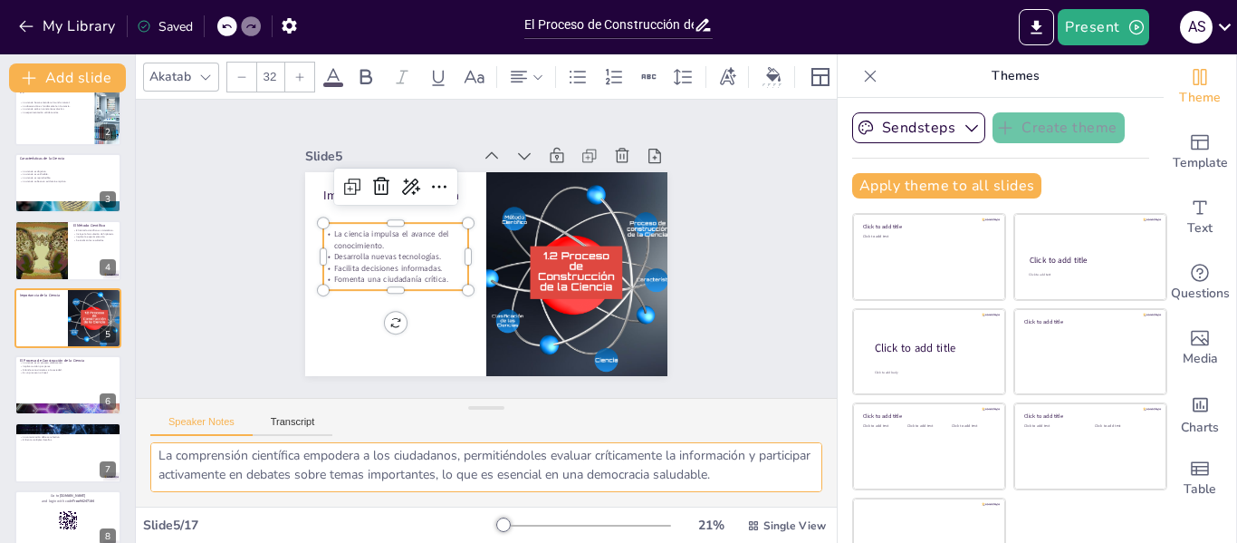
scroll to position [138, 0]
drag, startPoint x: 158, startPoint y: 456, endPoint x: 726, endPoint y: 479, distance: 569.4
click at [726, 479] on textarea "La ciencia es un motor de avance en el conocimiento humano. Cada descubrimiento…" at bounding box center [486, 467] width 672 height 50
click at [57, 378] on div at bounding box center [68, 385] width 109 height 62
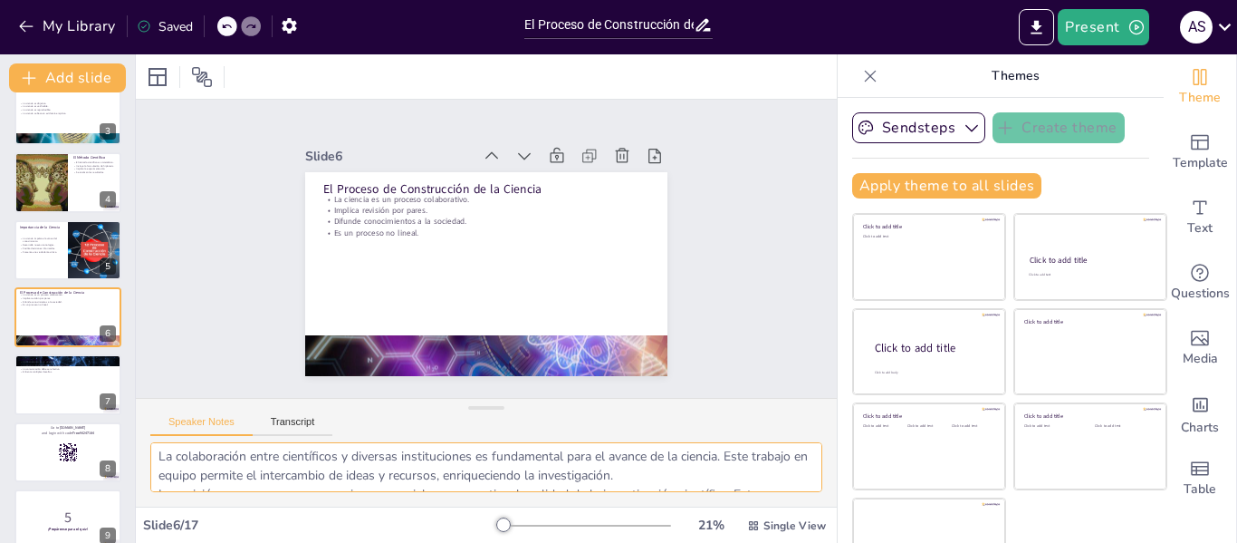
scroll to position [0, 0]
drag, startPoint x: 155, startPoint y: 453, endPoint x: 553, endPoint y: 459, distance: 398.6
click at [553, 459] on textarea "La colaboración entre científicos y diversas instituciones es fundamental para …" at bounding box center [486, 467] width 672 height 50
click at [178, 465] on textarea "La colaboración entre científicos y diversas instituciones es fundamental para …" at bounding box center [486, 467] width 672 height 50
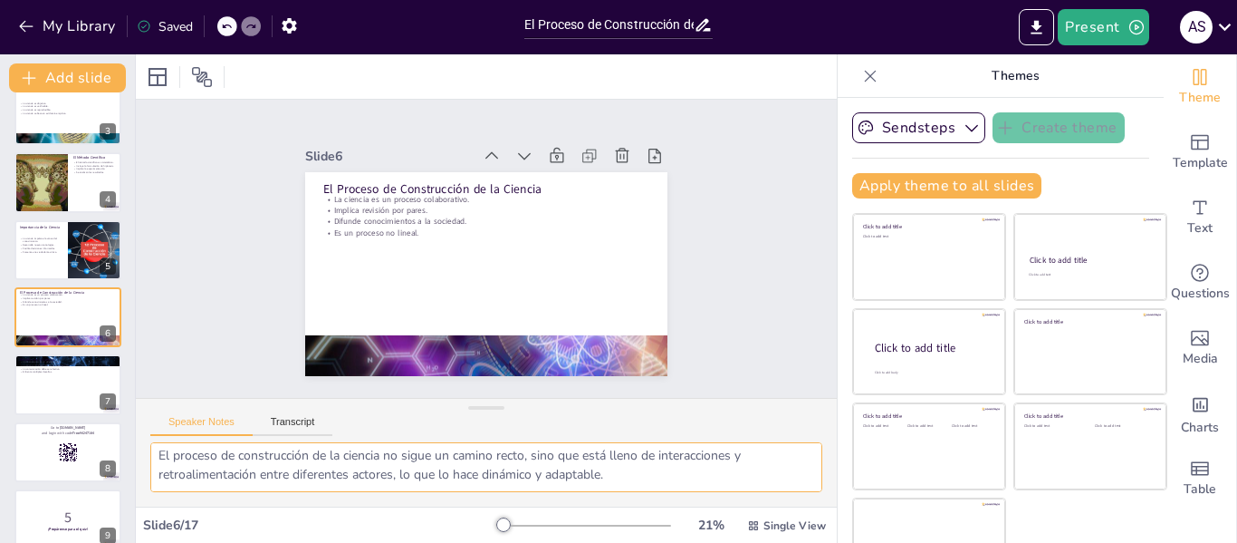
drag, startPoint x: 157, startPoint y: 457, endPoint x: 668, endPoint y: 485, distance: 511.7
click at [668, 485] on textarea "La colaboración entre científicos y diversas instituciones es fundamental para …" at bounding box center [486, 467] width 672 height 50
click at [25, 387] on div at bounding box center [68, 385] width 109 height 62
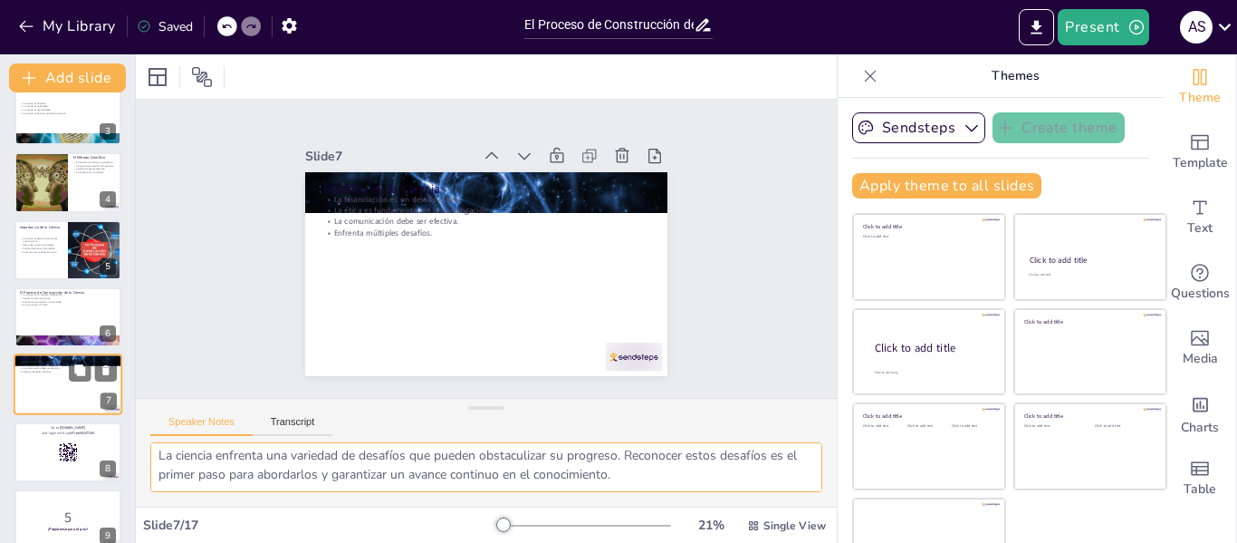
scroll to position [224, 0]
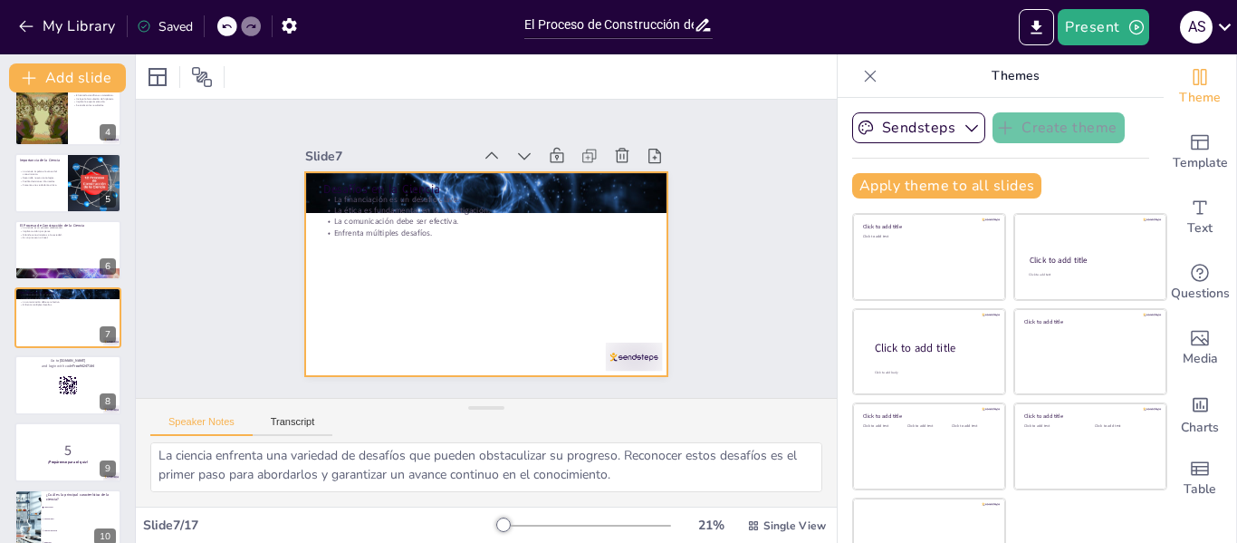
click at [372, 226] on div "Desafíos en la Ciencia La financiación es un desafío clave. La ética es fundame…" at bounding box center [486, 223] width 362 height 204
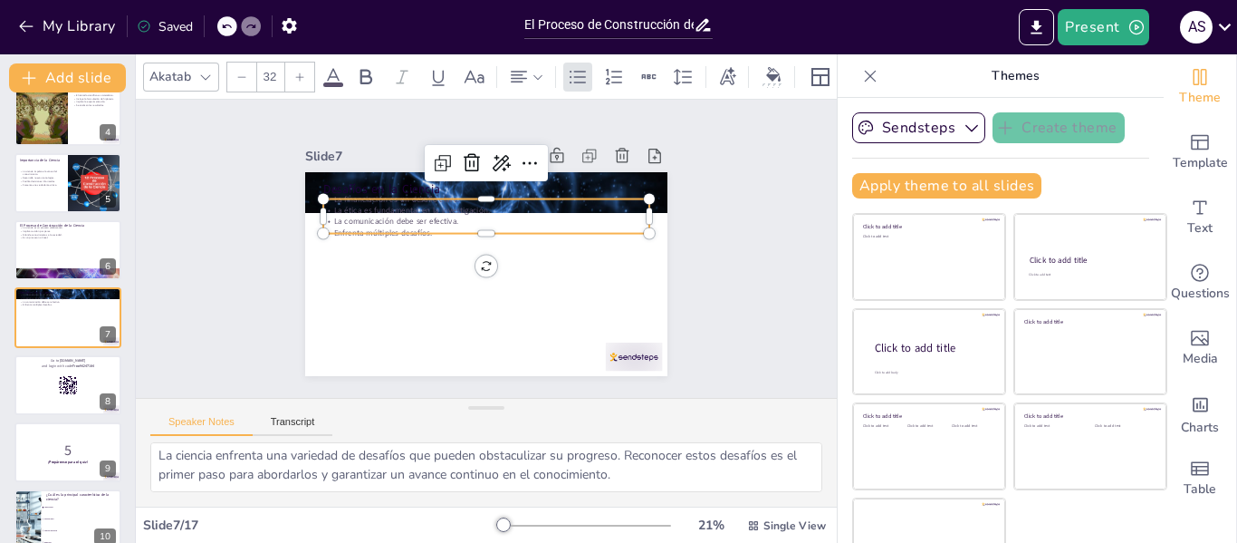
click at [463, 223] on p "Enfrenta múltiples desafíos." at bounding box center [495, 235] width 288 height 173
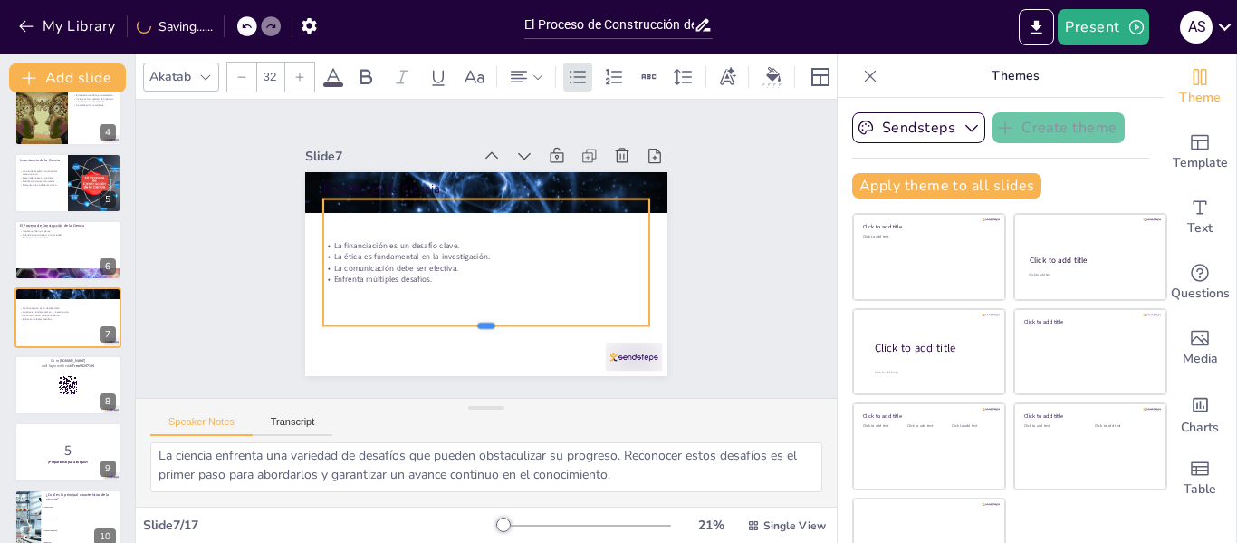
drag, startPoint x: 465, startPoint y: 227, endPoint x: 471, endPoint y: 320, distance: 92.6
click at [471, 320] on div at bounding box center [418, 298] width 203 height 273
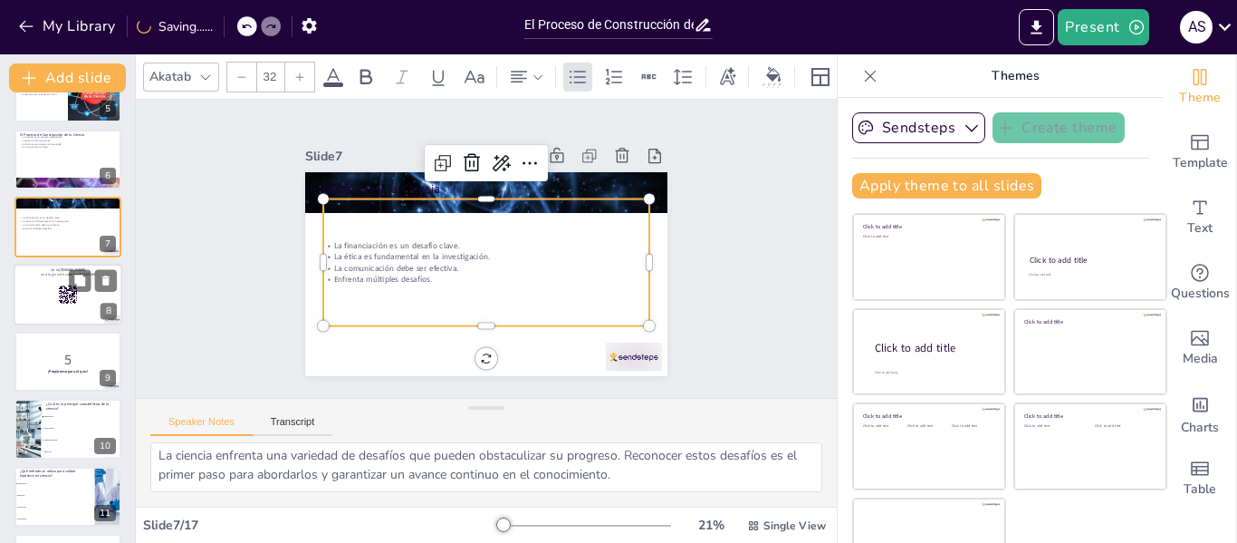
click at [42, 299] on div at bounding box center [68, 295] width 109 height 62
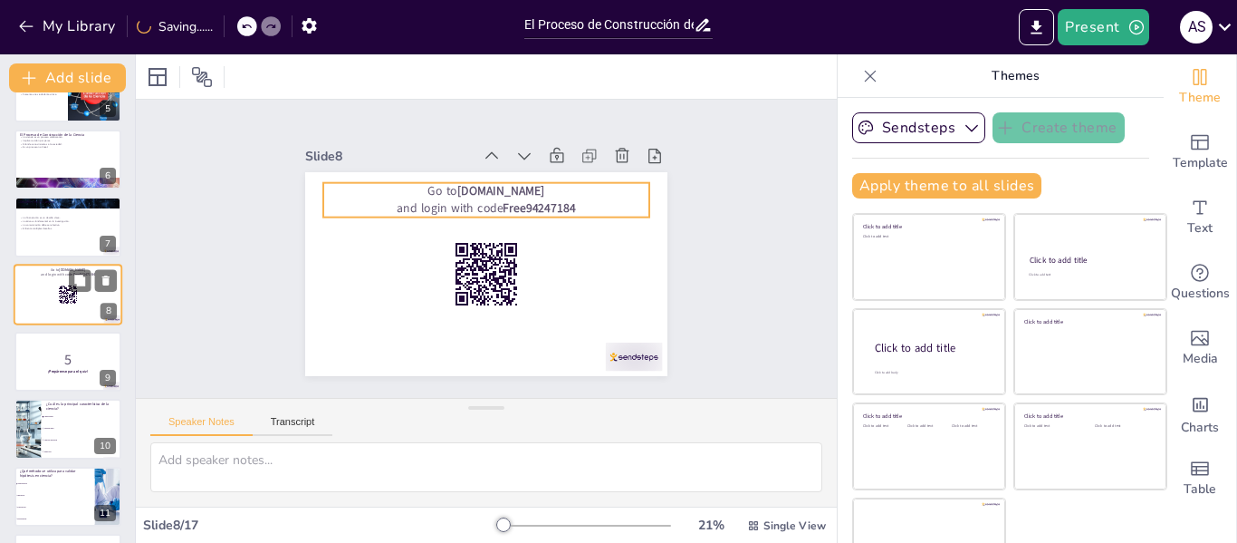
scroll to position [0, 0]
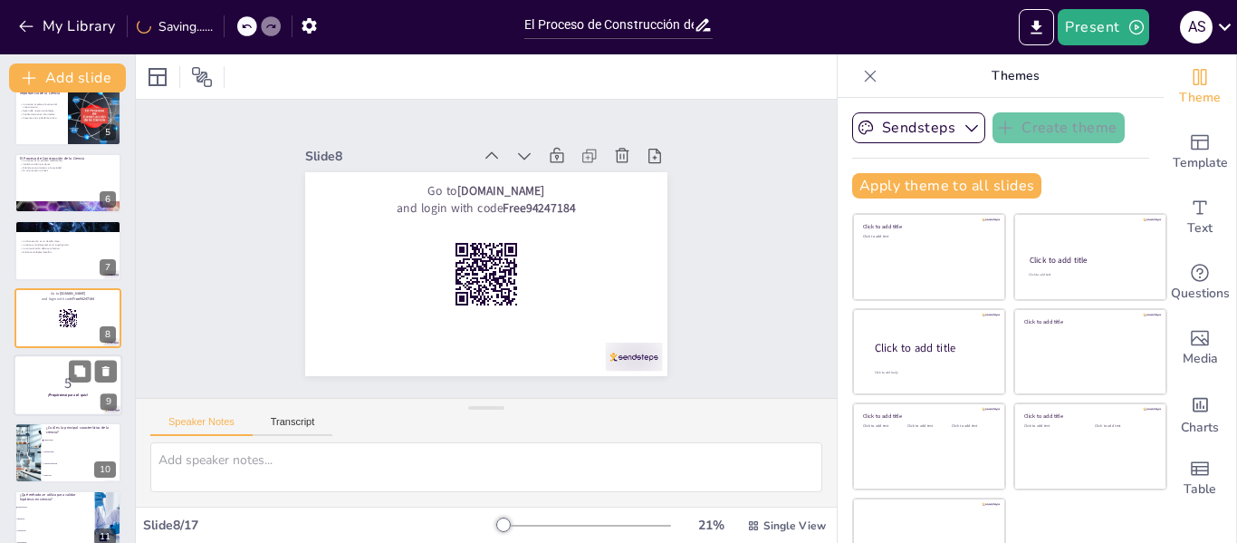
click at [45, 367] on div at bounding box center [68, 385] width 109 height 62
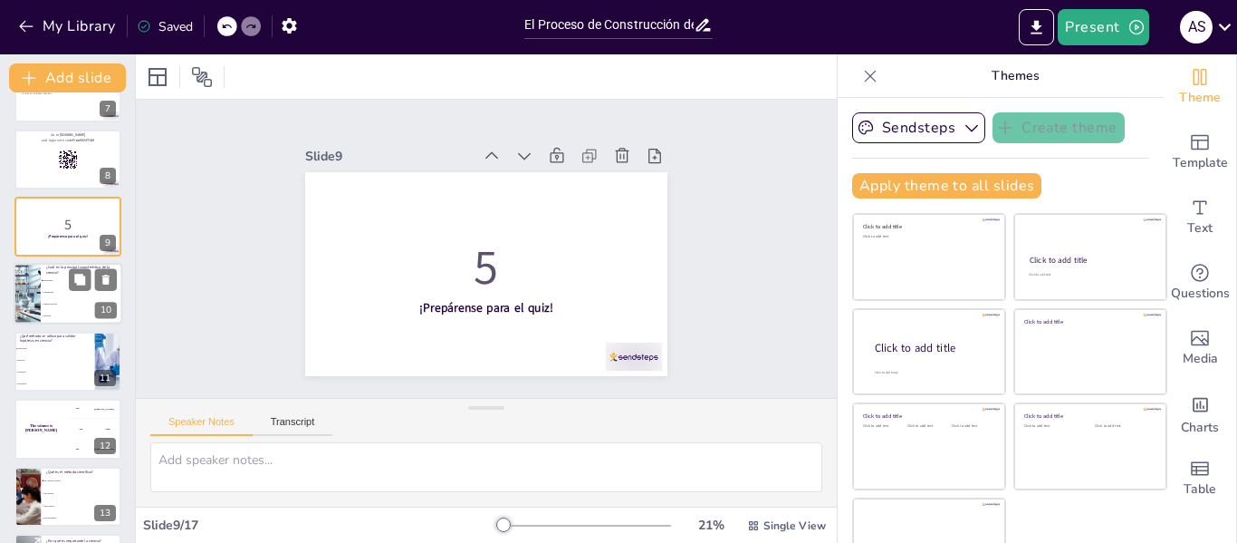
click at [49, 299] on li "opinión personal" at bounding box center [82, 305] width 82 height 12
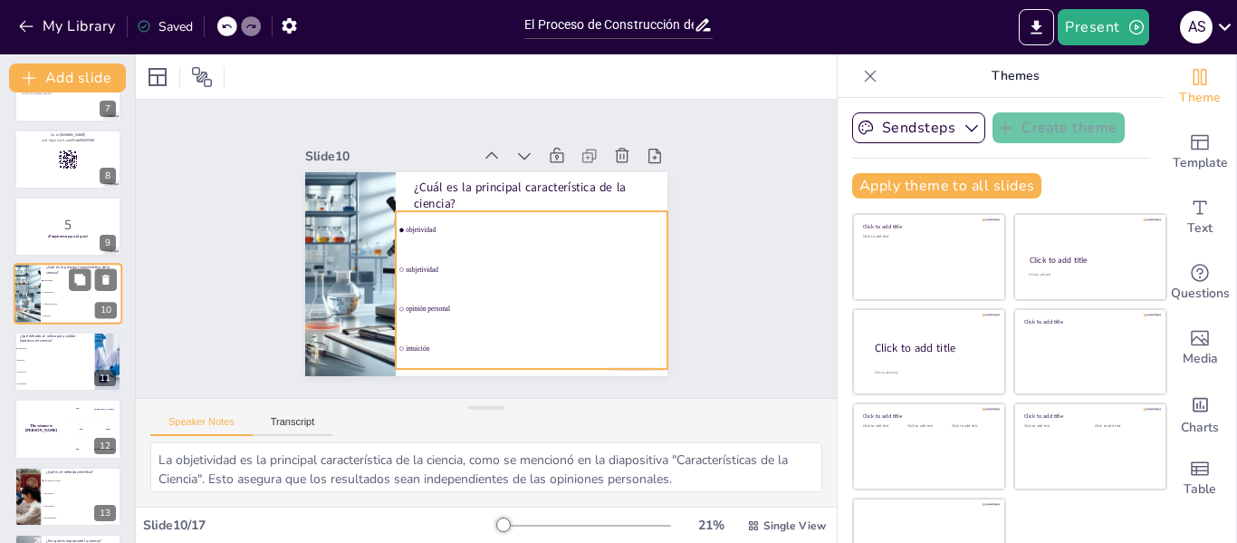
scroll to position [426, 0]
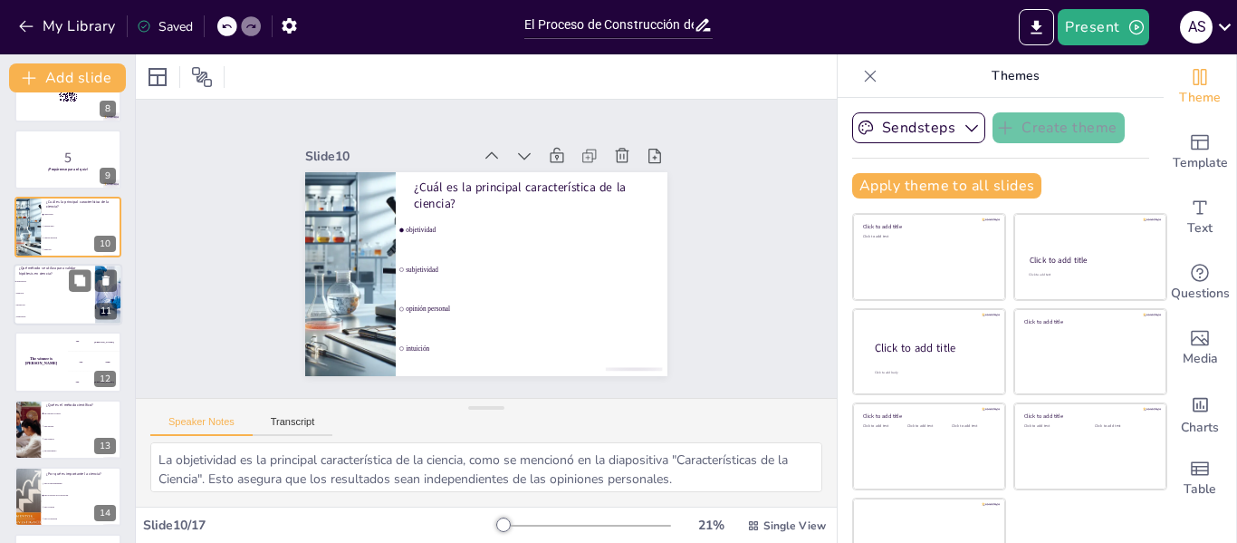
click at [49, 302] on li "suposición" at bounding box center [55, 305] width 82 height 12
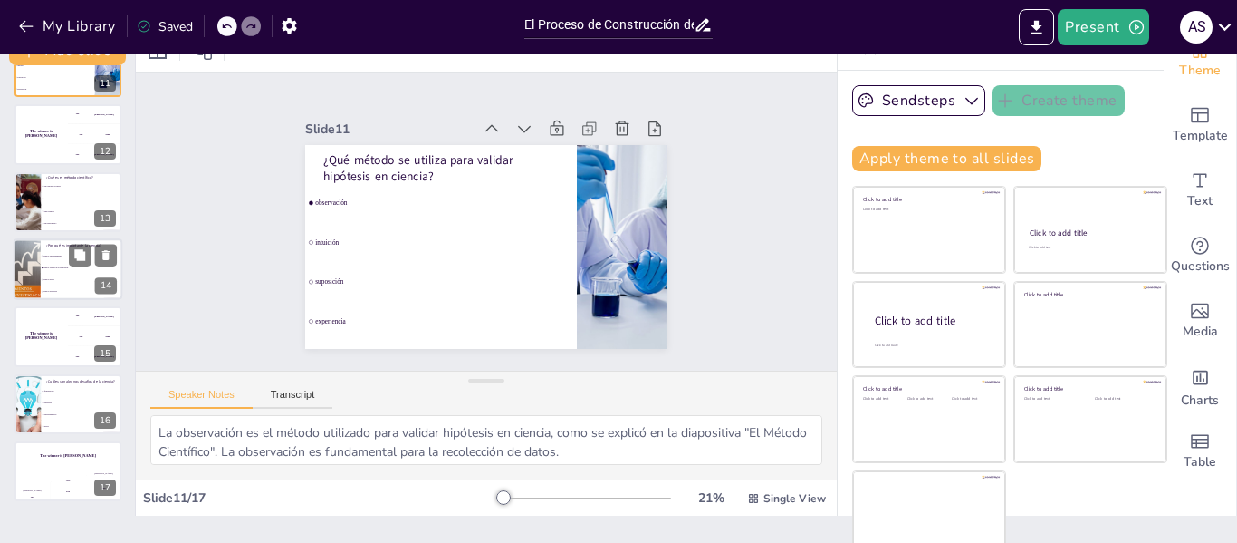
scroll to position [42, 0]
